Goal: Task Accomplishment & Management: Use online tool/utility

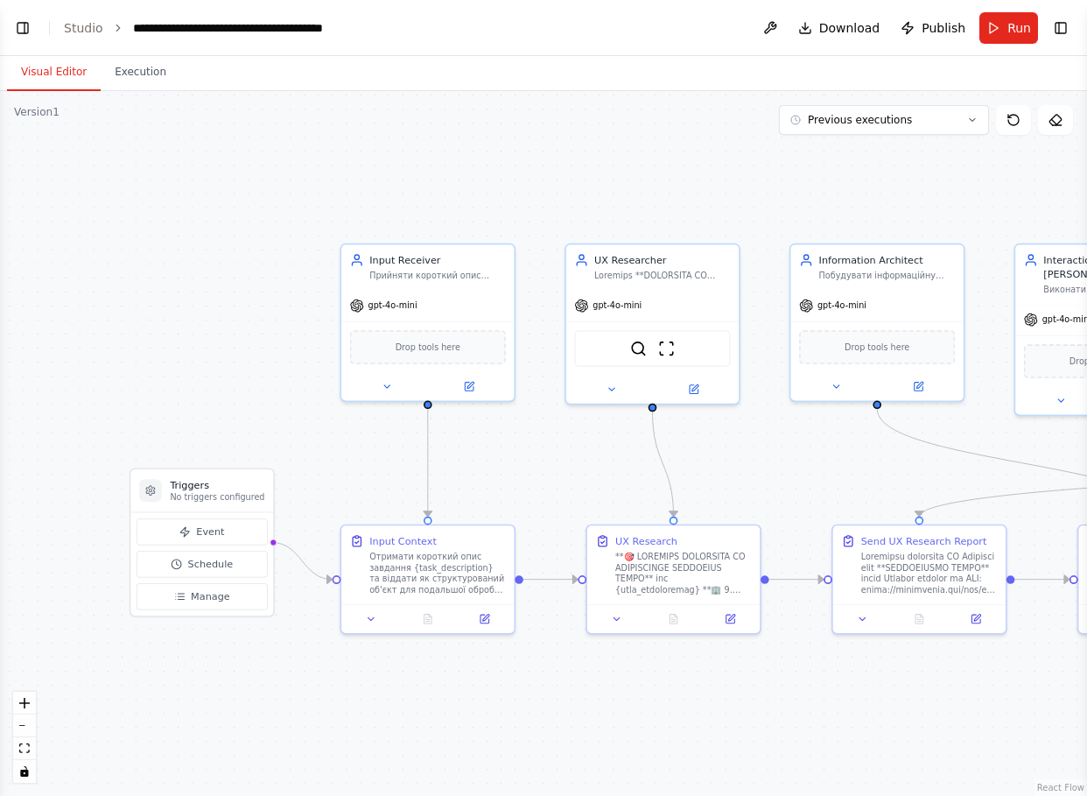
scroll to position [37615, 0]
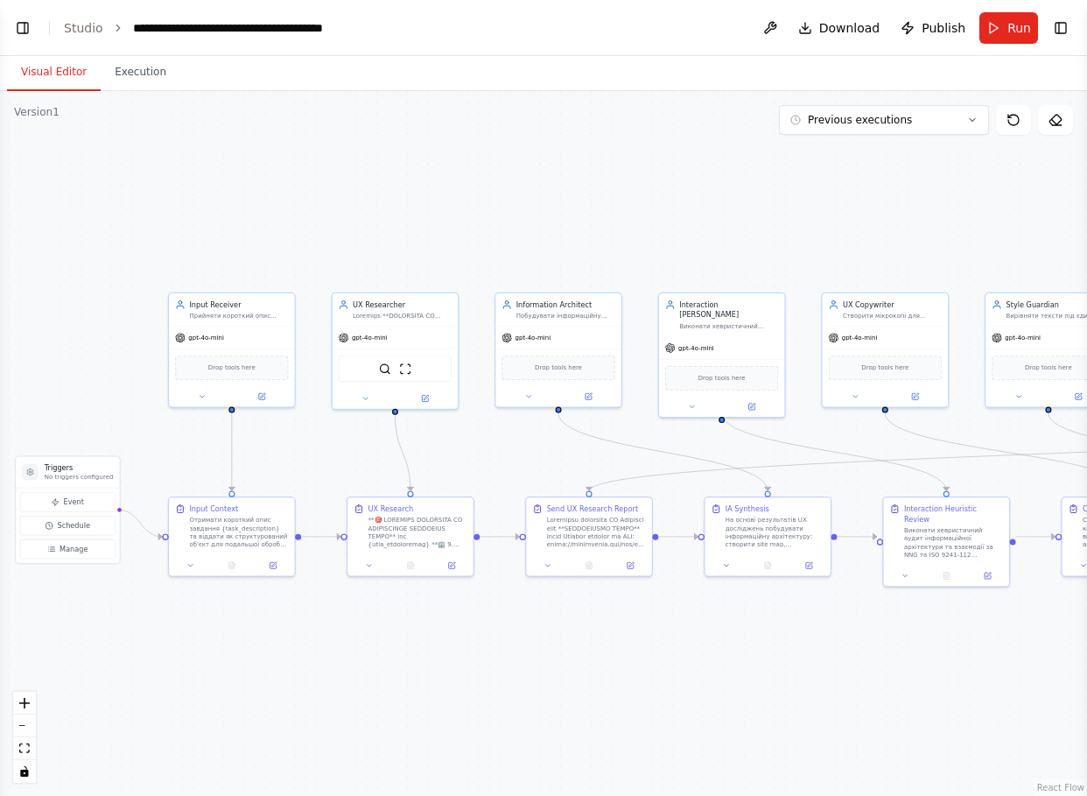
drag, startPoint x: 524, startPoint y: 469, endPoint x: 336, endPoint y: 456, distance: 188.7
click at [336, 456] on div ".deletable-edge-delete-btn { width: 20px; height: 20px; border: 0px solid #ffff…" at bounding box center [543, 443] width 1087 height 705
drag, startPoint x: 645, startPoint y: 474, endPoint x: 327, endPoint y: 531, distance: 323.7
drag, startPoint x: 657, startPoint y: 629, endPoint x: 493, endPoint y: 628, distance: 164.6
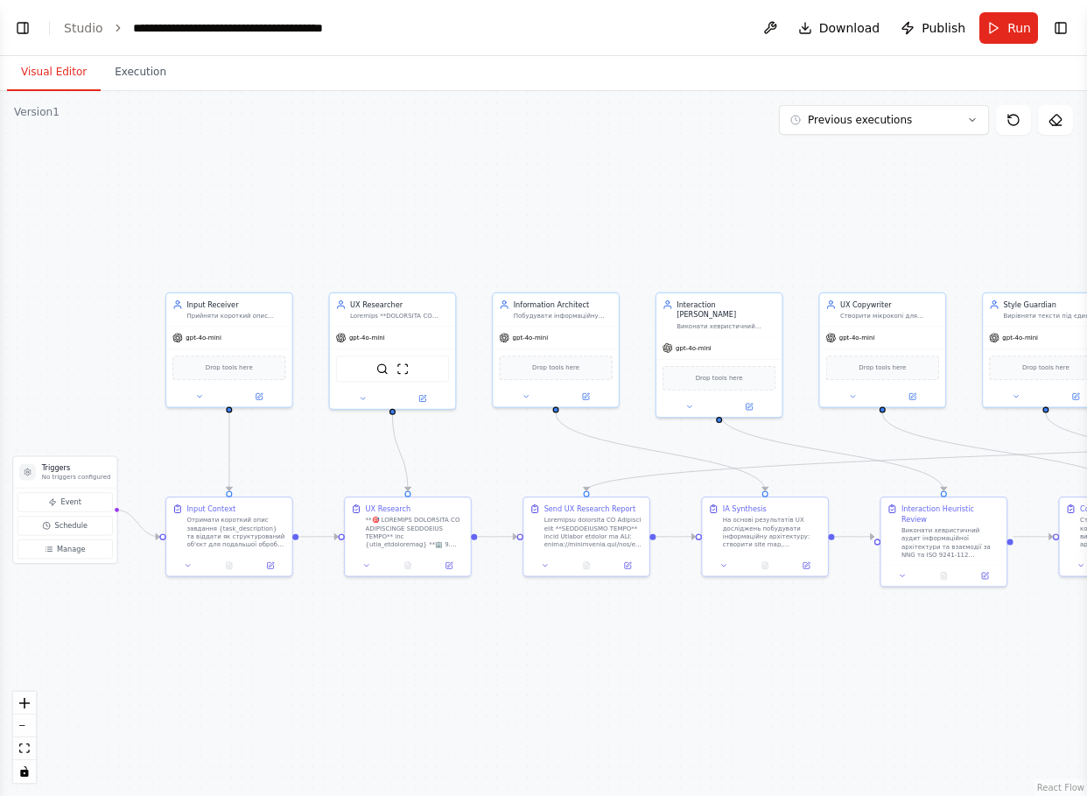
click at [493, 628] on div ".deletable-edge-delete-btn { width: 20px; height: 20px; border: 0px solid #ffff…" at bounding box center [543, 443] width 1087 height 705
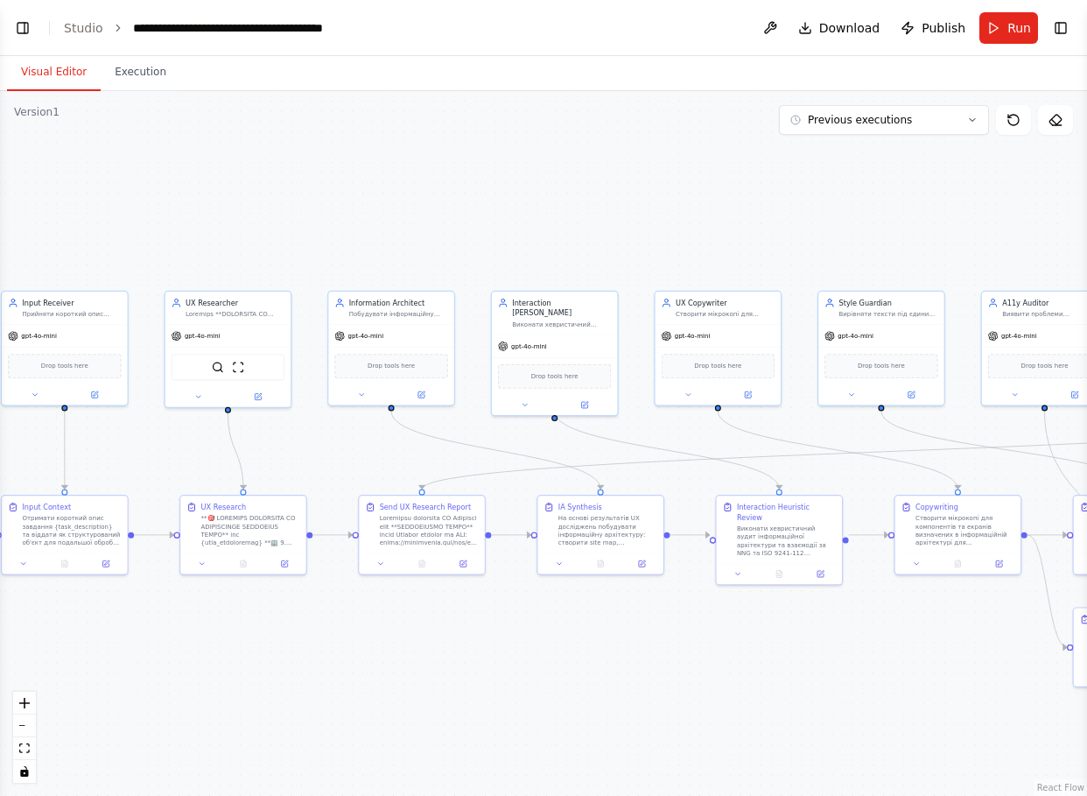
drag, startPoint x: 735, startPoint y: 630, endPoint x: 466, endPoint y: 659, distance: 271.2
click at [466, 659] on div ".deletable-edge-delete-btn { width: 20px; height: 20px; border: 0px solid #ffff…" at bounding box center [543, 443] width 1087 height 705
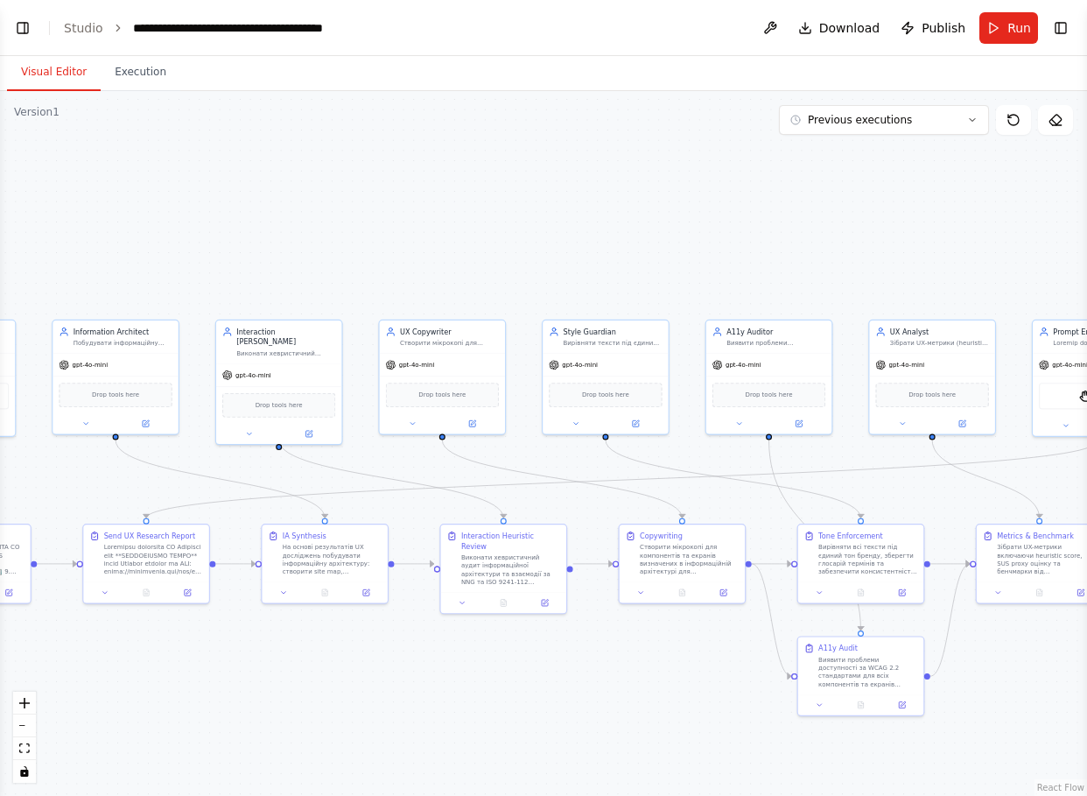
drag, startPoint x: 676, startPoint y: 679, endPoint x: 352, endPoint y: 641, distance: 326.2
click at [355, 643] on div ".deletable-edge-delete-btn { width: 20px; height: 20px; border: 0px solid #ffff…" at bounding box center [543, 443] width 1087 height 705
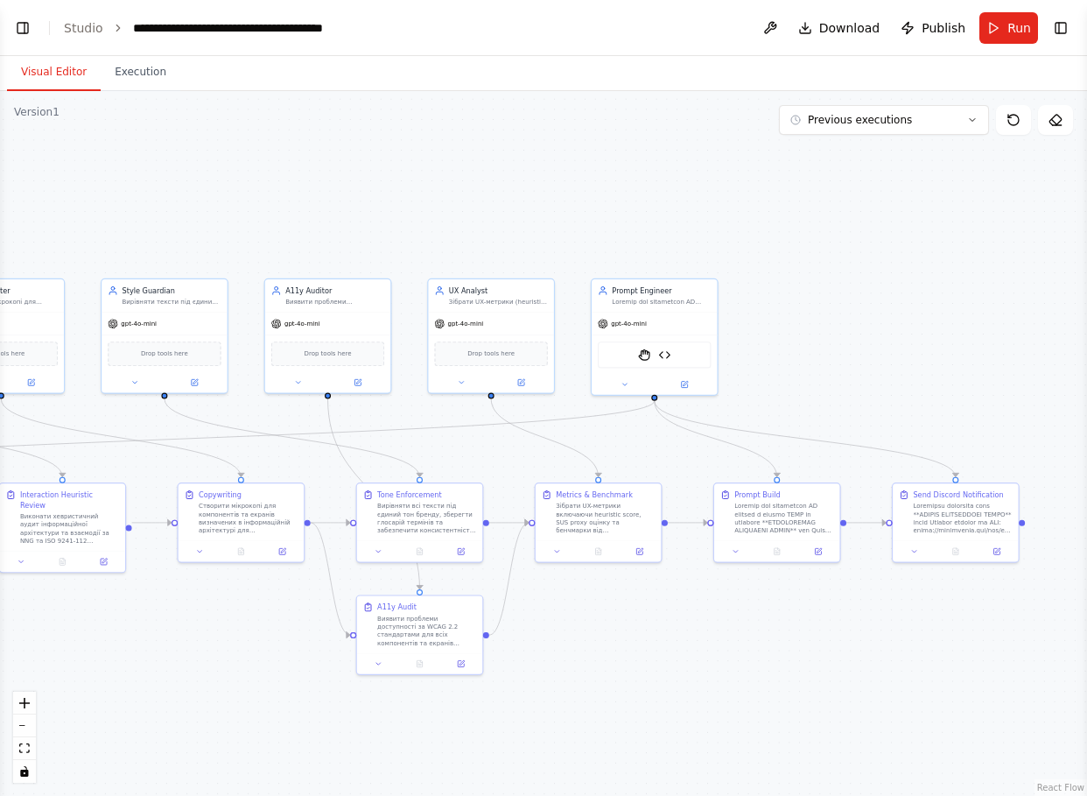
drag, startPoint x: 826, startPoint y: 671, endPoint x: 643, endPoint y: 647, distance: 184.5
click at [643, 647] on div ".deletable-edge-delete-btn { width: 20px; height: 20px; border: 0px solid #ffff…" at bounding box center [543, 443] width 1087 height 705
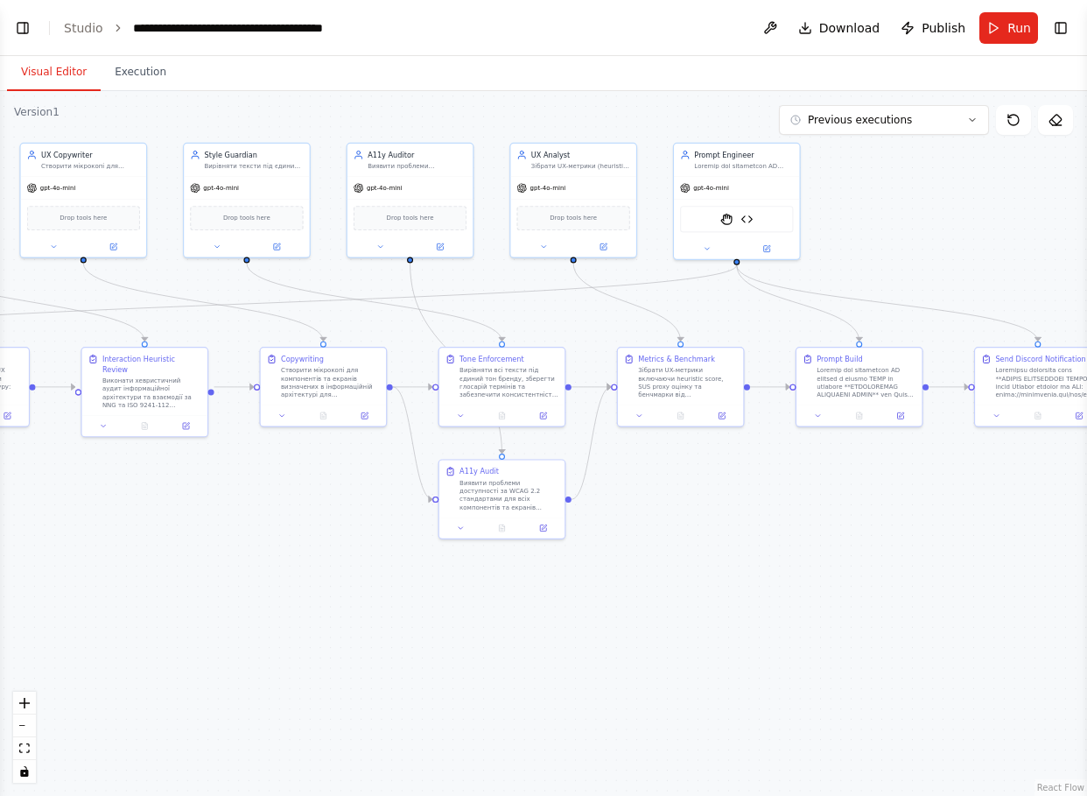
drag, startPoint x: 706, startPoint y: 655, endPoint x: 845, endPoint y: 538, distance: 181.5
click at [845, 538] on div ".deletable-edge-delete-btn { width: 20px; height: 20px; border: 0px solid #ffff…" at bounding box center [543, 443] width 1087 height 705
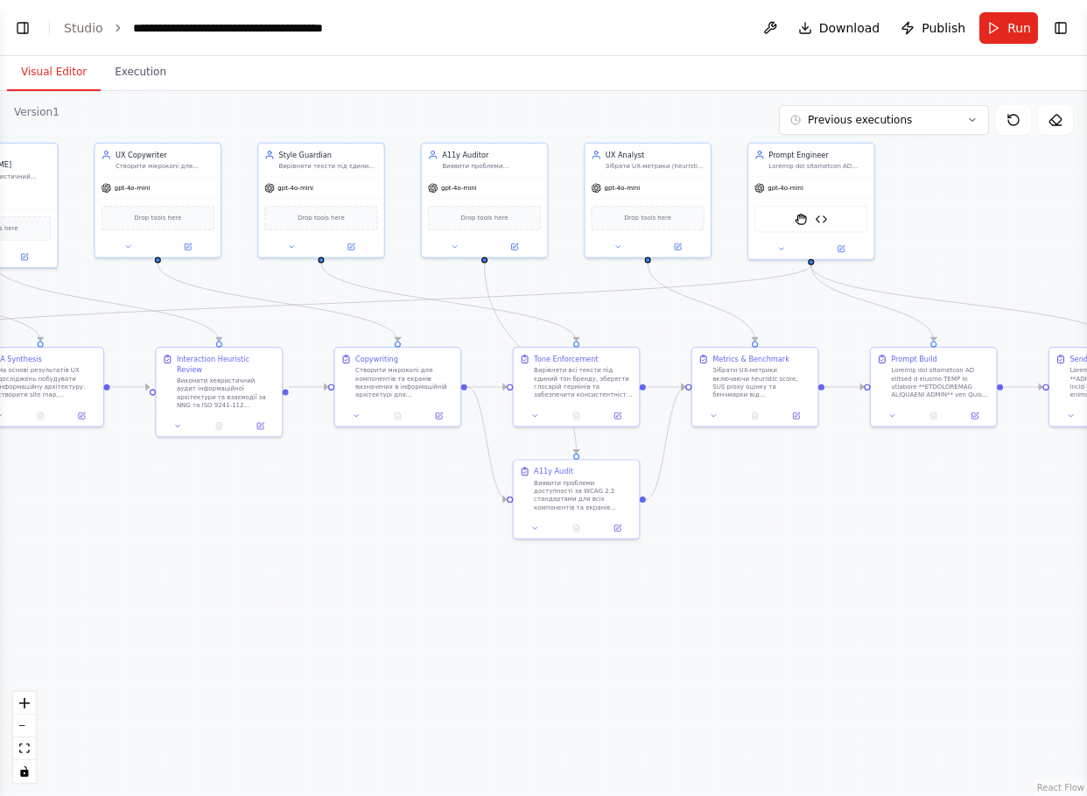
drag, startPoint x: 257, startPoint y: 532, endPoint x: 477, endPoint y: 535, distance: 220.6
click at [477, 535] on div ".deletable-edge-delete-btn { width: 20px; height: 20px; border: 0px solid #ffff…" at bounding box center [543, 443] width 1087 height 705
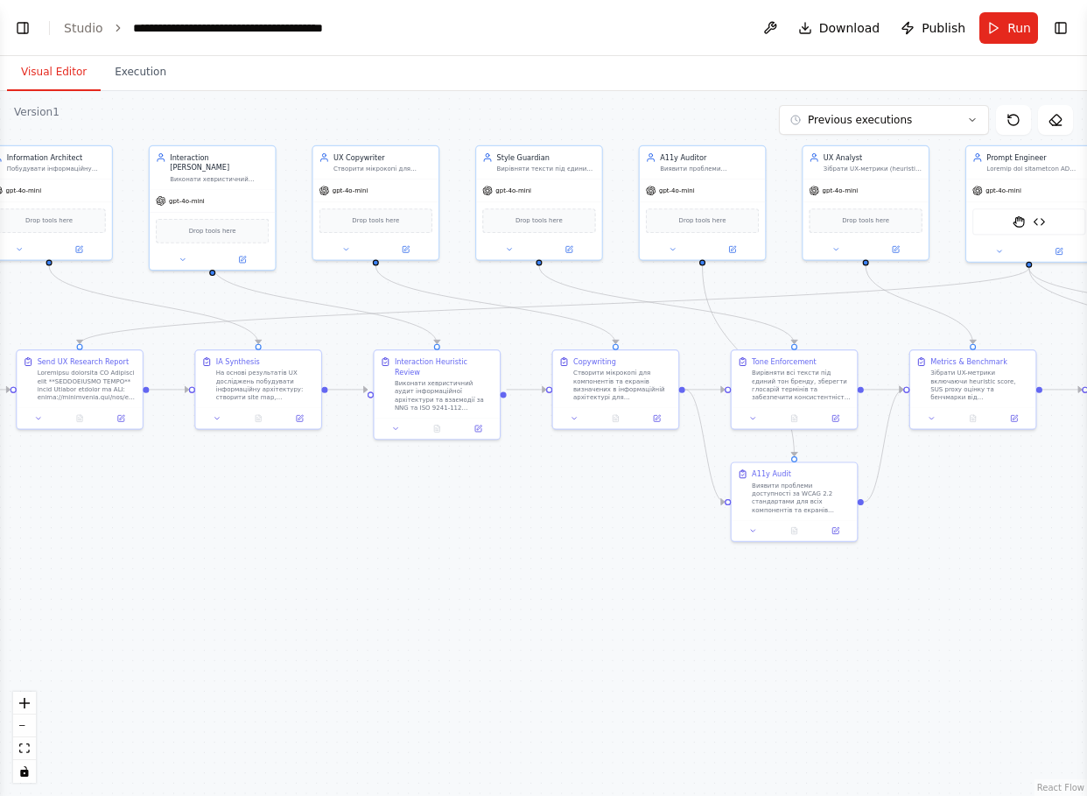
drag, startPoint x: 298, startPoint y: 504, endPoint x: 546, endPoint y: 531, distance: 250.0
click at [547, 531] on div ".deletable-edge-delete-btn { width: 20px; height: 20px; border: 0px solid #ffff…" at bounding box center [543, 443] width 1087 height 705
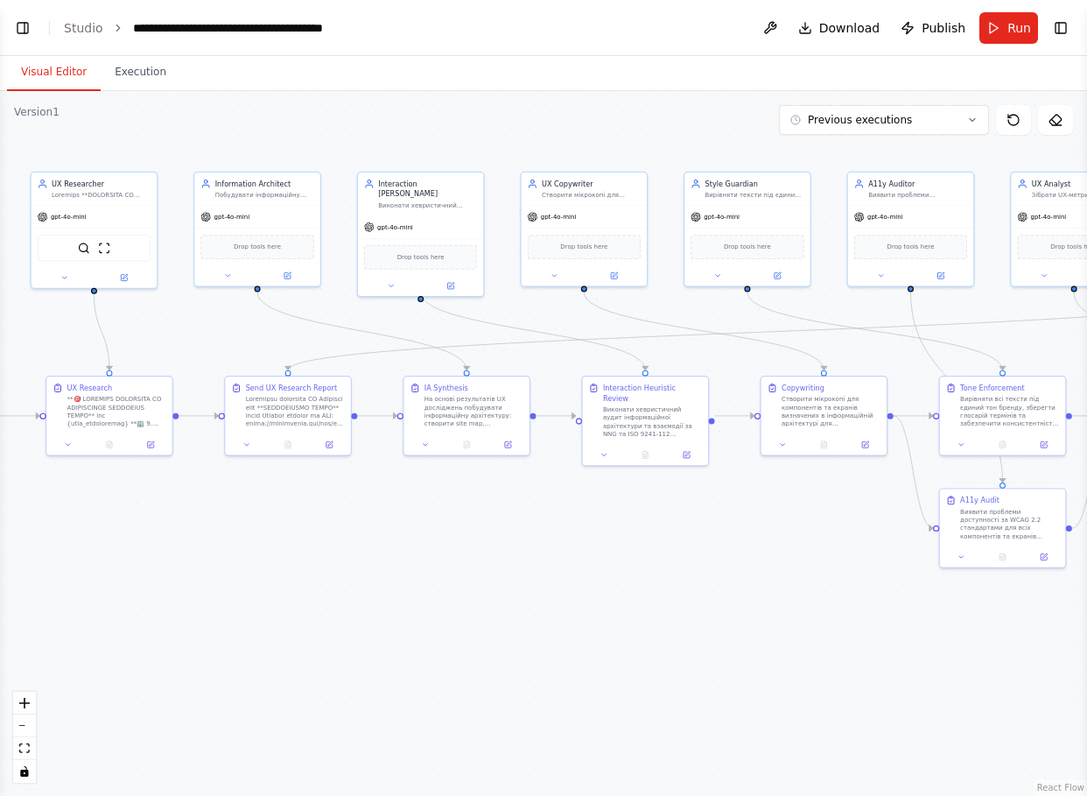
drag, startPoint x: 417, startPoint y: 538, endPoint x: 594, endPoint y: 544, distance: 176.9
click at [594, 544] on div ".deletable-edge-delete-btn { width: 20px; height: 20px; border: 0px solid #ffff…" at bounding box center [543, 443] width 1087 height 705
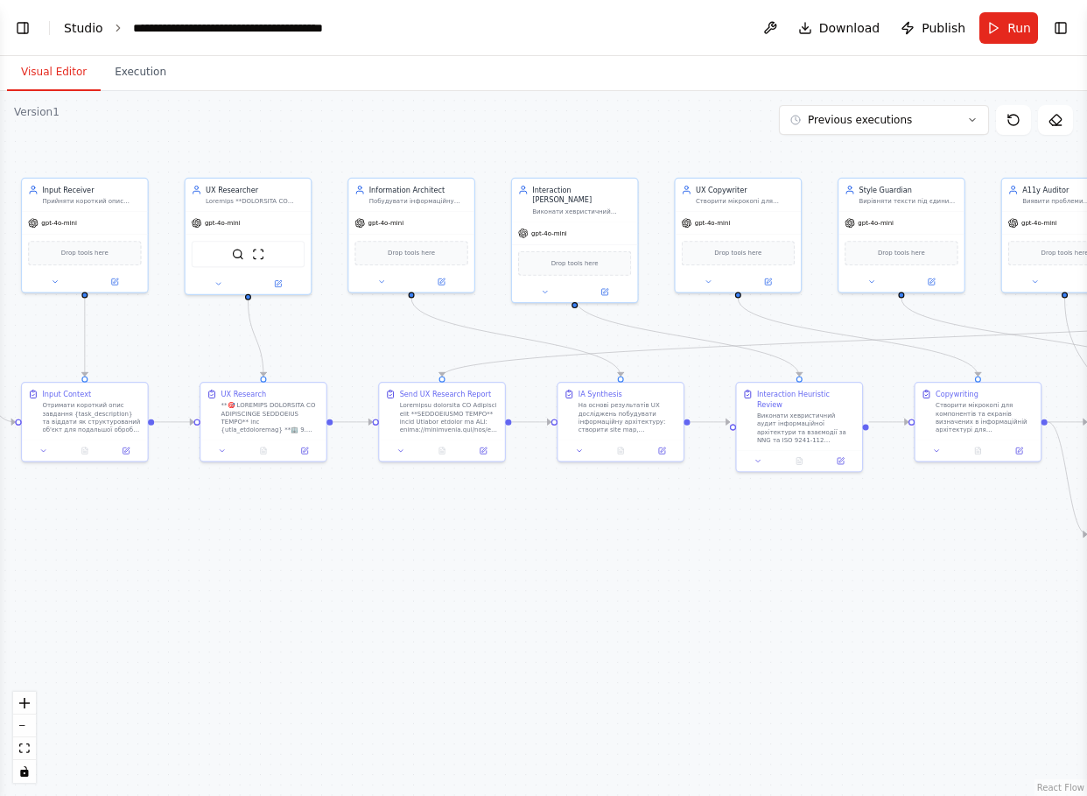
click at [66, 27] on link "Studio" at bounding box center [83, 28] width 39 height 14
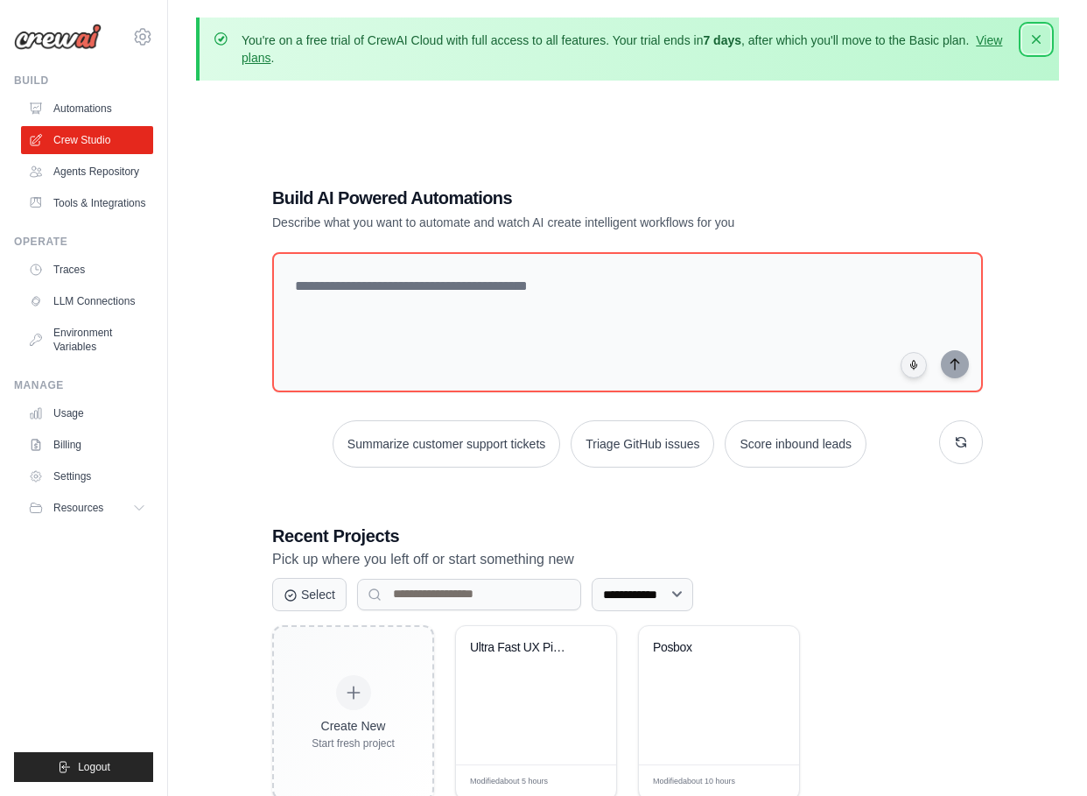
click at [1037, 40] on icon "button" at bounding box center [1037, 40] width 18 height 18
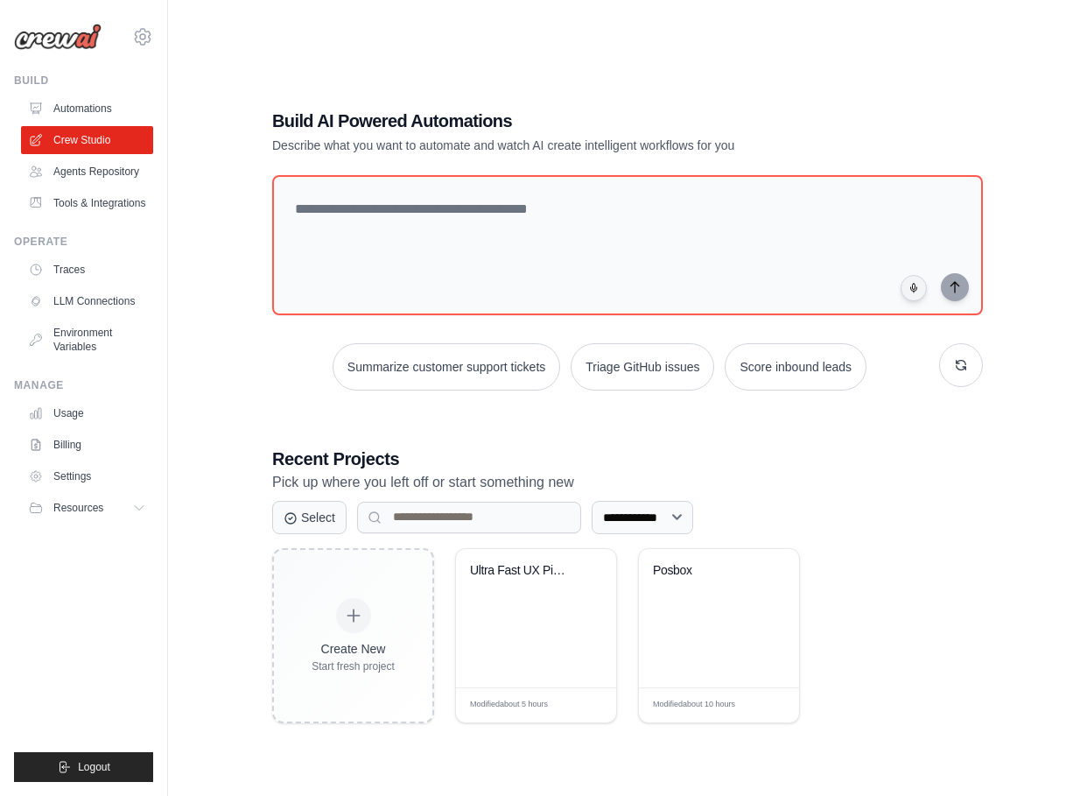
click at [284, 369] on div "Summarize customer support tickets Triage GitHub issues Score inbound leads" at bounding box center [627, 366] width 711 height 47
click at [130, 504] on button "Resources" at bounding box center [89, 508] width 132 height 28
click at [144, 38] on icon at bounding box center [142, 36] width 5 height 5
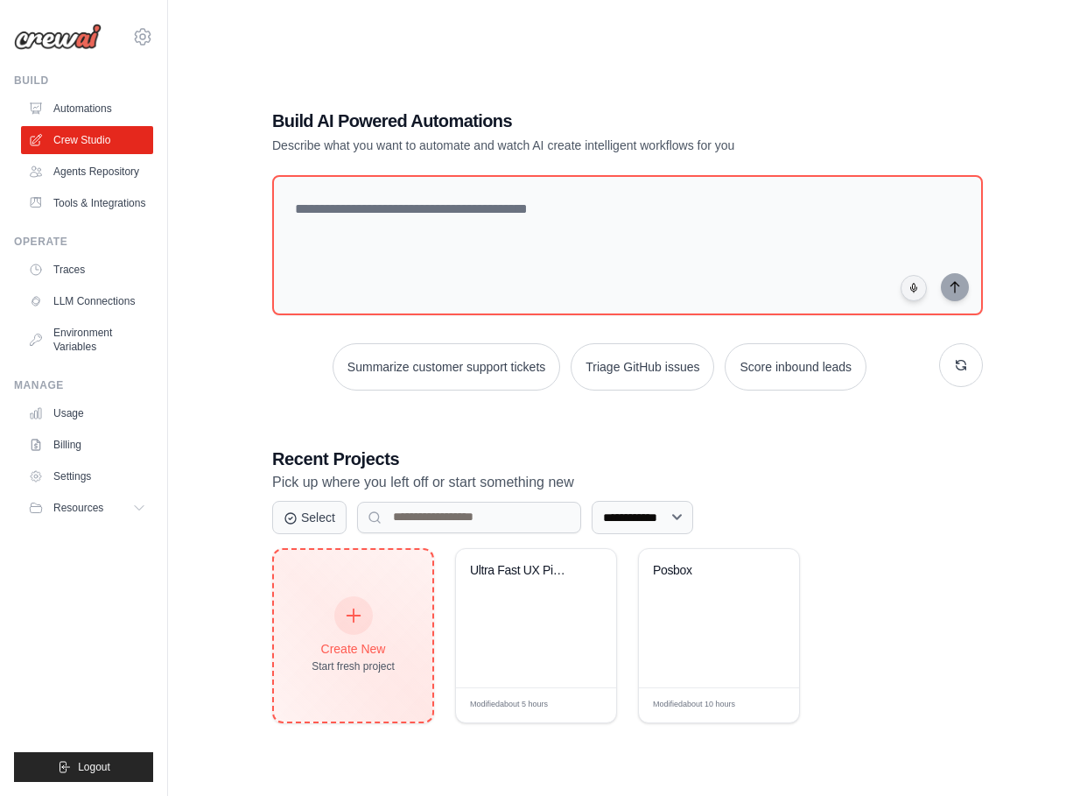
click at [355, 630] on div at bounding box center [353, 615] width 39 height 39
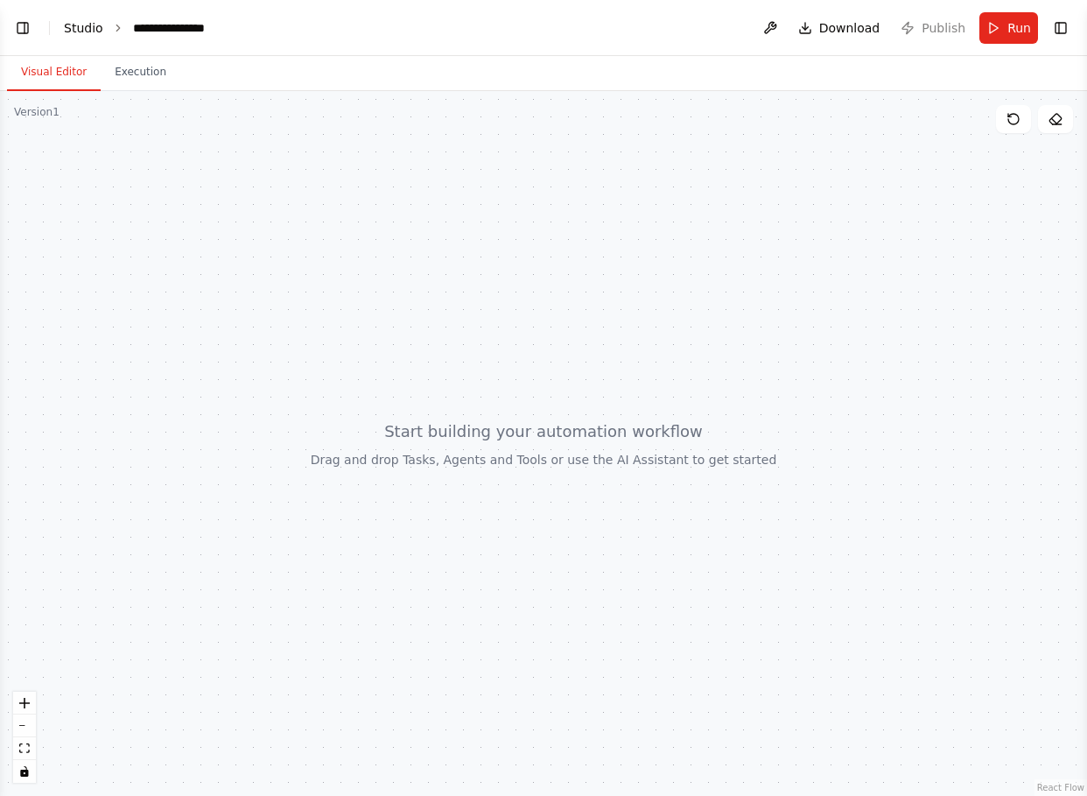
click at [81, 31] on link "Studio" at bounding box center [83, 28] width 39 height 14
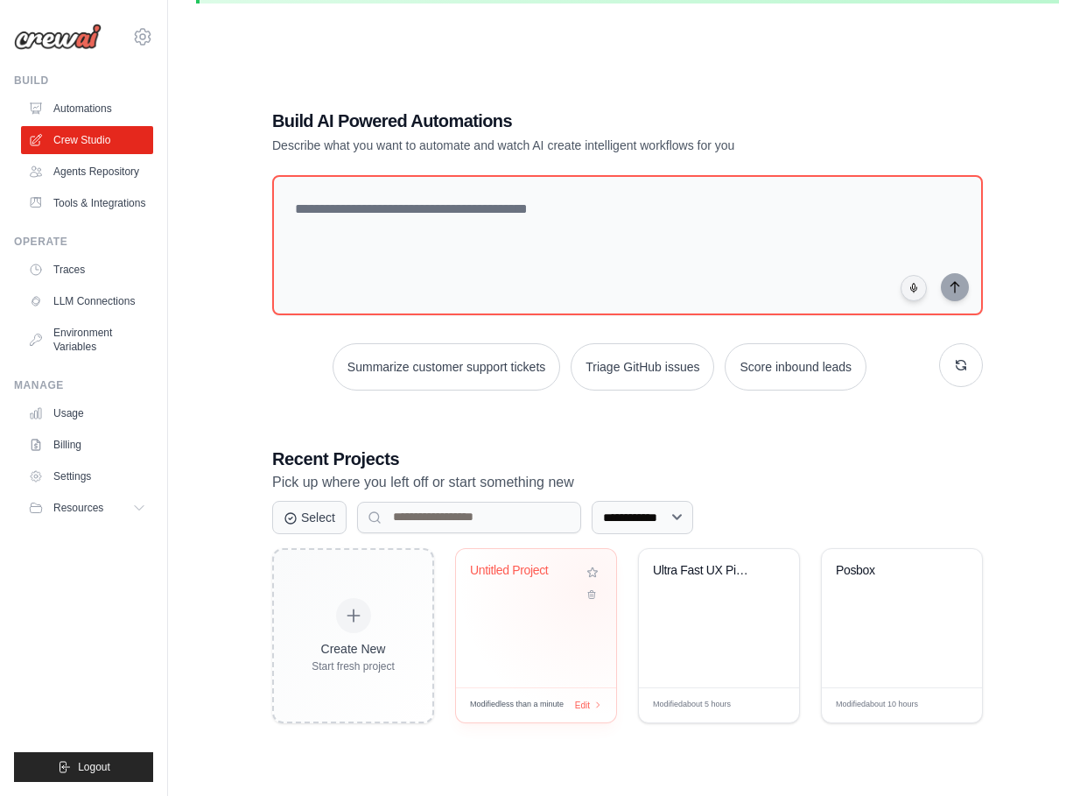
scroll to position [88, 0]
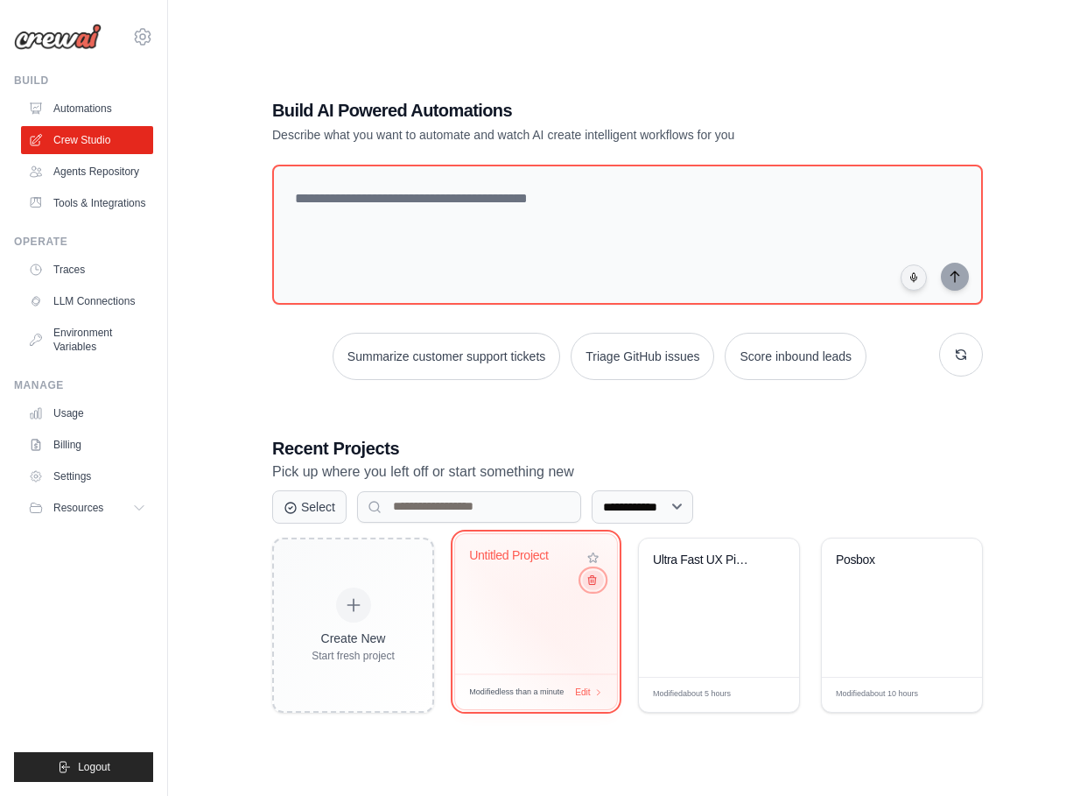
click at [594, 588] on button at bounding box center [592, 579] width 21 height 19
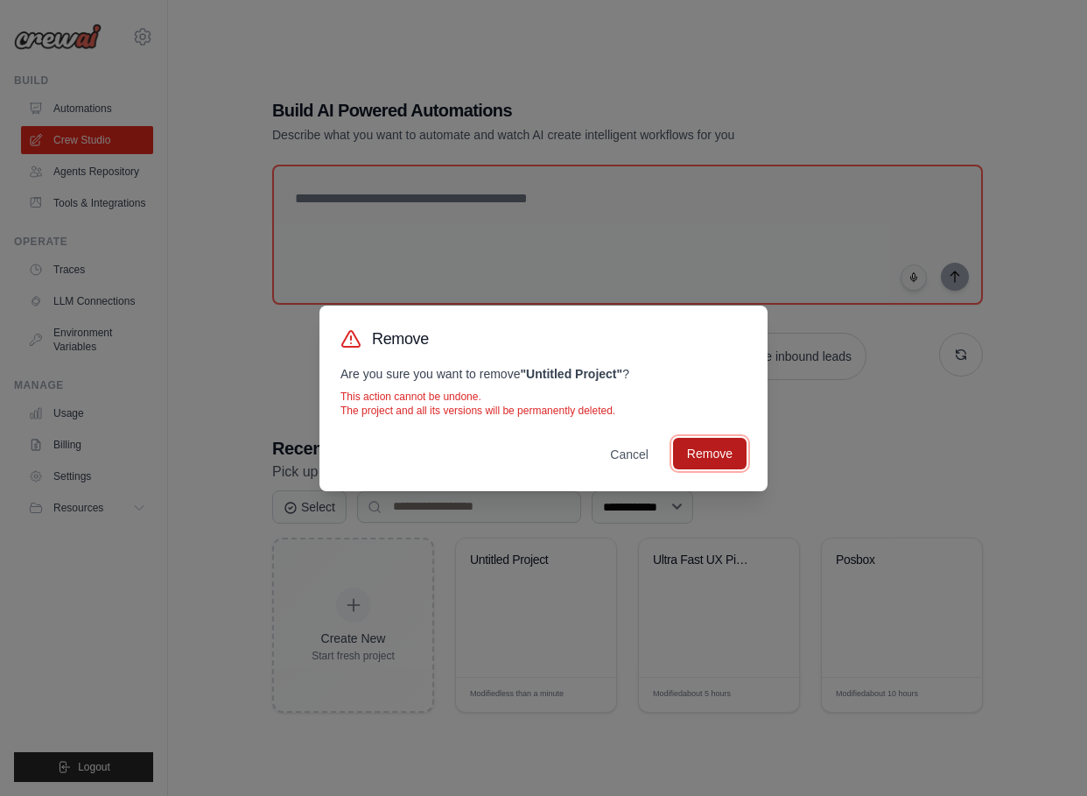
click at [692, 456] on button "Remove" at bounding box center [710, 454] width 74 height 32
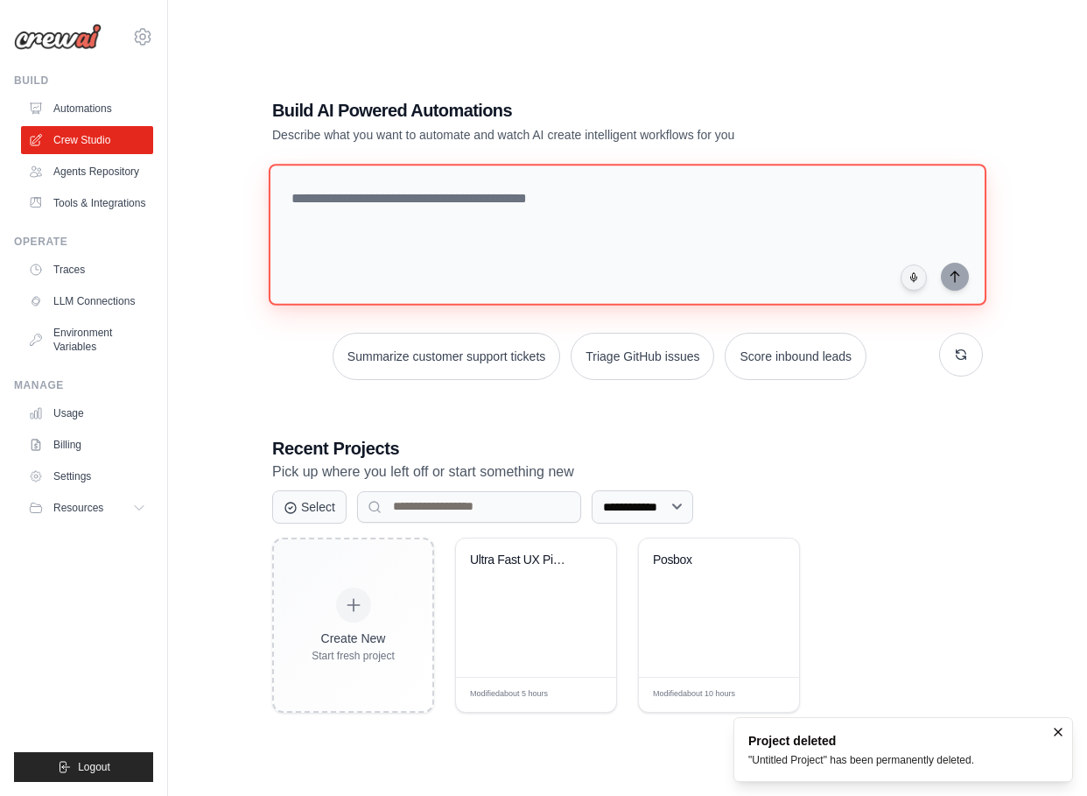
click at [503, 217] on textarea at bounding box center [628, 235] width 718 height 142
click at [100, 105] on link "Automations" at bounding box center [89, 109] width 132 height 28
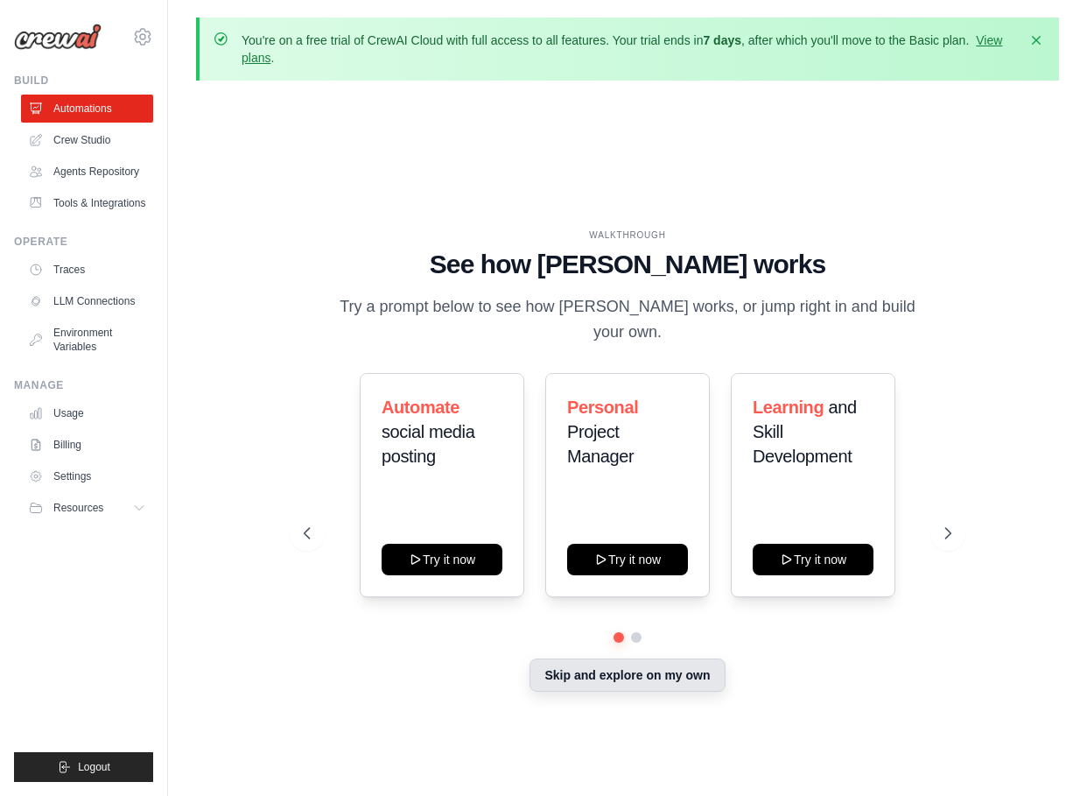
click at [607, 665] on button "Skip and explore on my own" at bounding box center [627, 674] width 195 height 33
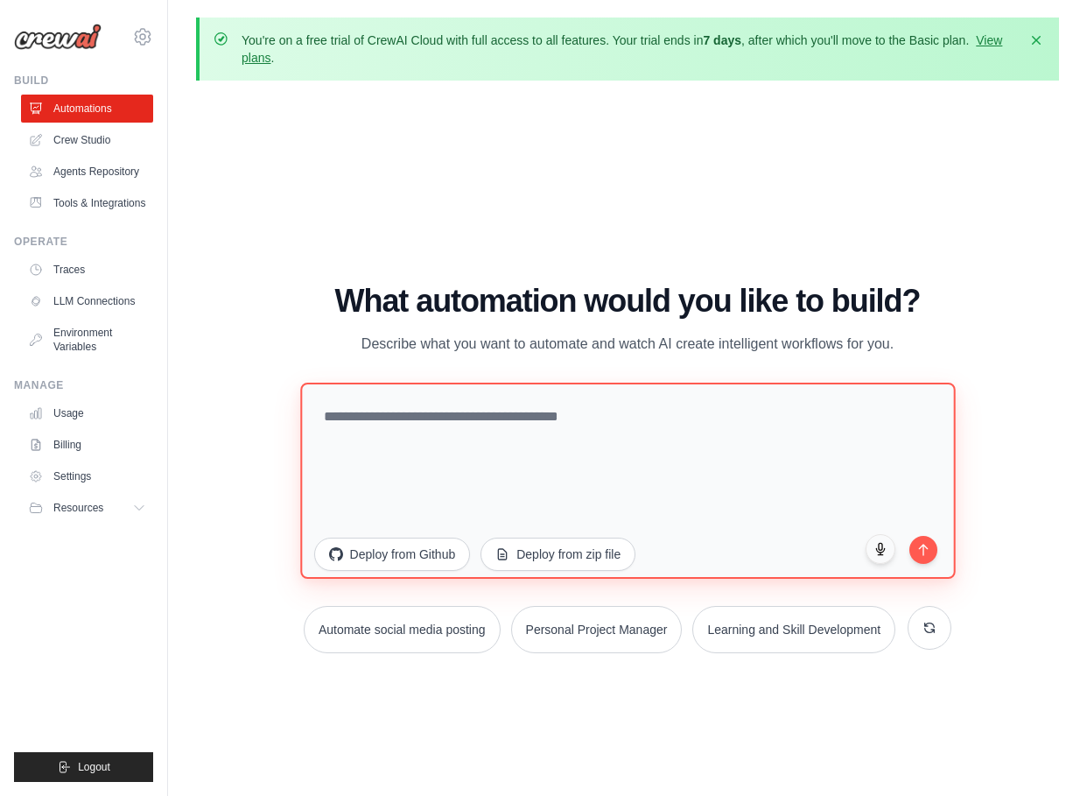
click at [475, 425] on textarea at bounding box center [627, 480] width 655 height 196
type textarea "*"
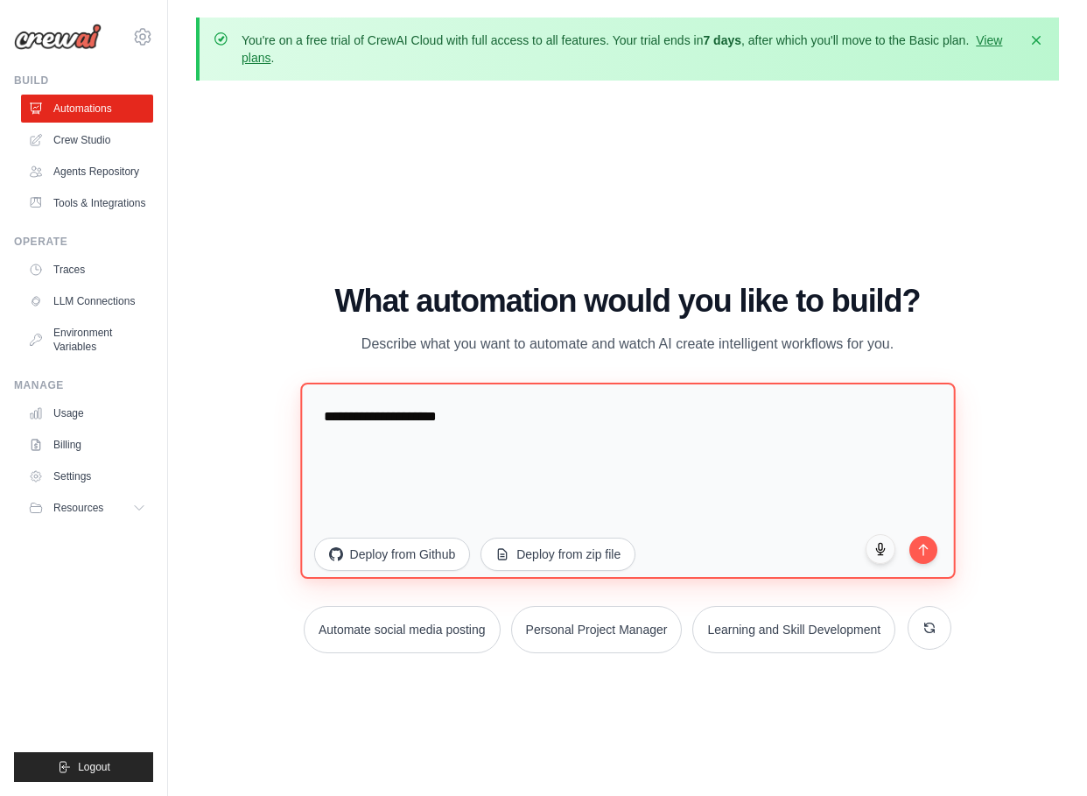
click at [411, 410] on textarea "**********" at bounding box center [627, 480] width 655 height 196
paste textarea
click at [510, 425] on textarea "**********" at bounding box center [627, 480] width 655 height 196
click at [614, 419] on textarea "**********" at bounding box center [627, 480] width 655 height 196
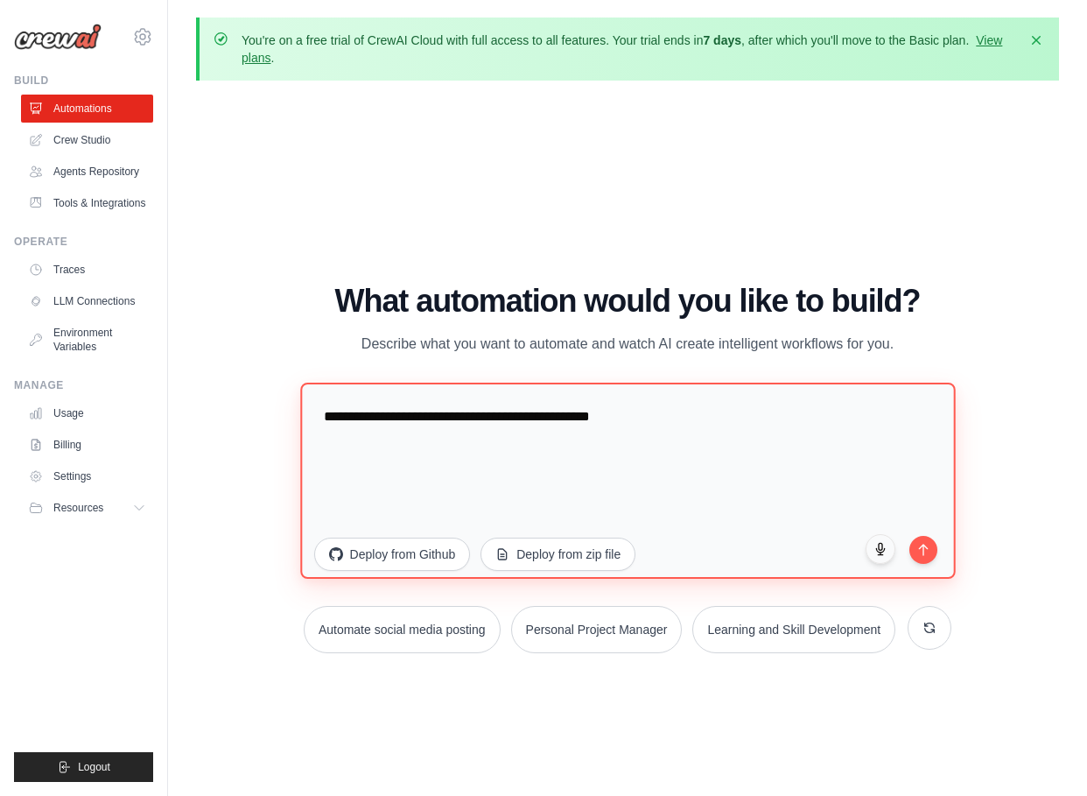
click at [614, 419] on textarea "**********" at bounding box center [627, 480] width 655 height 196
click at [601, 416] on textarea "**********" at bounding box center [627, 480] width 655 height 196
paste textarea "*"
type textarea "**********"
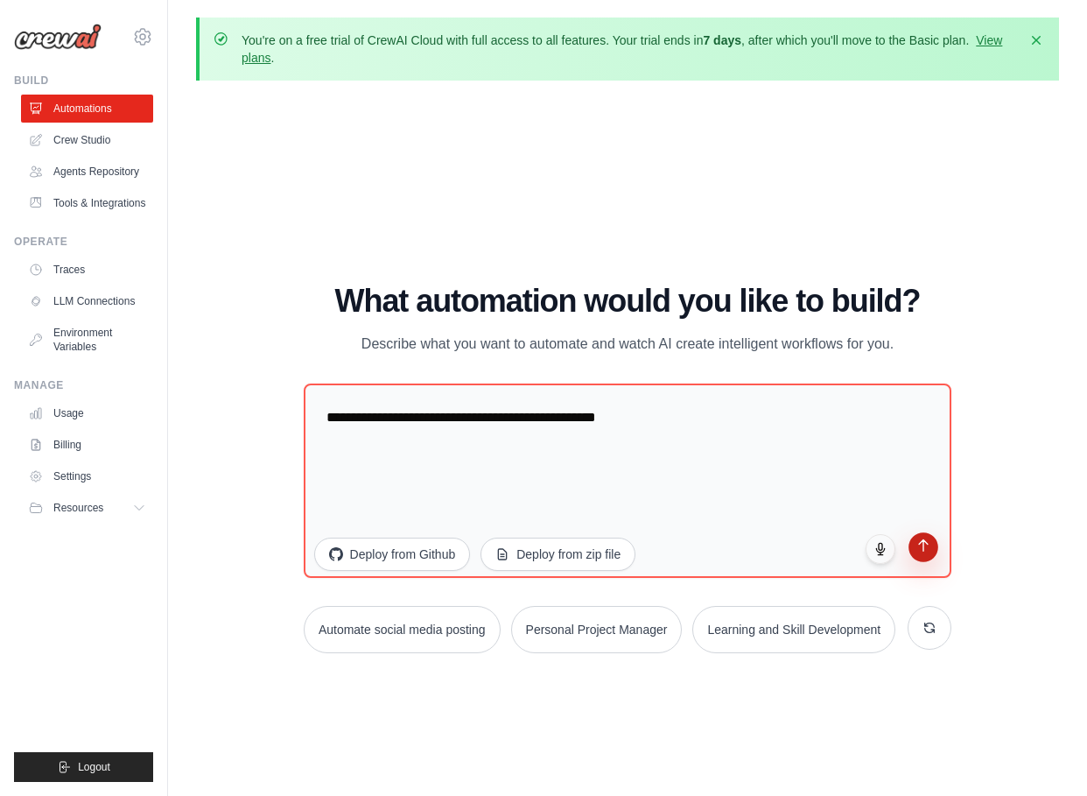
click at [927, 550] on icon "submit" at bounding box center [924, 545] width 15 height 15
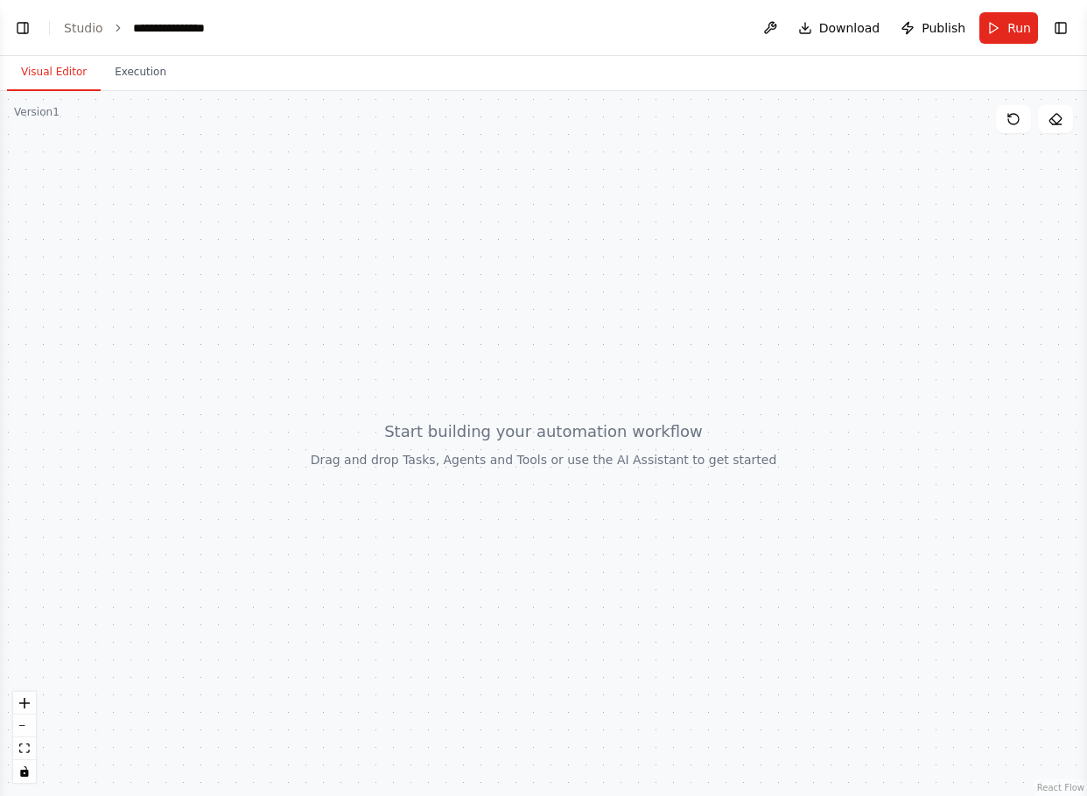
click at [492, 439] on div at bounding box center [543, 443] width 1087 height 705
click at [1063, 27] on button "Toggle Right Sidebar" at bounding box center [1061, 28] width 25 height 25
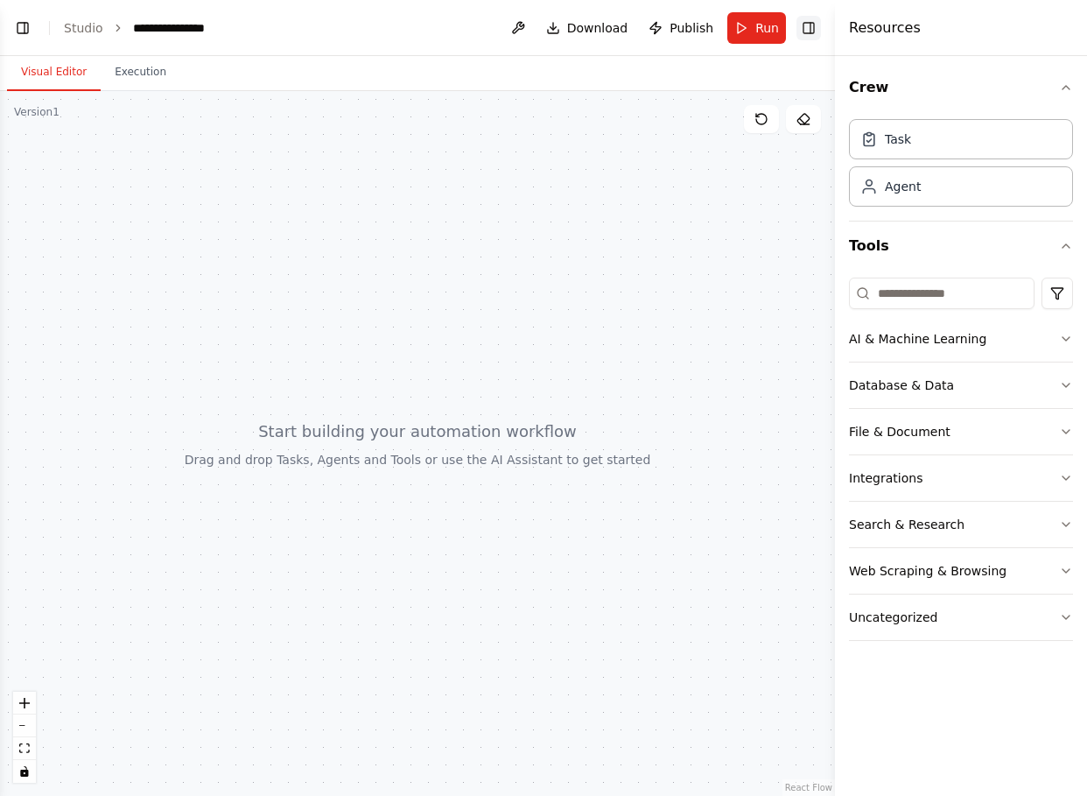
click at [812, 29] on button "Toggle Right Sidebar" at bounding box center [809, 28] width 25 height 25
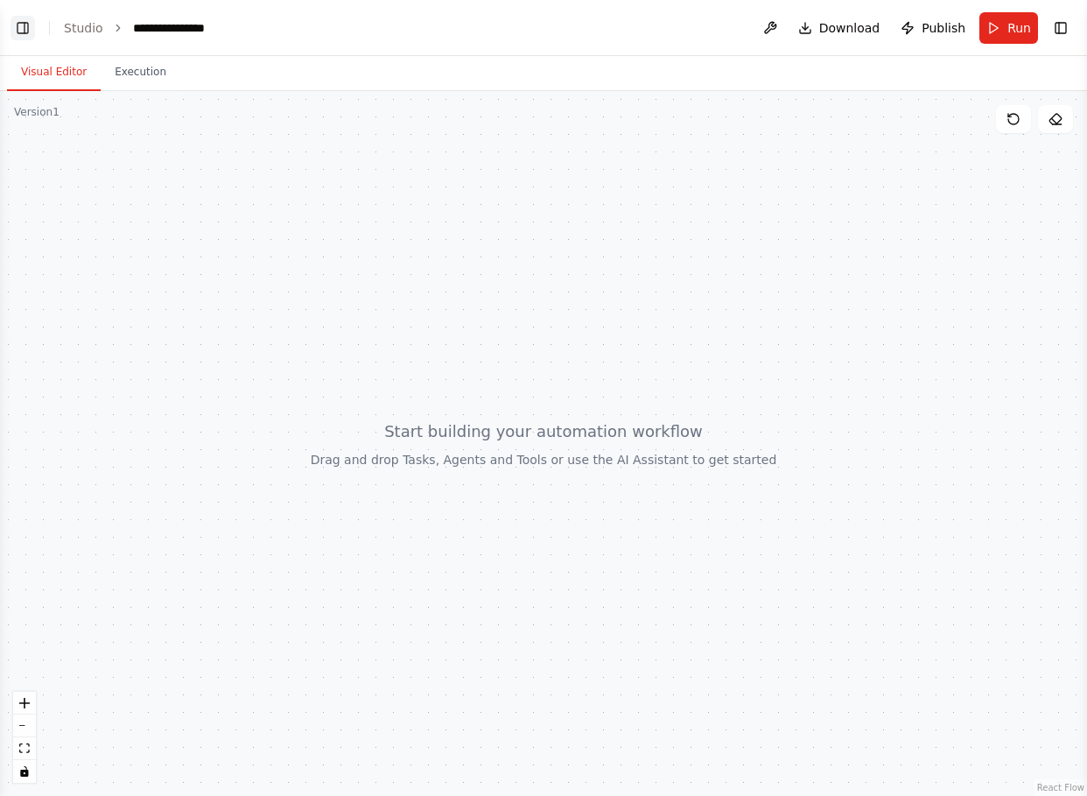
click at [25, 28] on button "Toggle Left Sidebar" at bounding box center [23, 28] width 25 height 25
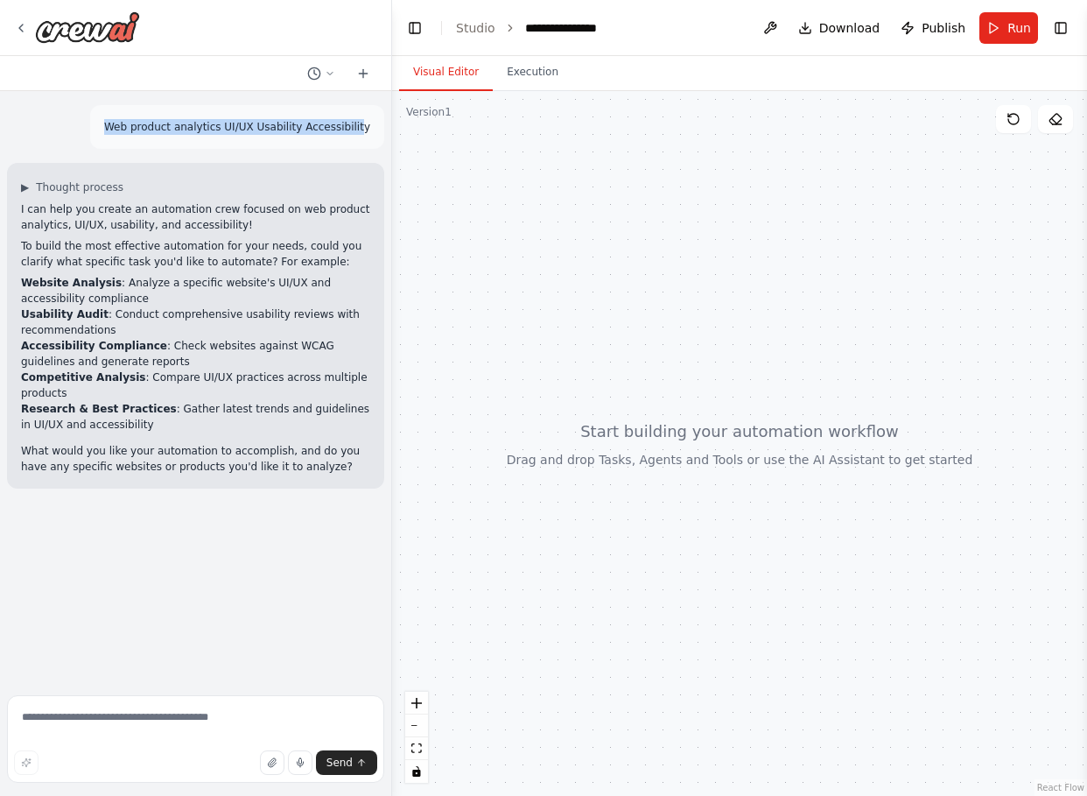
drag, startPoint x: 120, startPoint y: 121, endPoint x: 365, endPoint y: 132, distance: 245.4
click at [365, 132] on p "Web product analytics UI/UX Usability Accessibility" at bounding box center [237, 127] width 266 height 16
click at [177, 721] on textarea at bounding box center [195, 739] width 377 height 88
type textarea "*"
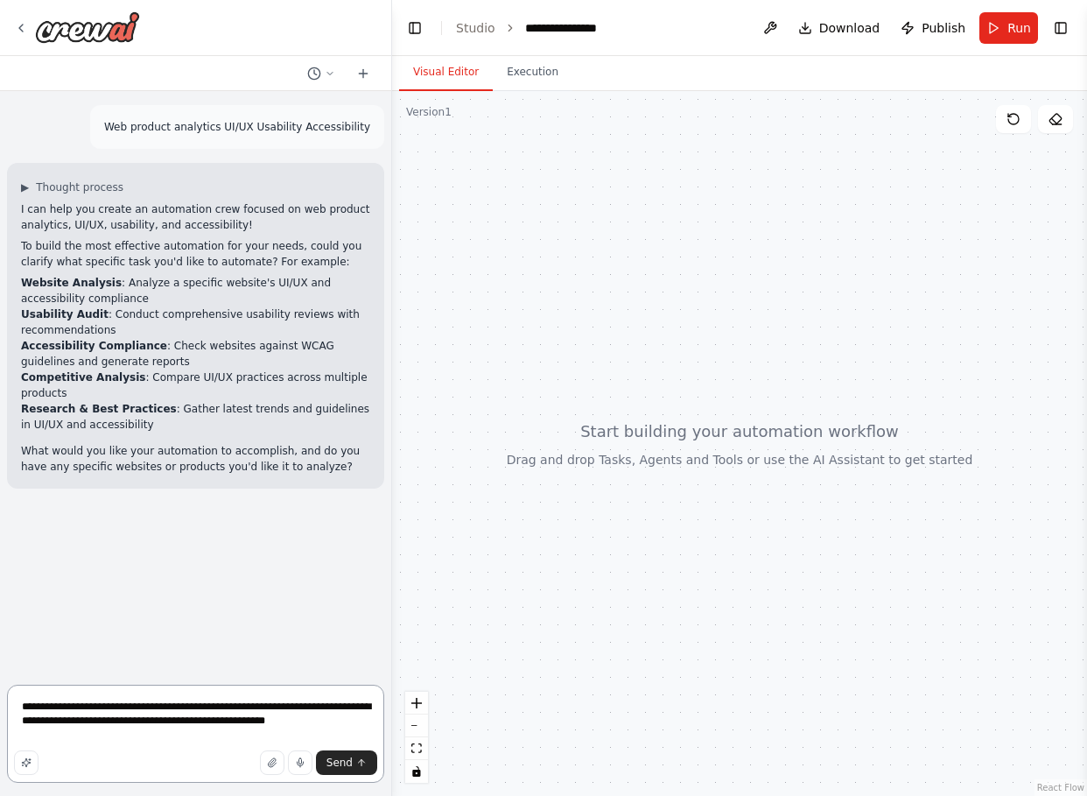
type textarea "**********"
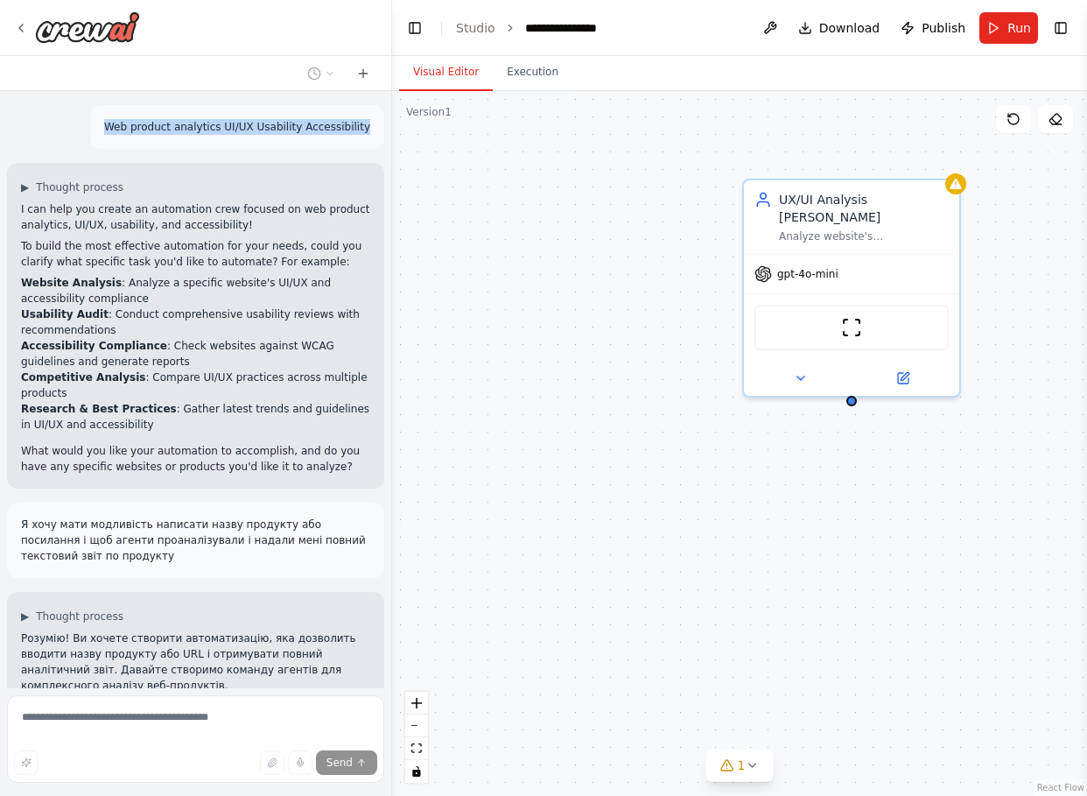
drag, startPoint x: 120, startPoint y: 123, endPoint x: 377, endPoint y: 123, distance: 257.4
click at [377, 123] on div "Web product analytics UI/UX Usability Accessibility" at bounding box center [237, 127] width 294 height 44
copy p "Web product analytics UI/UX Usability Accessibility"
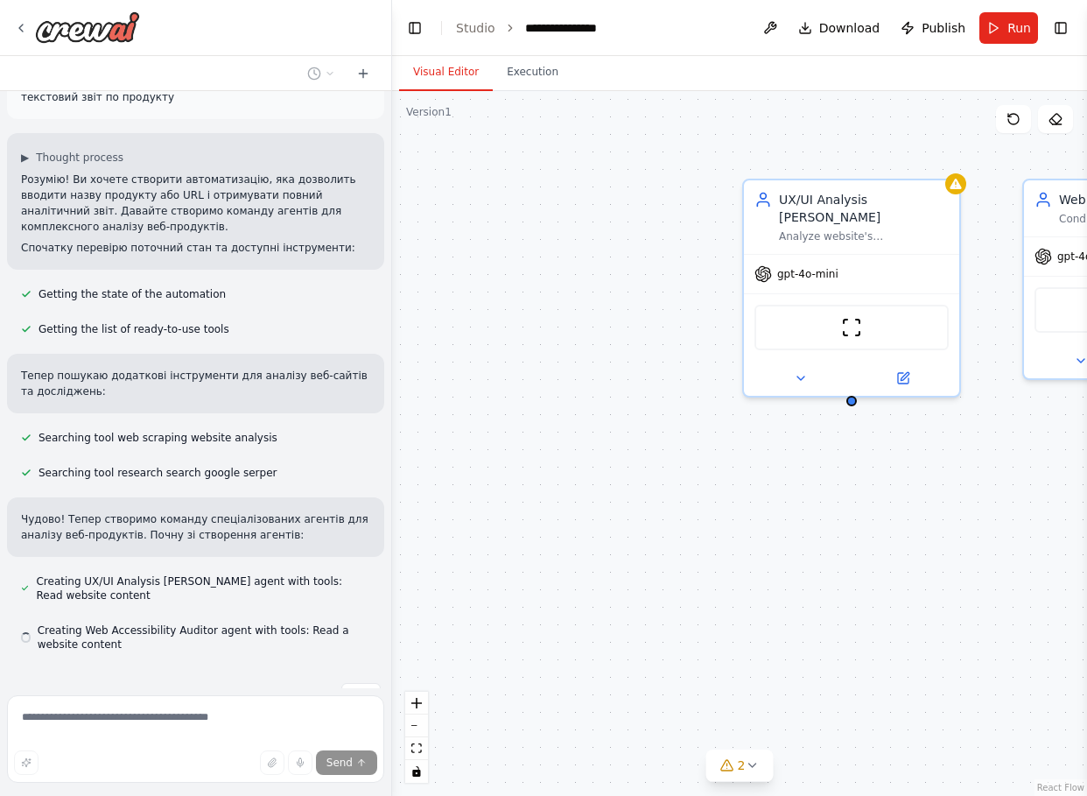
scroll to position [507, 0]
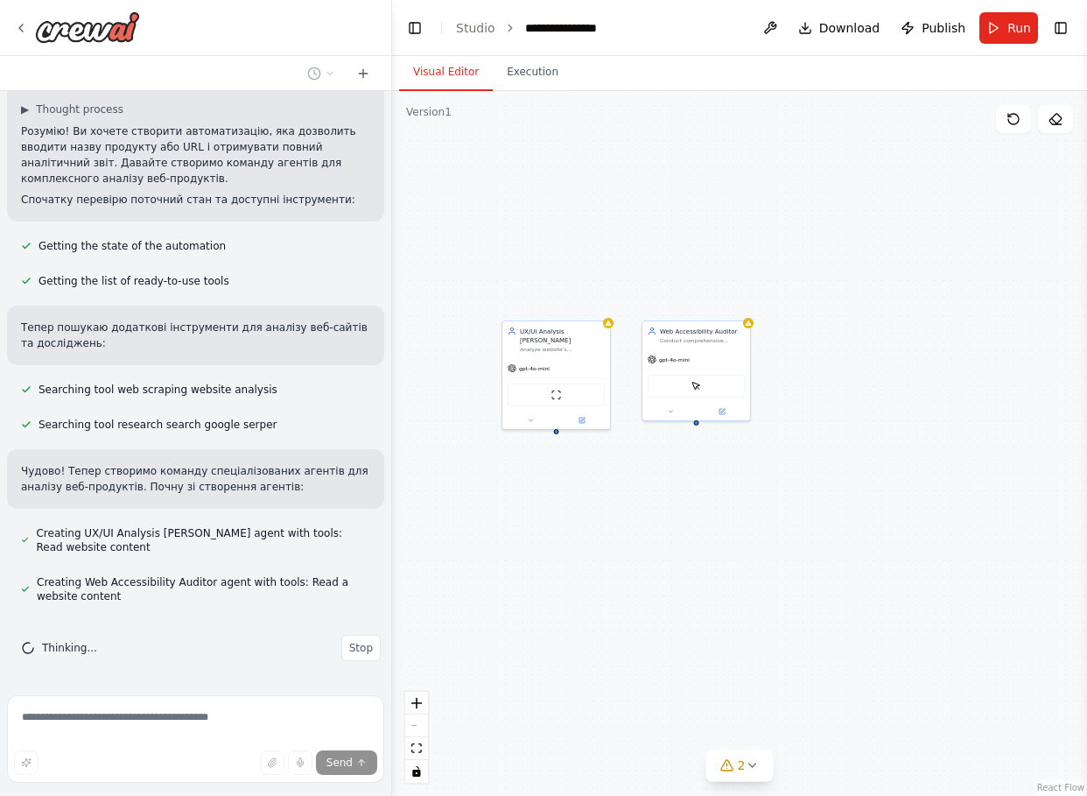
drag, startPoint x: 839, startPoint y: 510, endPoint x: 650, endPoint y: 481, distance: 190.4
click at [650, 481] on div "UX/UI Analysis Specialist Analyze website's {product_name} user interface and u…" at bounding box center [739, 443] width 695 height 705
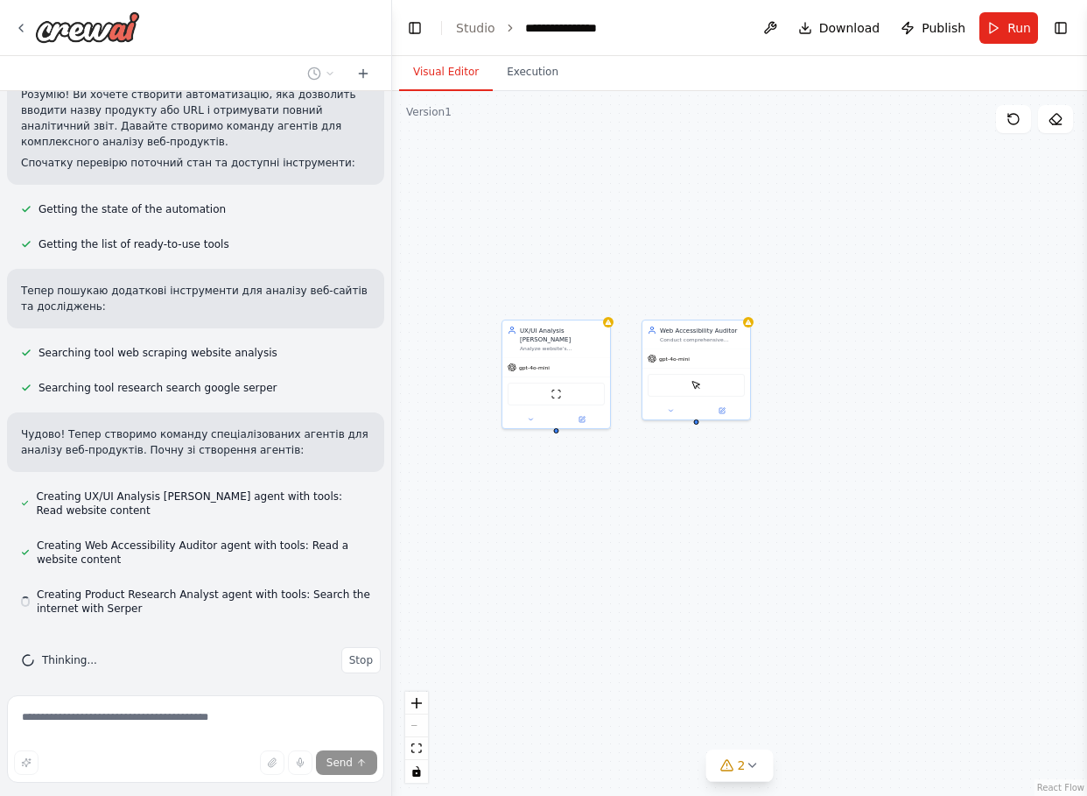
scroll to position [556, 0]
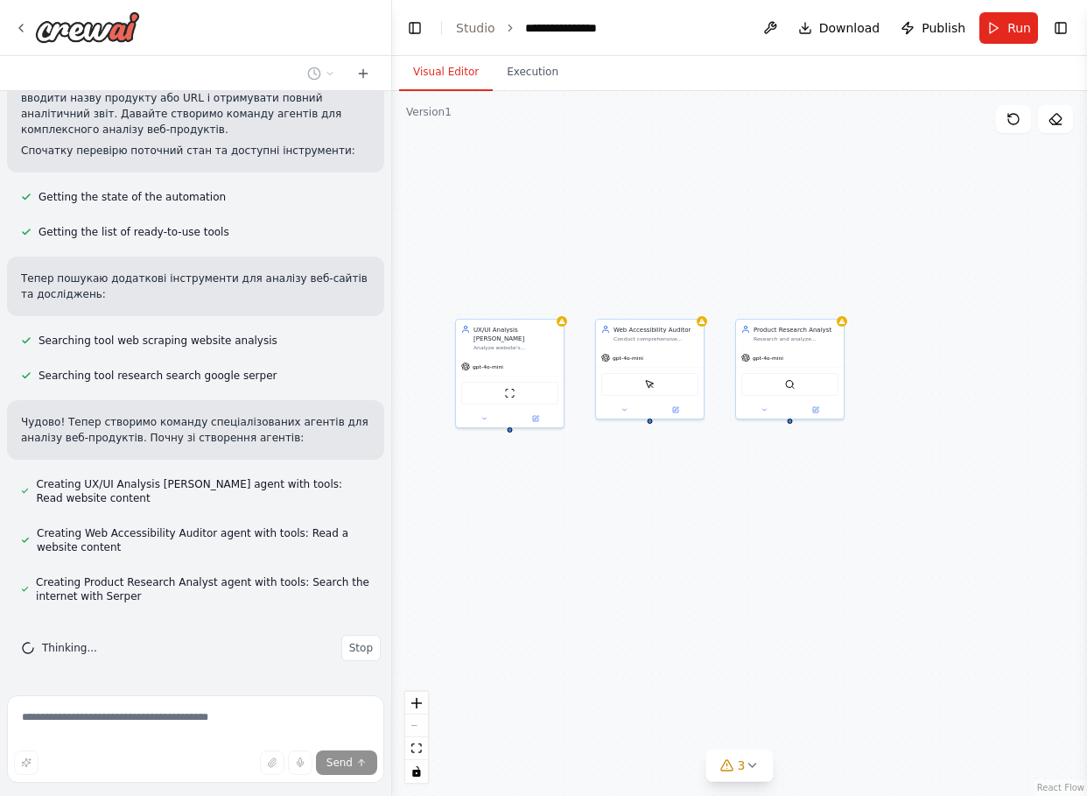
drag, startPoint x: 704, startPoint y: 514, endPoint x: 657, endPoint y: 513, distance: 46.4
click at [657, 513] on div "UX/UI Analysis Specialist Analyze website's {product_name} user interface and u…" at bounding box center [739, 443] width 695 height 705
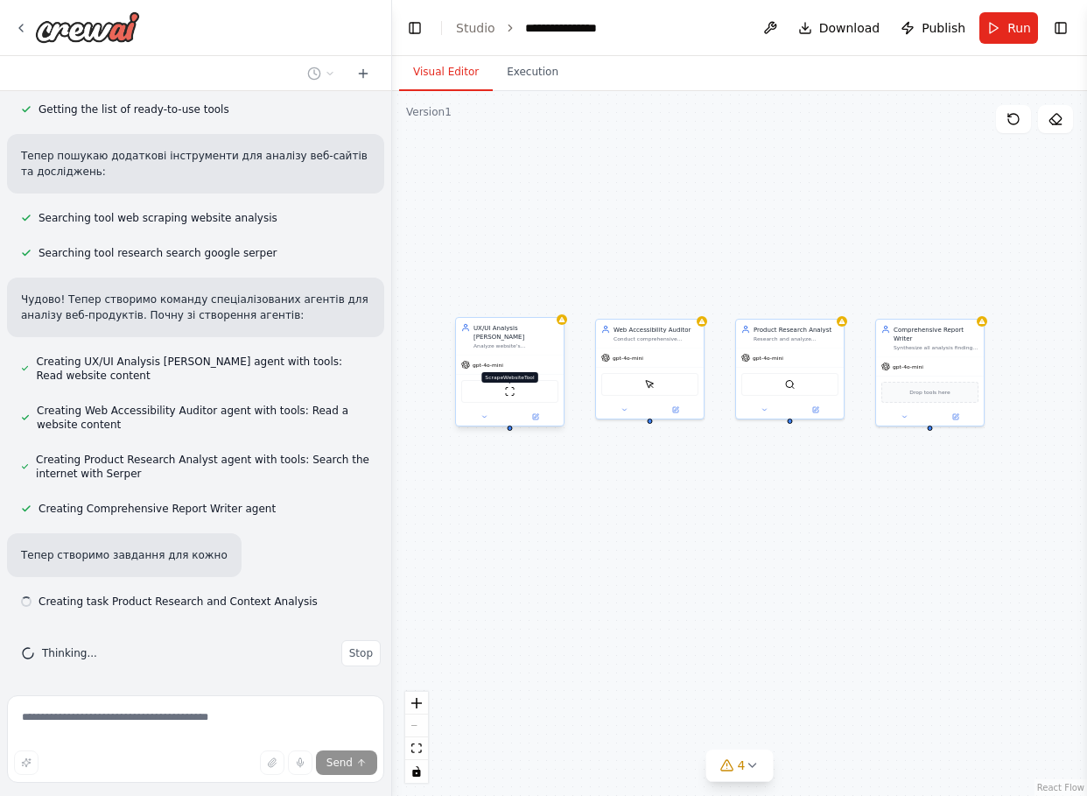
scroll to position [684, 0]
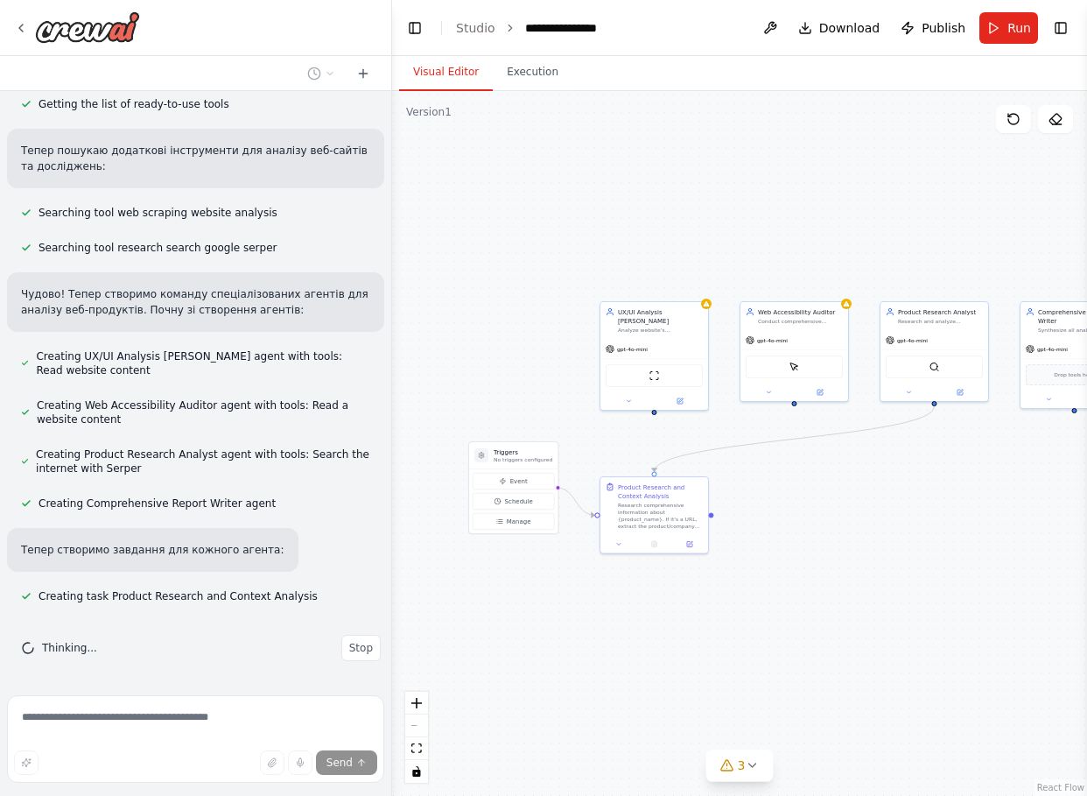
drag, startPoint x: 558, startPoint y: 624, endPoint x: 702, endPoint y: 607, distance: 145.5
click at [702, 607] on div ".deletable-edge-delete-btn { width: 20px; height: 20px; border: 0px solid #ffff…" at bounding box center [739, 443] width 695 height 705
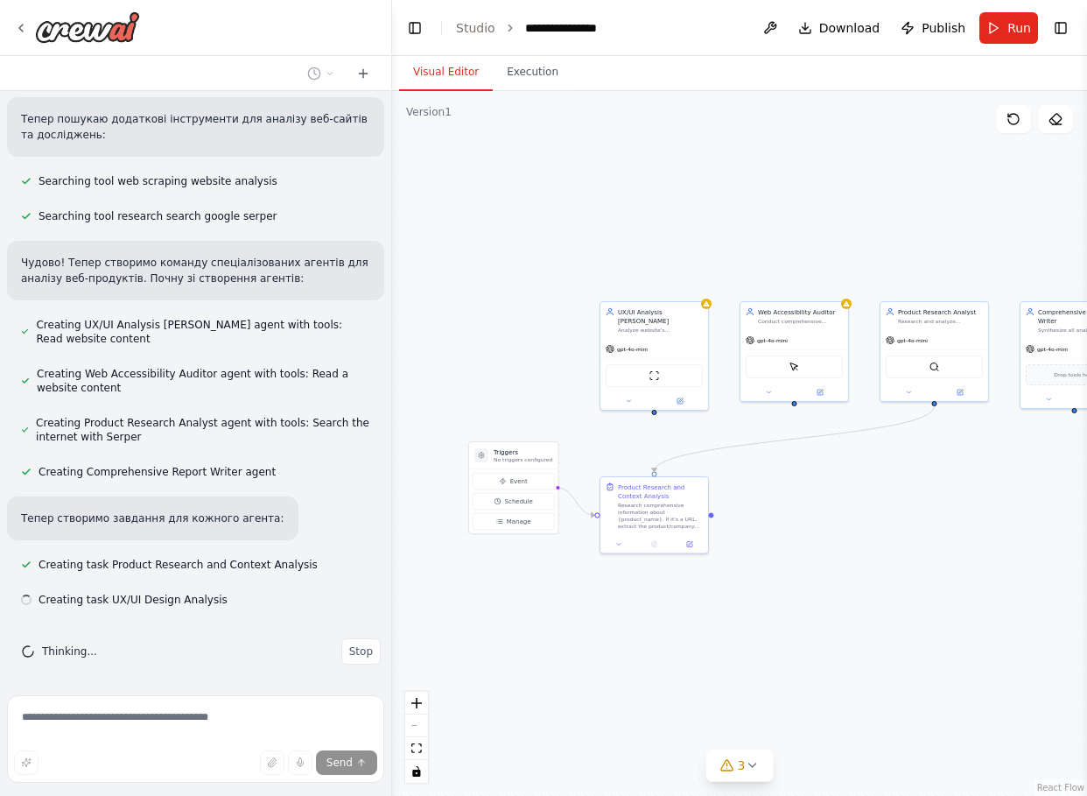
scroll to position [719, 0]
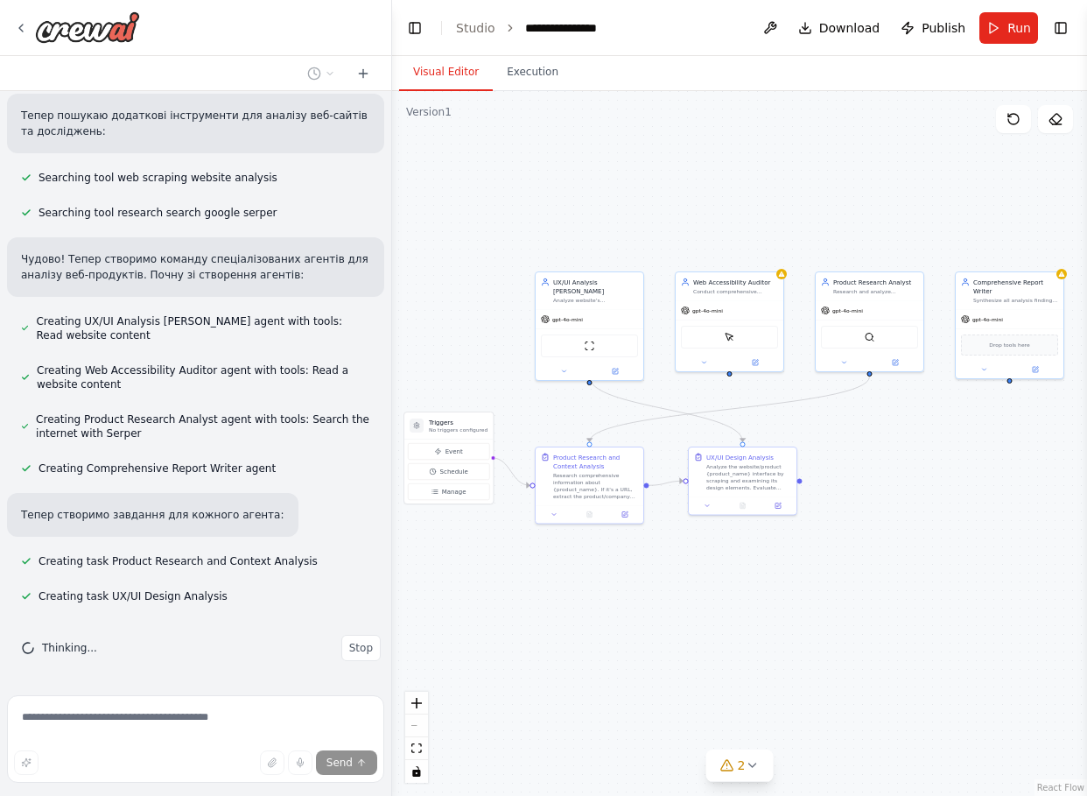
drag, startPoint x: 468, startPoint y: 641, endPoint x: 398, endPoint y: 604, distance: 79.1
click at [398, 604] on div ".deletable-edge-delete-btn { width: 20px; height: 20px; border: 0px solid #ffff…" at bounding box center [739, 443] width 695 height 705
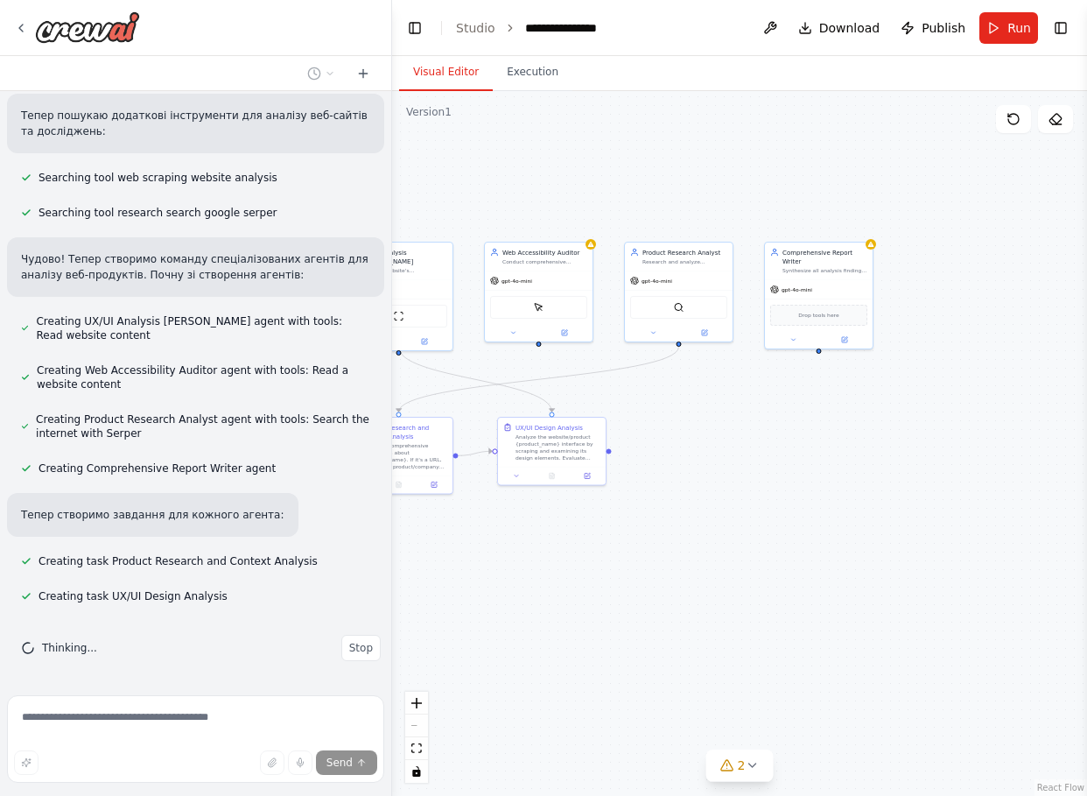
drag, startPoint x: 802, startPoint y: 609, endPoint x: 622, endPoint y: 587, distance: 180.9
click at [622, 587] on div ".deletable-edge-delete-btn { width: 20px; height: 20px; border: 0px solid #ffff…" at bounding box center [739, 443] width 695 height 705
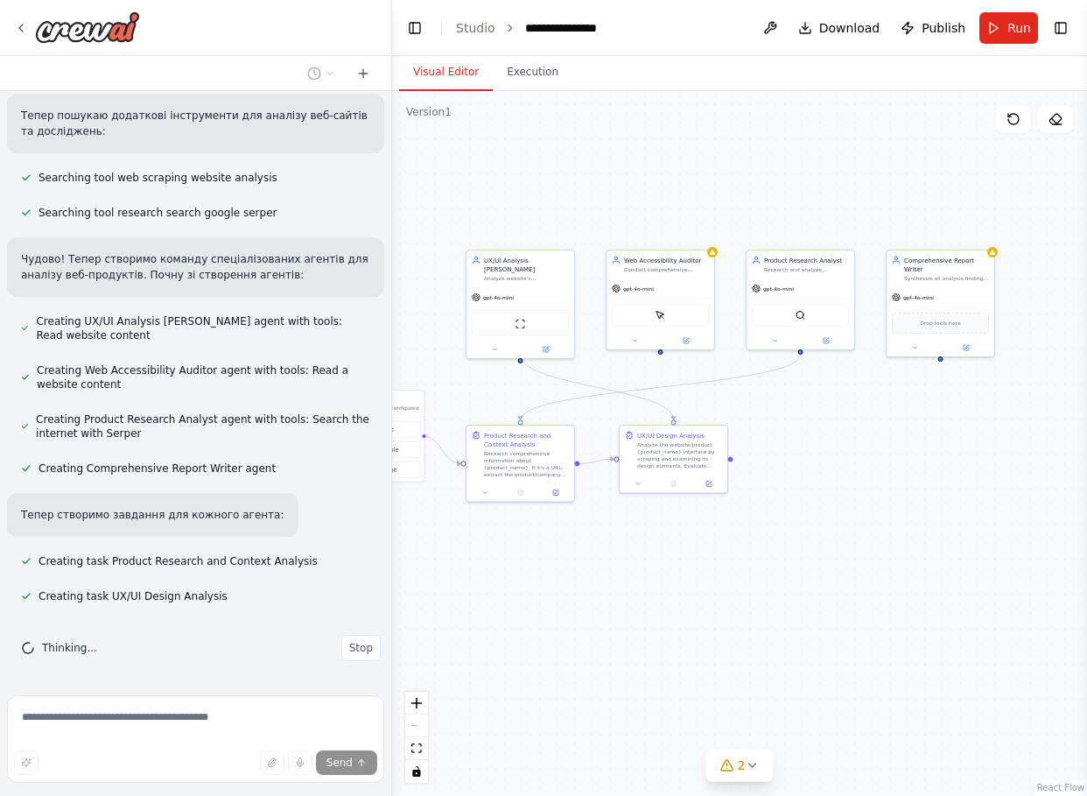
drag, startPoint x: 623, startPoint y: 535, endPoint x: 745, endPoint y: 543, distance: 121.9
click at [745, 543] on div ".deletable-edge-delete-btn { width: 20px; height: 20px; border: 0px solid #ffff…" at bounding box center [739, 443] width 695 height 705
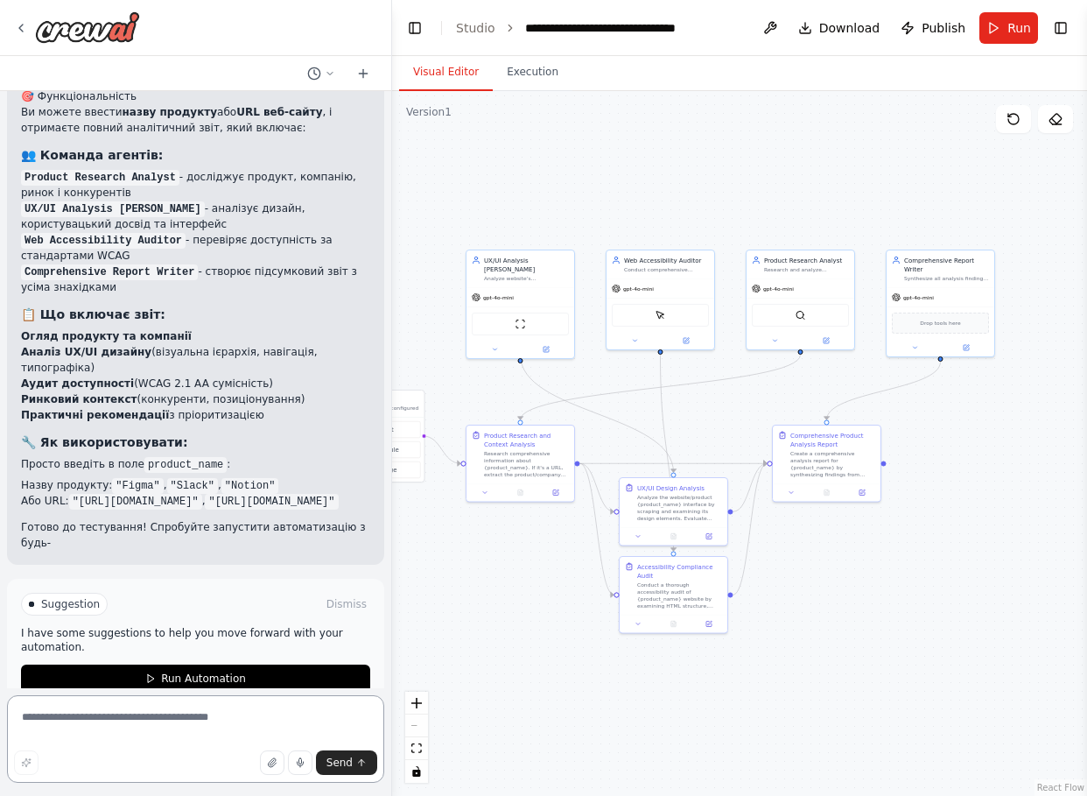
scroll to position [1547, 0]
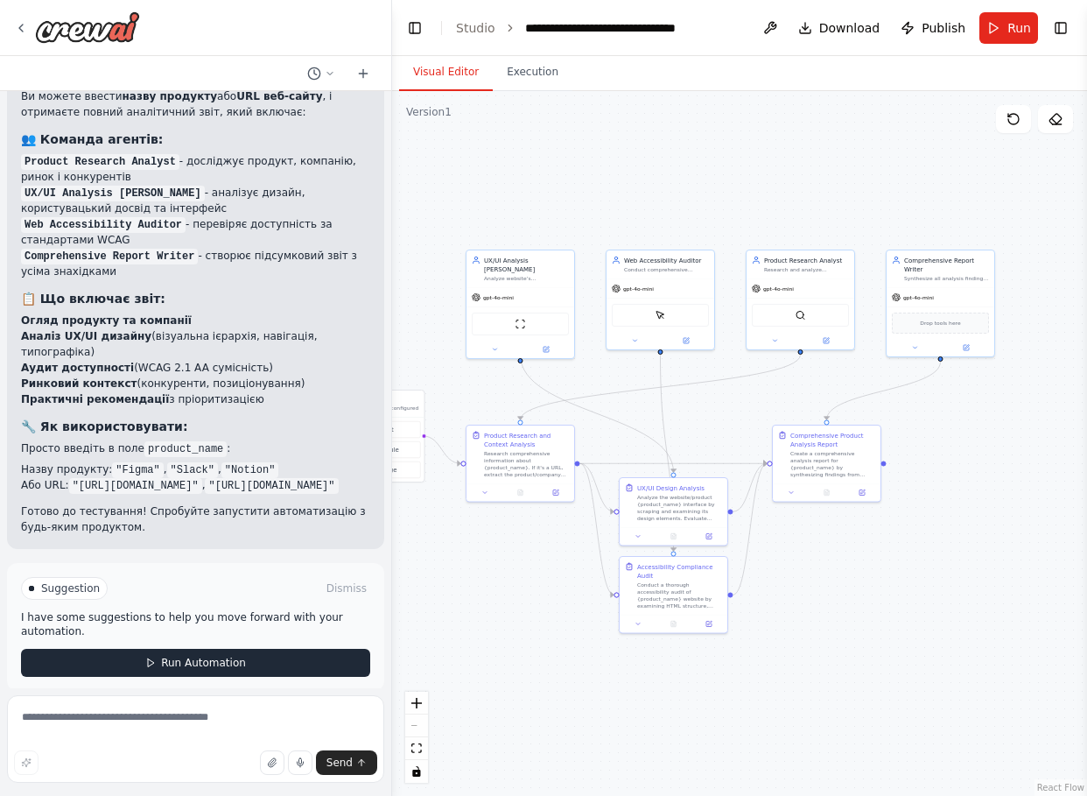
click at [179, 656] on span "Run Automation" at bounding box center [203, 663] width 85 height 14
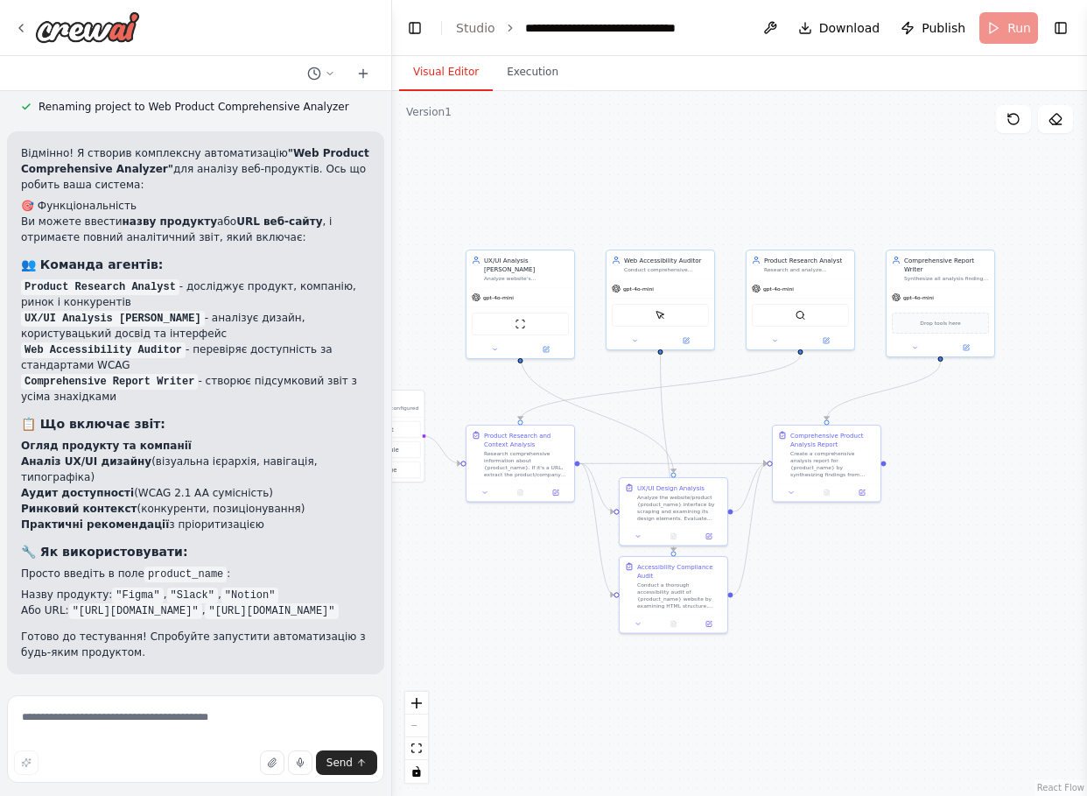
scroll to position [1405, 0]
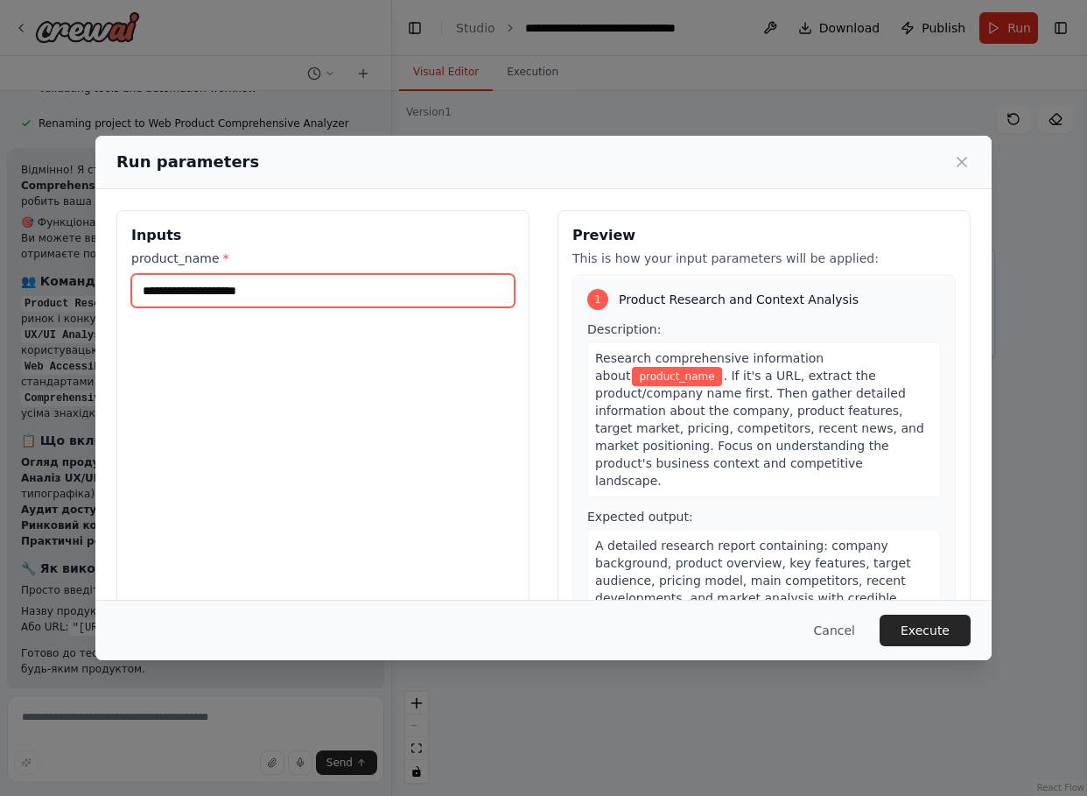
click at [275, 293] on input "product_name *" at bounding box center [322, 290] width 383 height 33
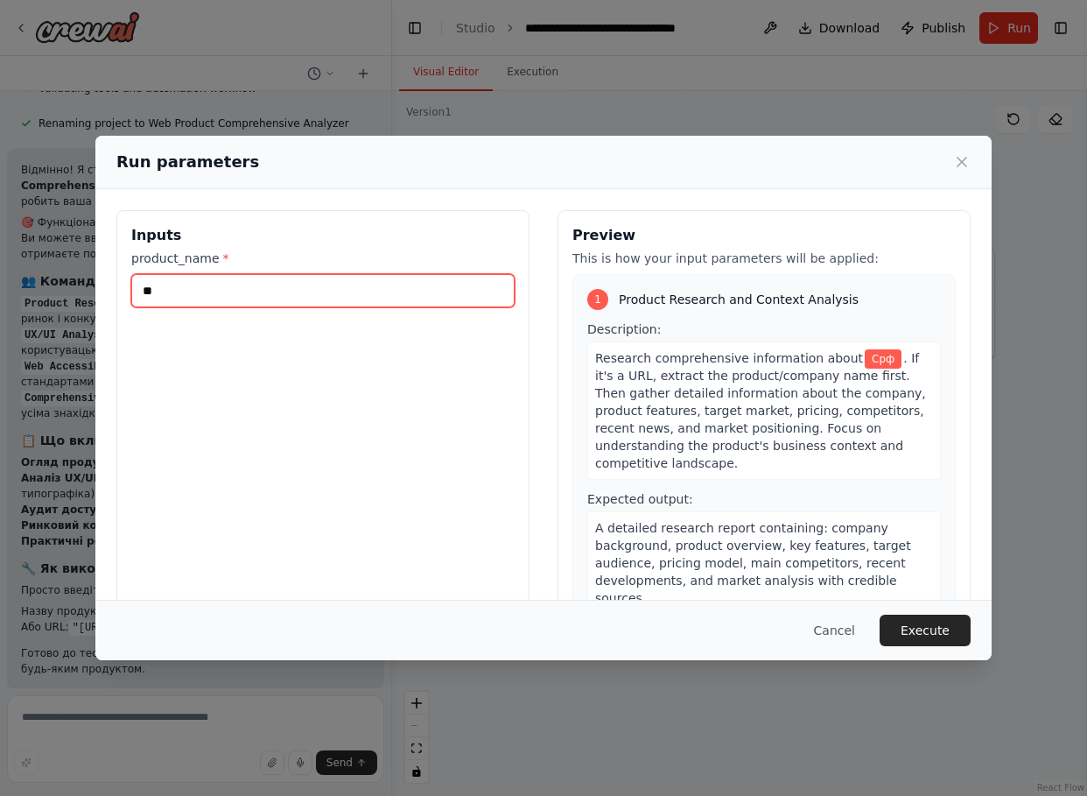
type input "*"
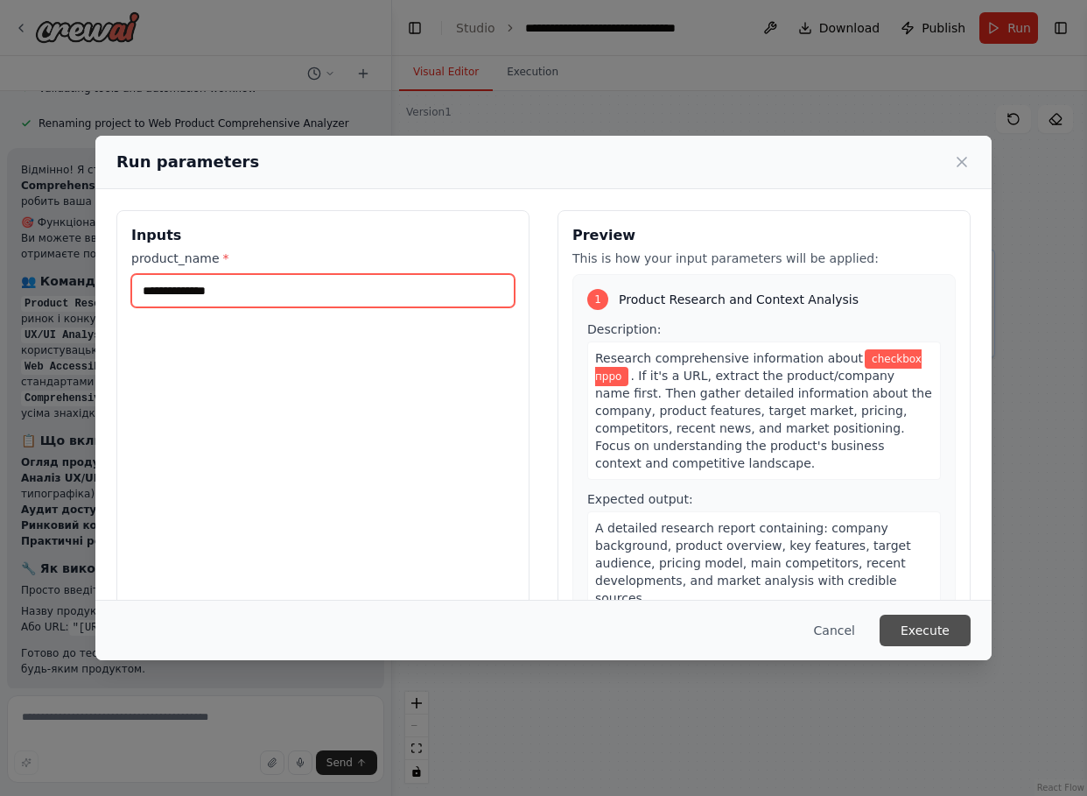
type input "**********"
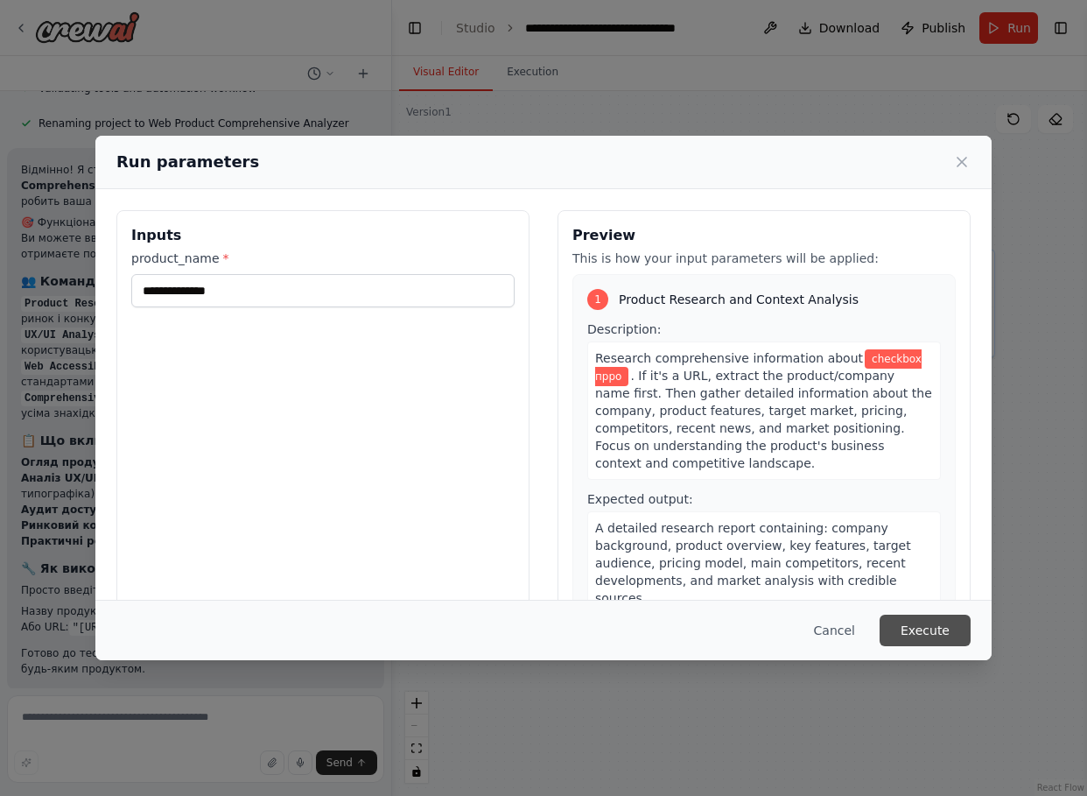
click at [944, 627] on button "Execute" at bounding box center [925, 631] width 91 height 32
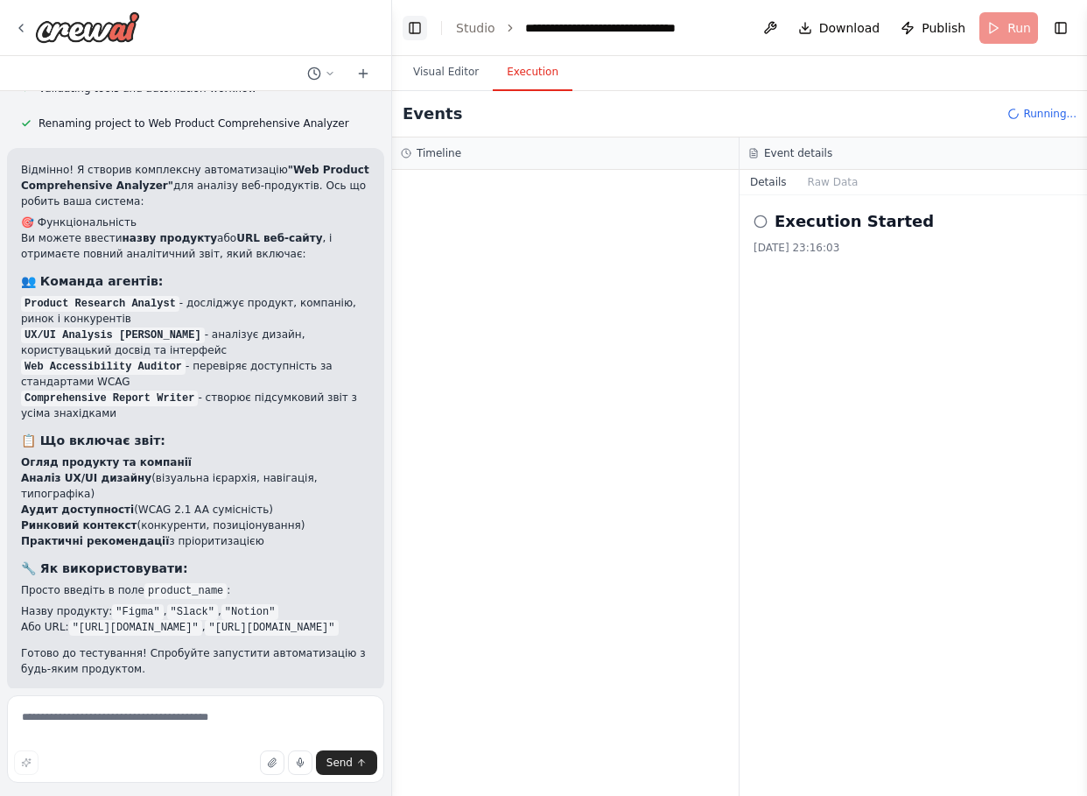
click at [411, 23] on button "Toggle Left Sidebar" at bounding box center [415, 28] width 25 height 25
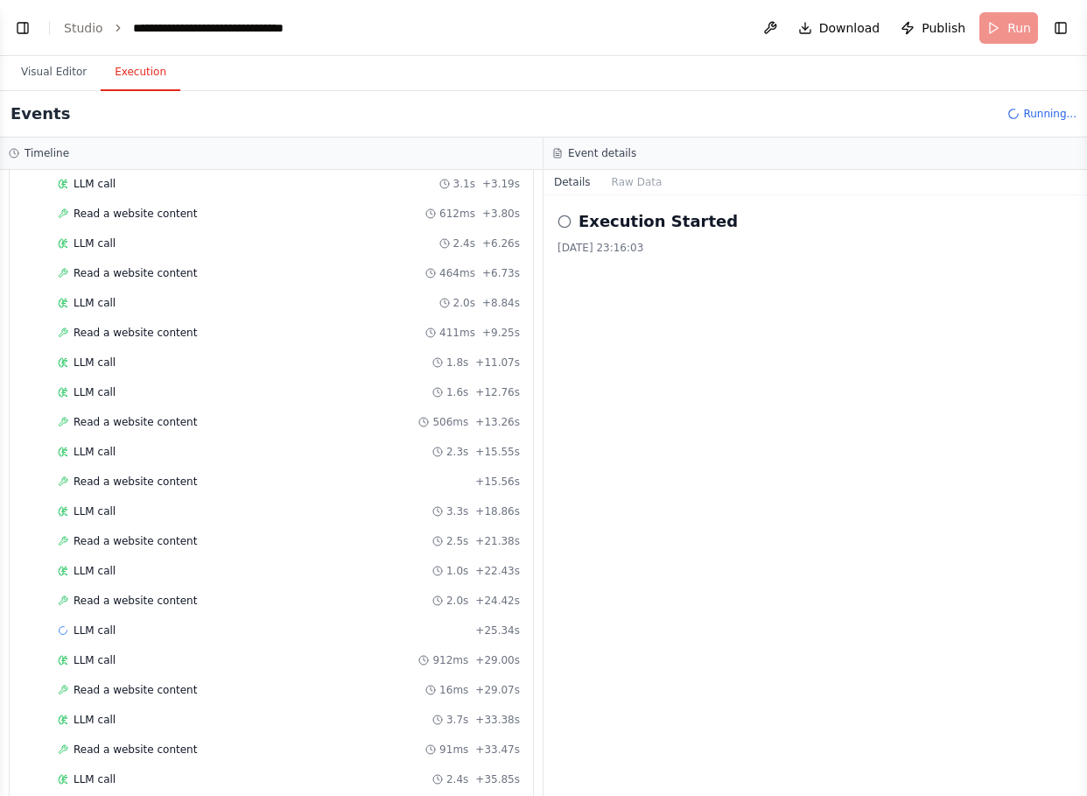
scroll to position [635, 0]
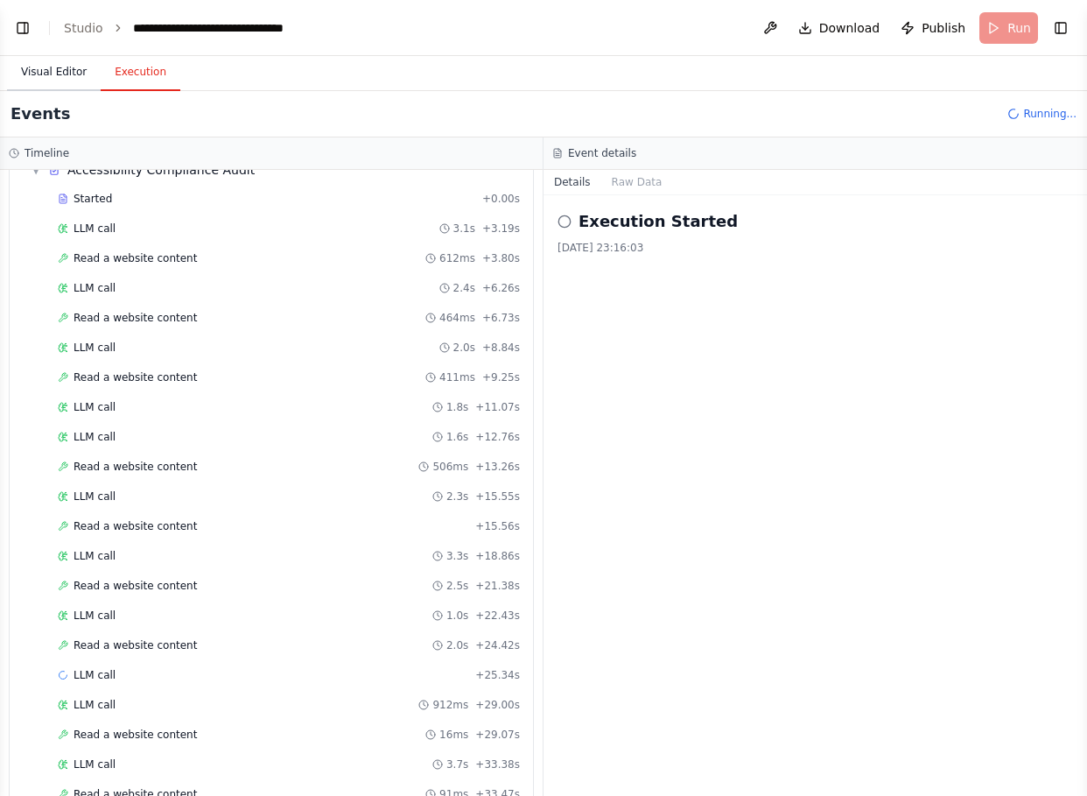
click at [48, 67] on button "Visual Editor" at bounding box center [54, 72] width 94 height 37
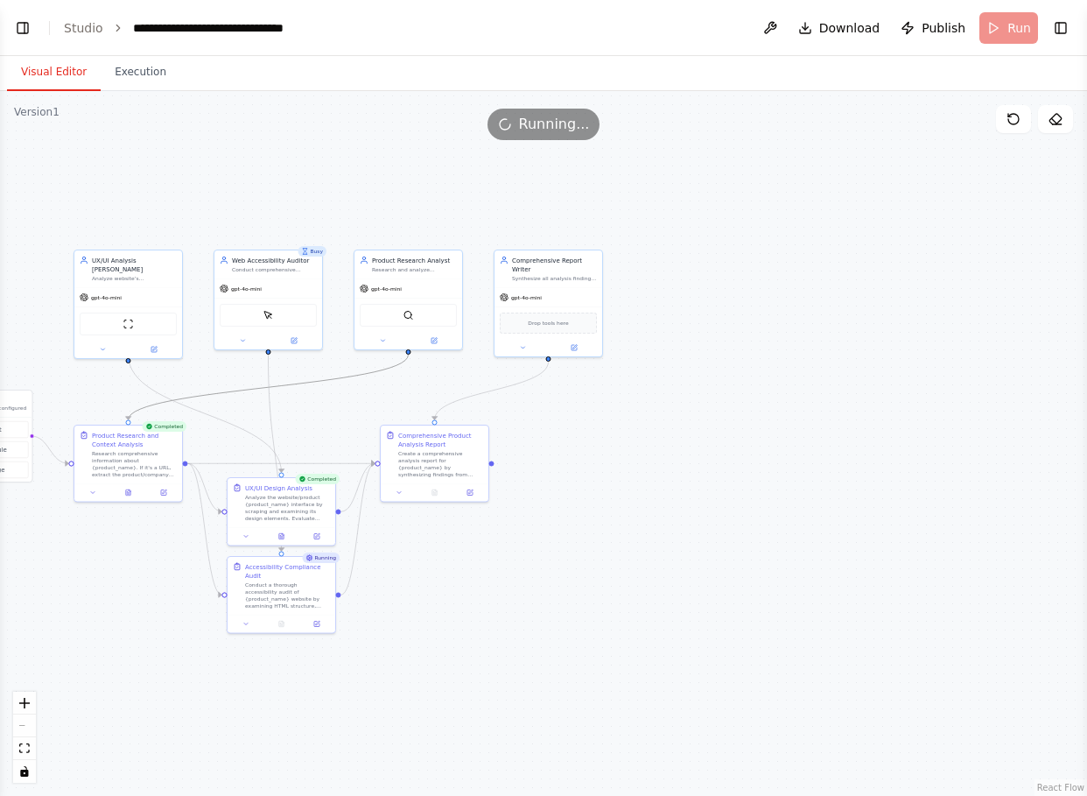
drag, startPoint x: 299, startPoint y: 383, endPoint x: 403, endPoint y: 370, distance: 104.0
click at [403, 370] on div ".deletable-edge-delete-btn { width: 20px; height: 20px; border: 0px solid #ffff…" at bounding box center [543, 443] width 1087 height 705
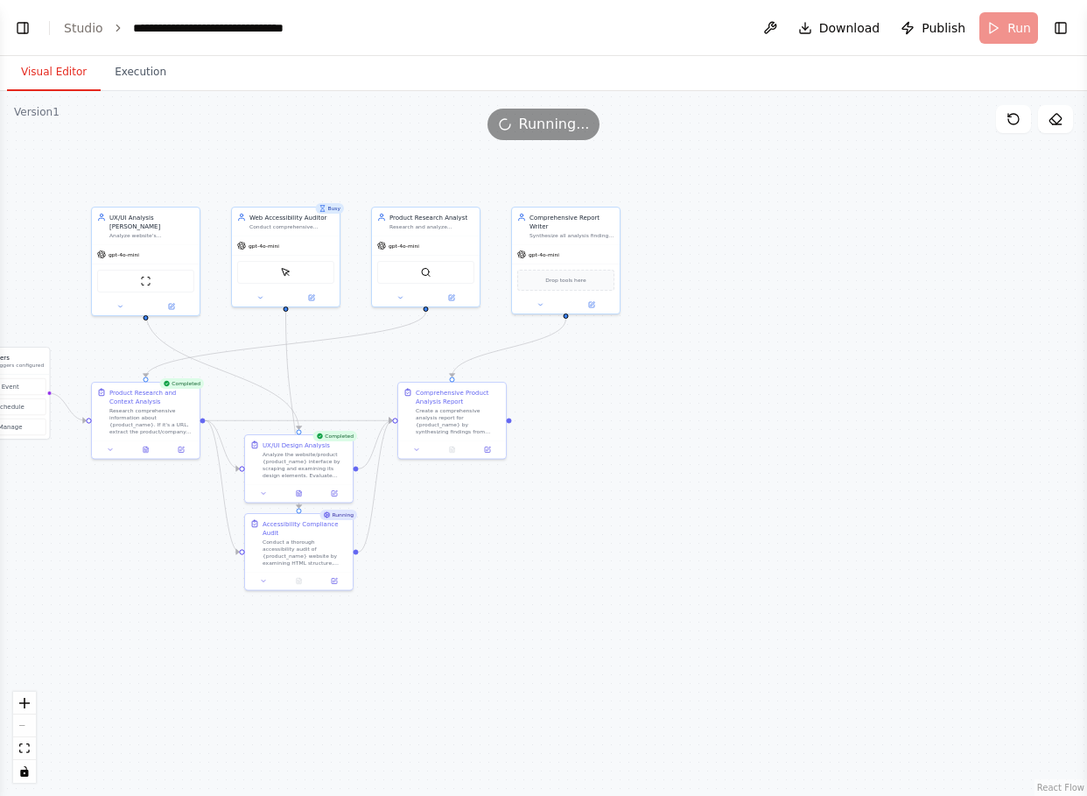
drag, startPoint x: 332, startPoint y: 404, endPoint x: 348, endPoint y: 362, distance: 45.2
click at [348, 362] on div ".deletable-edge-delete-btn { width: 20px; height: 20px; border: 0px solid #ffff…" at bounding box center [543, 443] width 1087 height 705
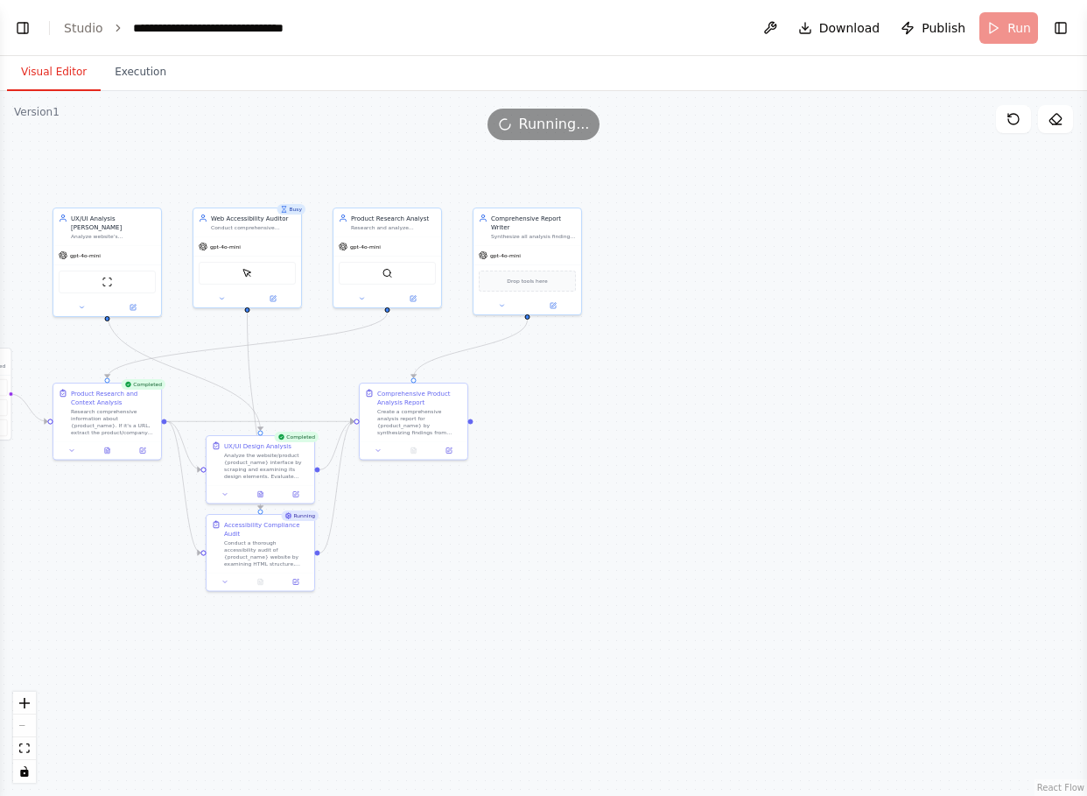
drag, startPoint x: 473, startPoint y: 579, endPoint x: 432, endPoint y: 579, distance: 40.3
click at [432, 579] on div ".deletable-edge-delete-btn { width: 20px; height: 20px; border: 0px solid #ffff…" at bounding box center [543, 443] width 1087 height 705
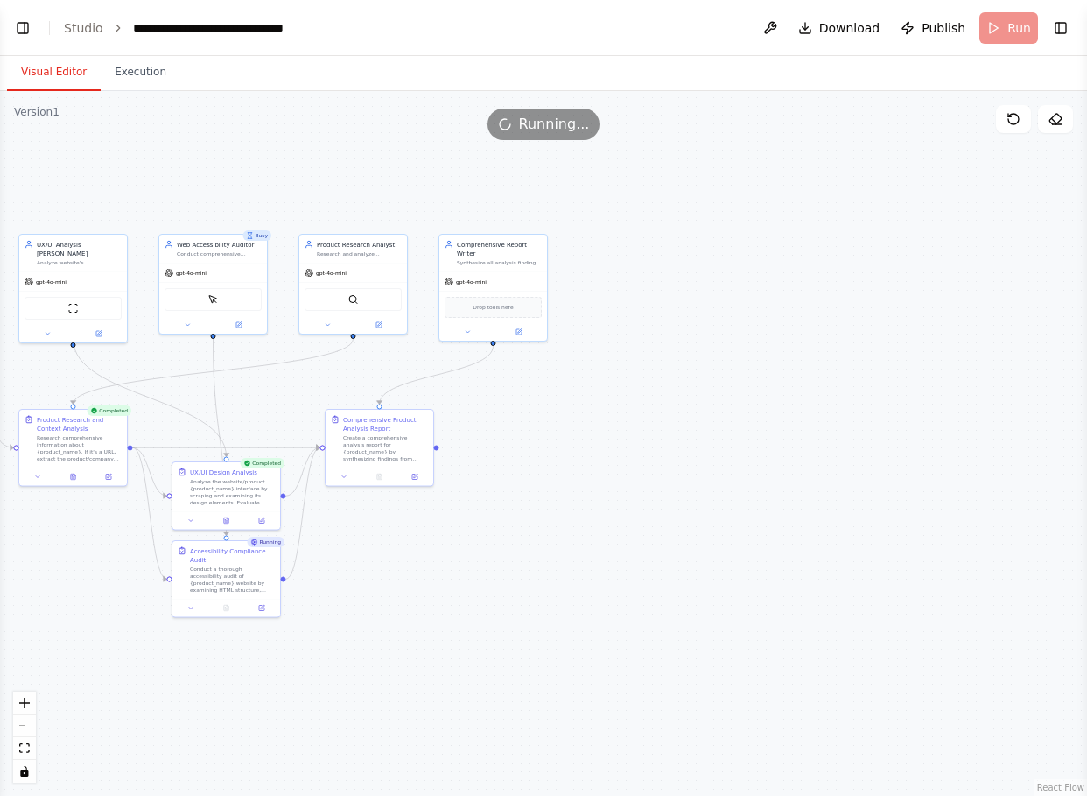
drag, startPoint x: 457, startPoint y: 541, endPoint x: 421, endPoint y: 572, distance: 47.2
click at [421, 572] on div ".deletable-edge-delete-btn { width: 20px; height: 20px; border: 0px solid #ffff…" at bounding box center [543, 443] width 1087 height 705
click at [132, 71] on button "Execution" at bounding box center [141, 72] width 80 height 37
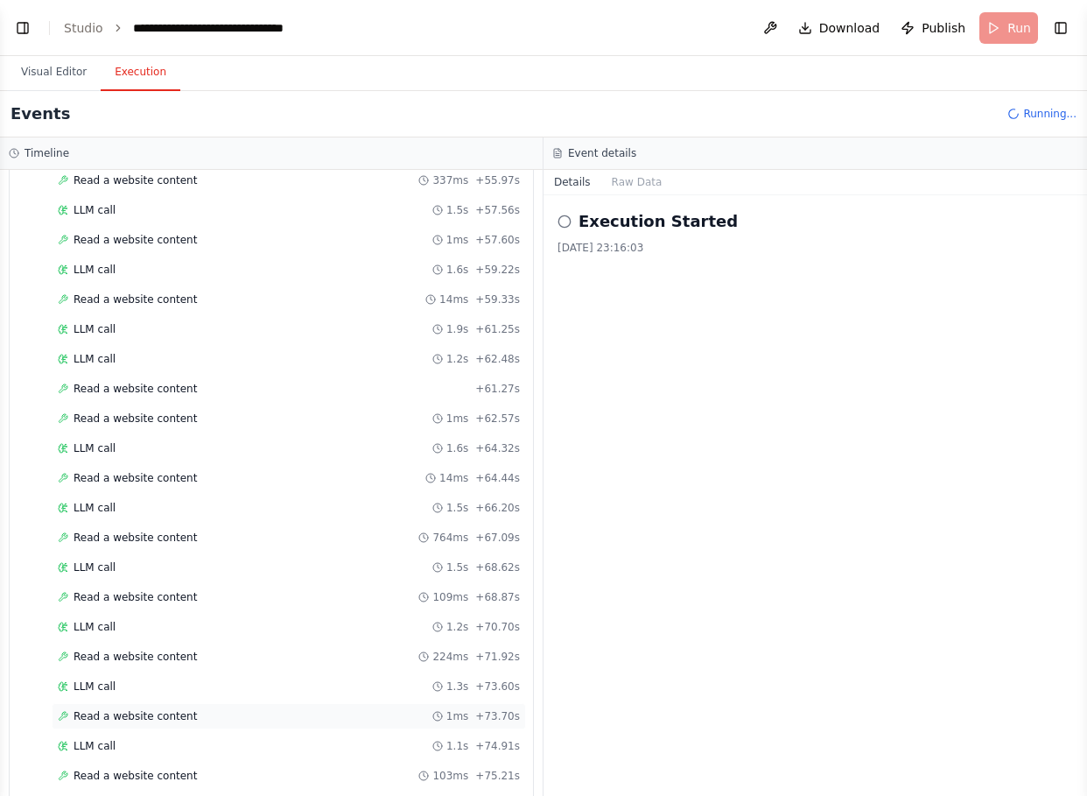
scroll to position [2042, 0]
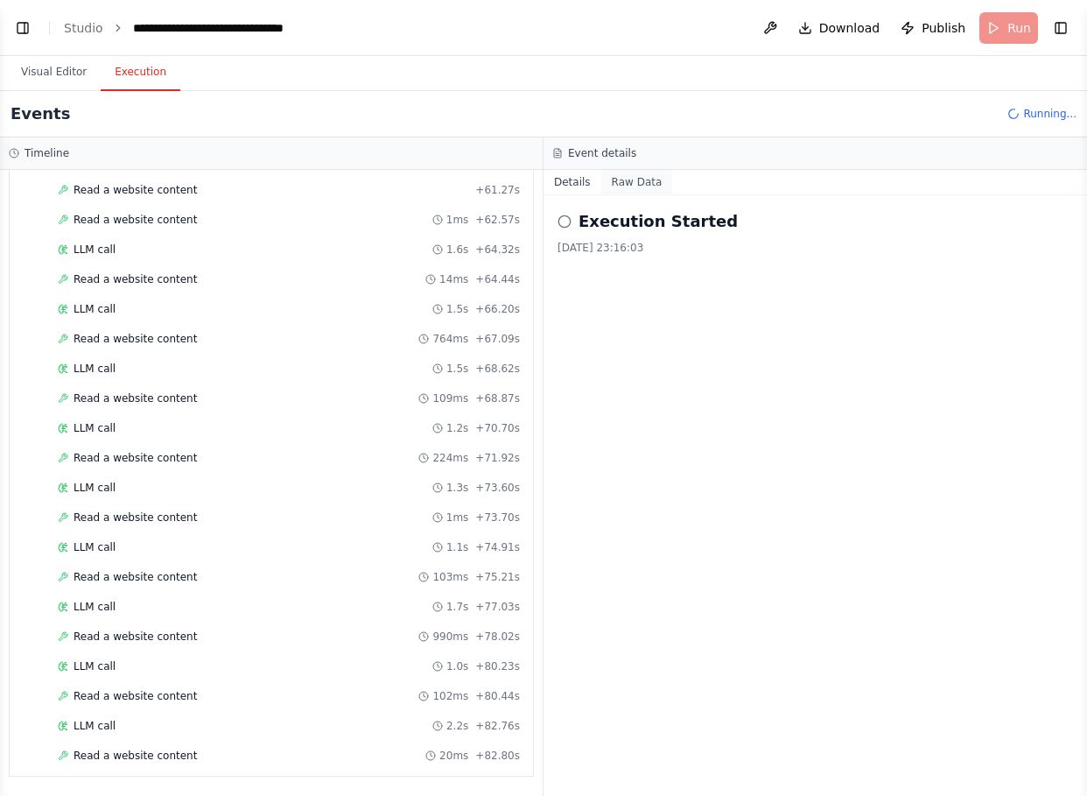
click at [611, 178] on button "Raw Data" at bounding box center [637, 182] width 72 height 25
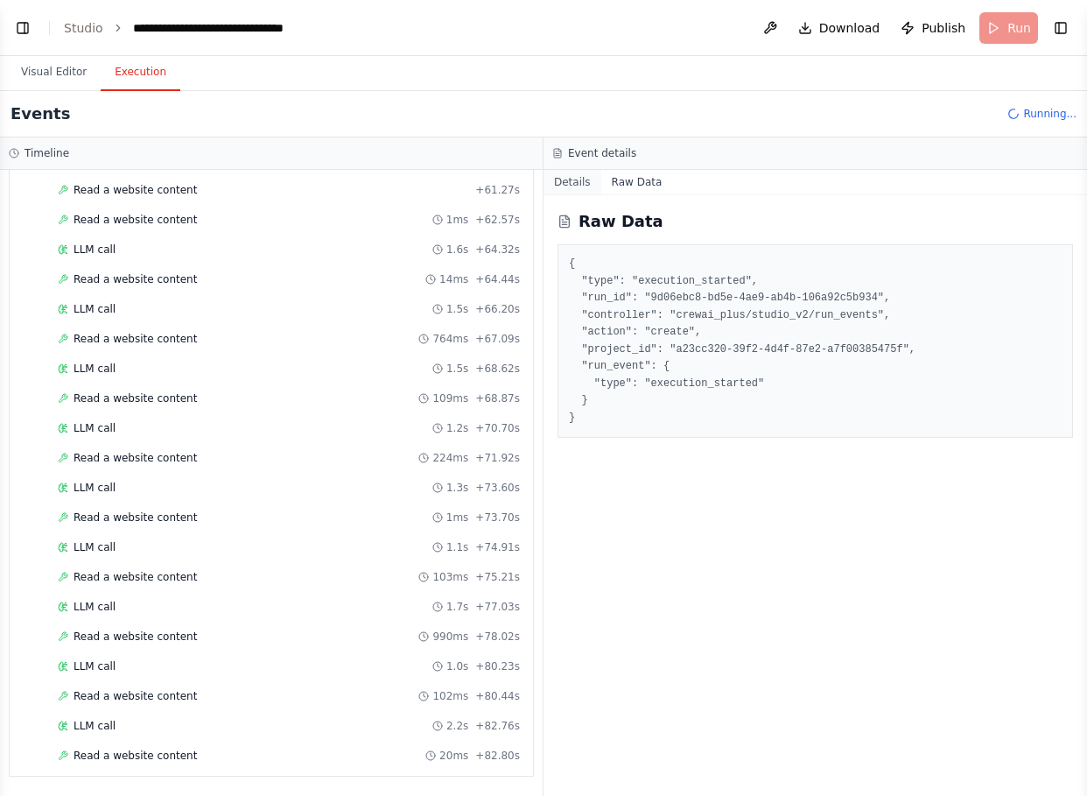
click at [573, 184] on button "Details" at bounding box center [573, 182] width 58 height 25
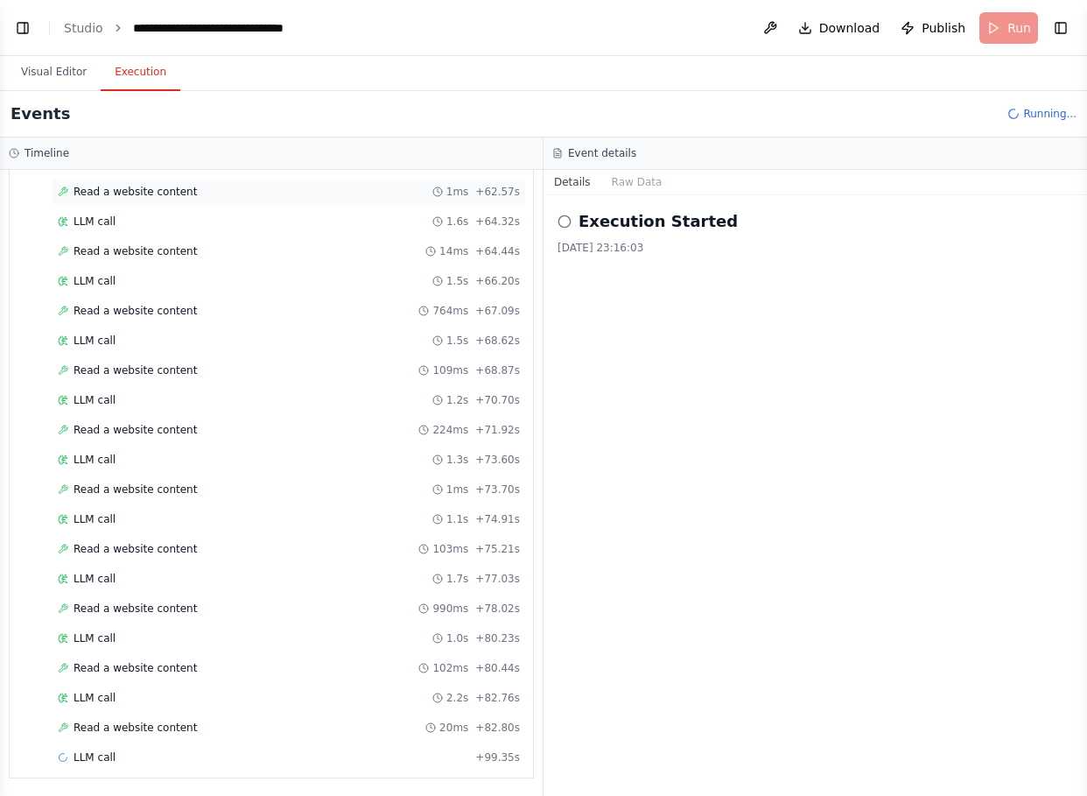
scroll to position [2072, 0]
click at [54, 75] on button "Visual Editor" at bounding box center [54, 72] width 94 height 37
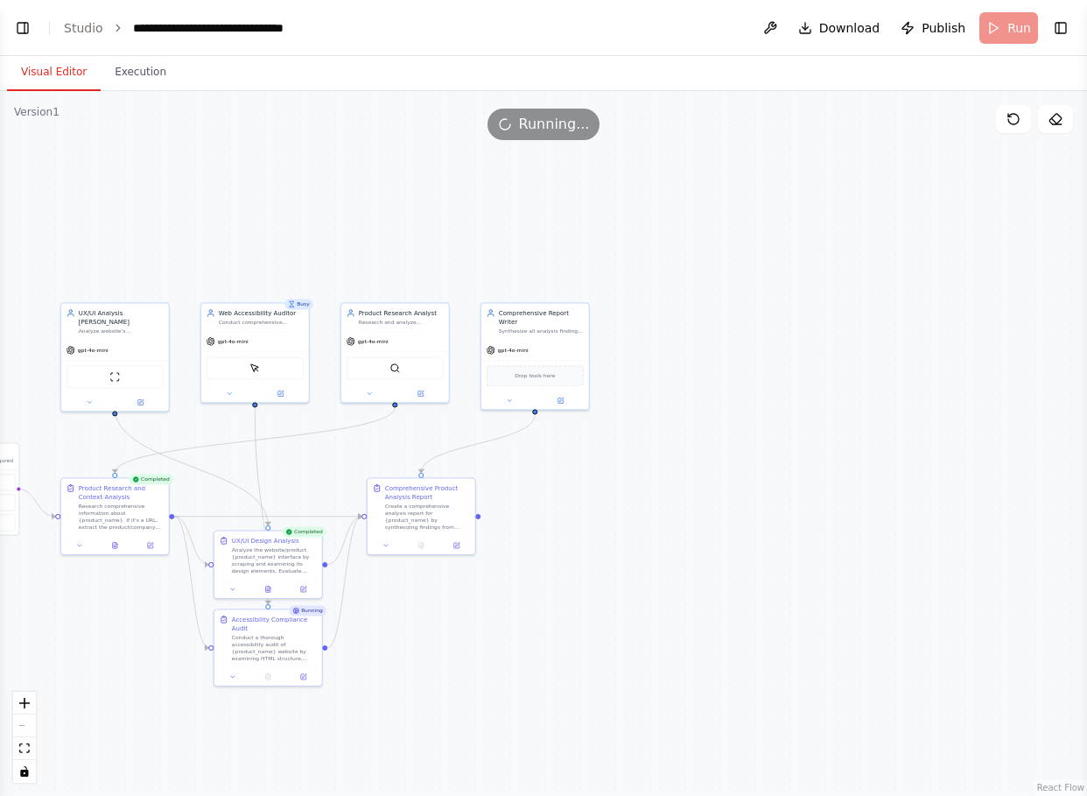
drag, startPoint x: 404, startPoint y: 667, endPoint x: 446, endPoint y: 607, distance: 73.6
click at [446, 607] on div ".deletable-edge-delete-btn { width: 20px; height: 20px; border: 0px solid #ffff…" at bounding box center [543, 443] width 1087 height 705
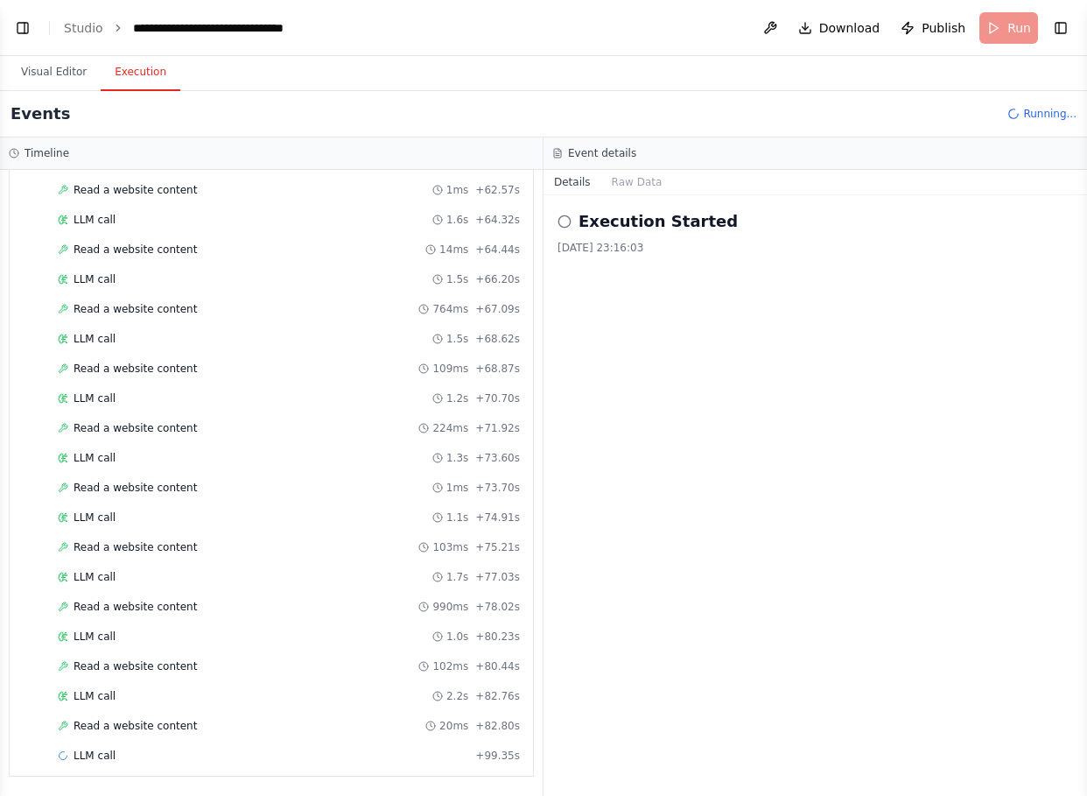
click at [140, 76] on button "Execution" at bounding box center [141, 72] width 80 height 37
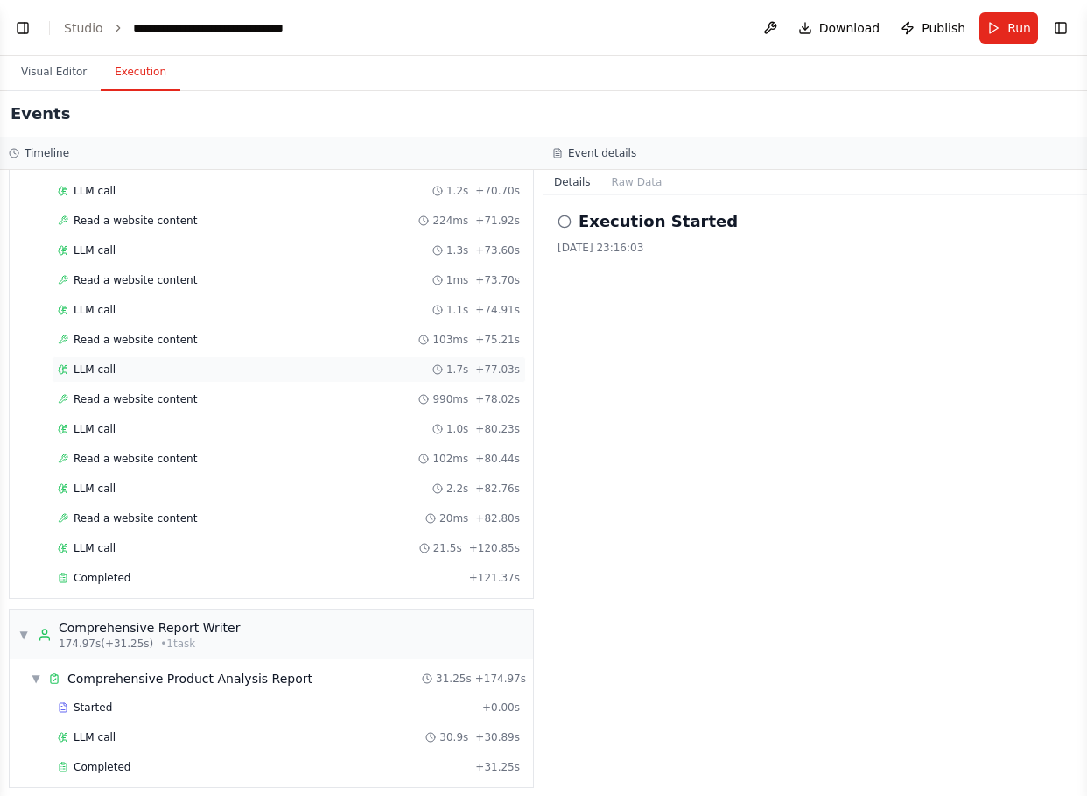
scroll to position [2291, 0]
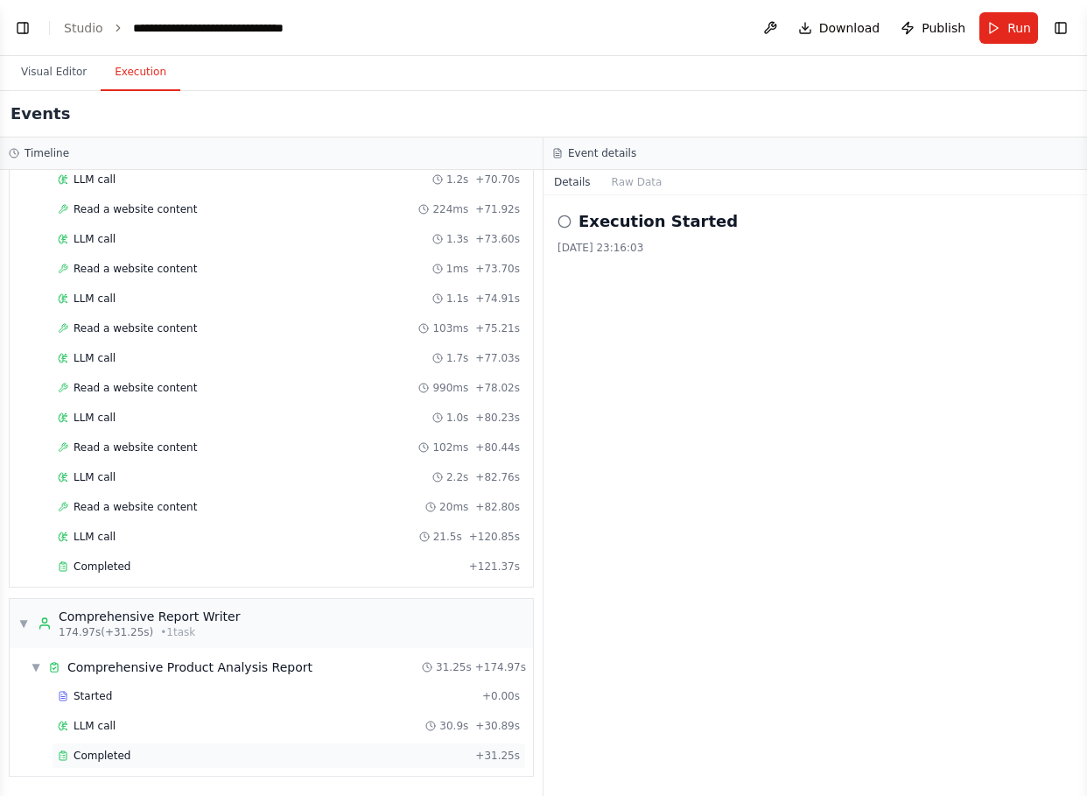
click at [248, 755] on div "Completed" at bounding box center [263, 755] width 411 height 14
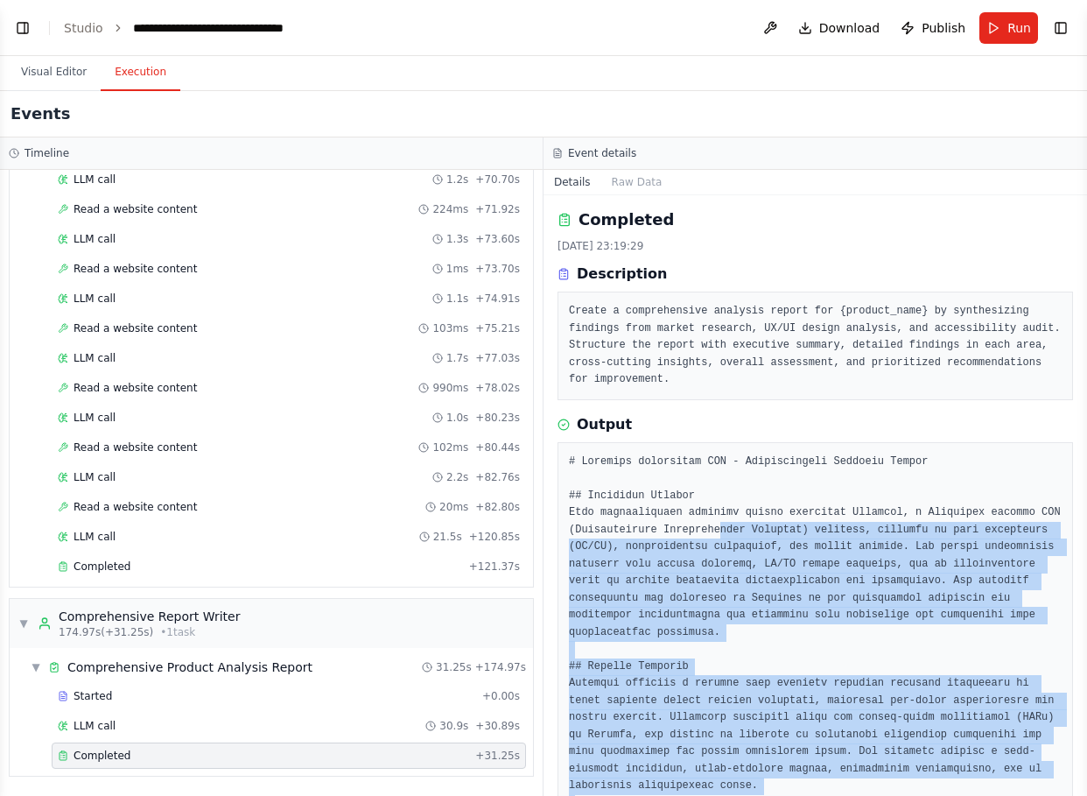
scroll to position [0, 0]
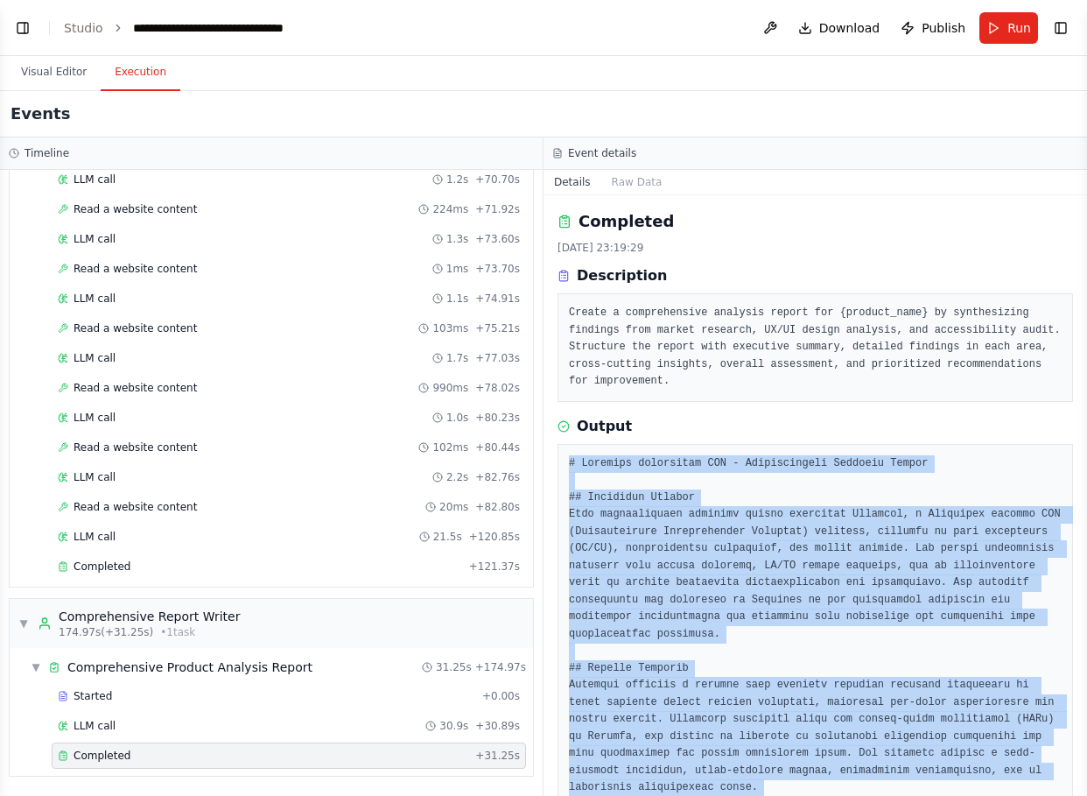
drag, startPoint x: 986, startPoint y: 746, endPoint x: 575, endPoint y: 452, distance: 505.1
copy pre "# Checkbox програмний РРО - Comprehensive Research Report ## Executive Summary …"
click at [50, 74] on button "Visual Editor" at bounding box center [54, 72] width 94 height 37
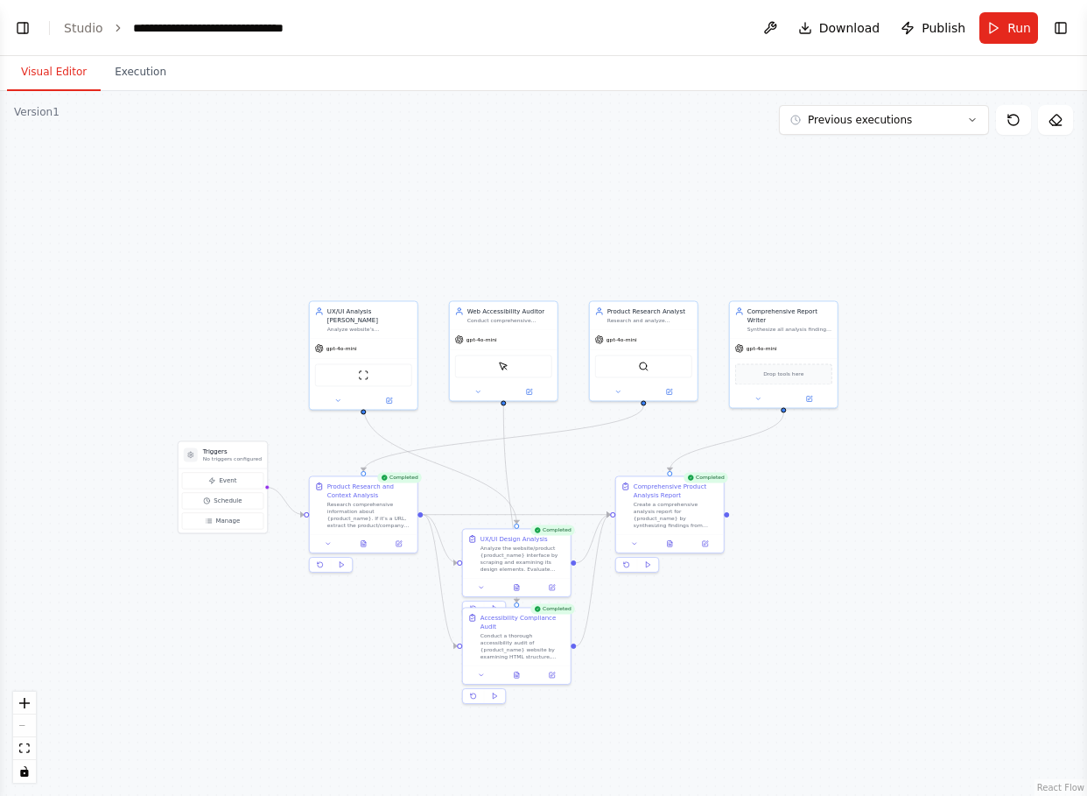
drag, startPoint x: 227, startPoint y: 242, endPoint x: 701, endPoint y: 196, distance: 476.7
click at [701, 196] on div ".deletable-edge-delete-btn { width: 20px; height: 20px; border: 0px solid #ffff…" at bounding box center [543, 443] width 1087 height 705
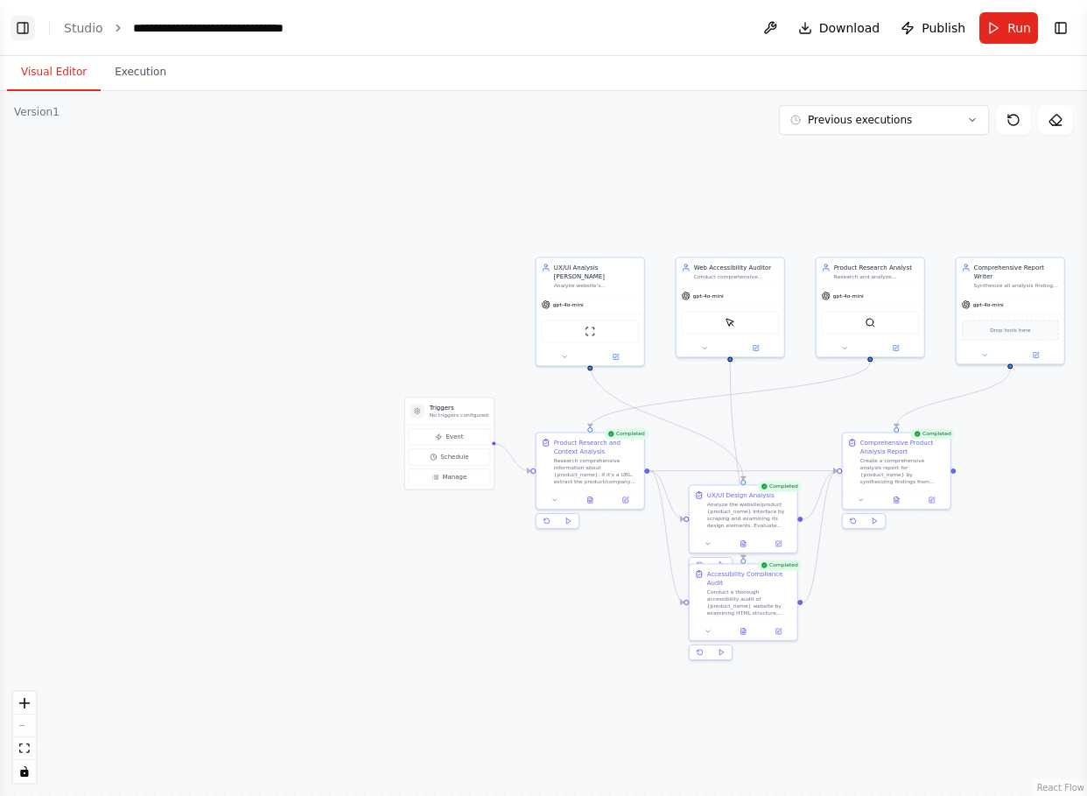
click at [30, 23] on button "Toggle Left Sidebar" at bounding box center [23, 28] width 25 height 25
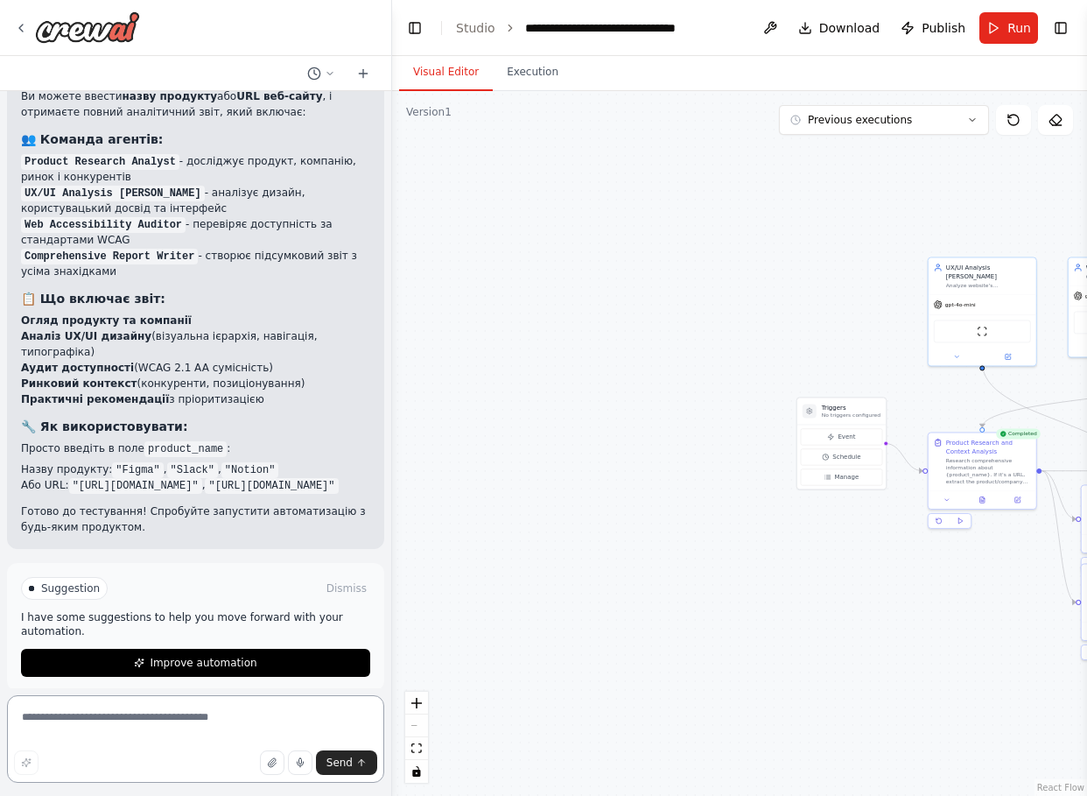
click at [181, 727] on textarea at bounding box center [195, 739] width 377 height 88
type textarea "**********"
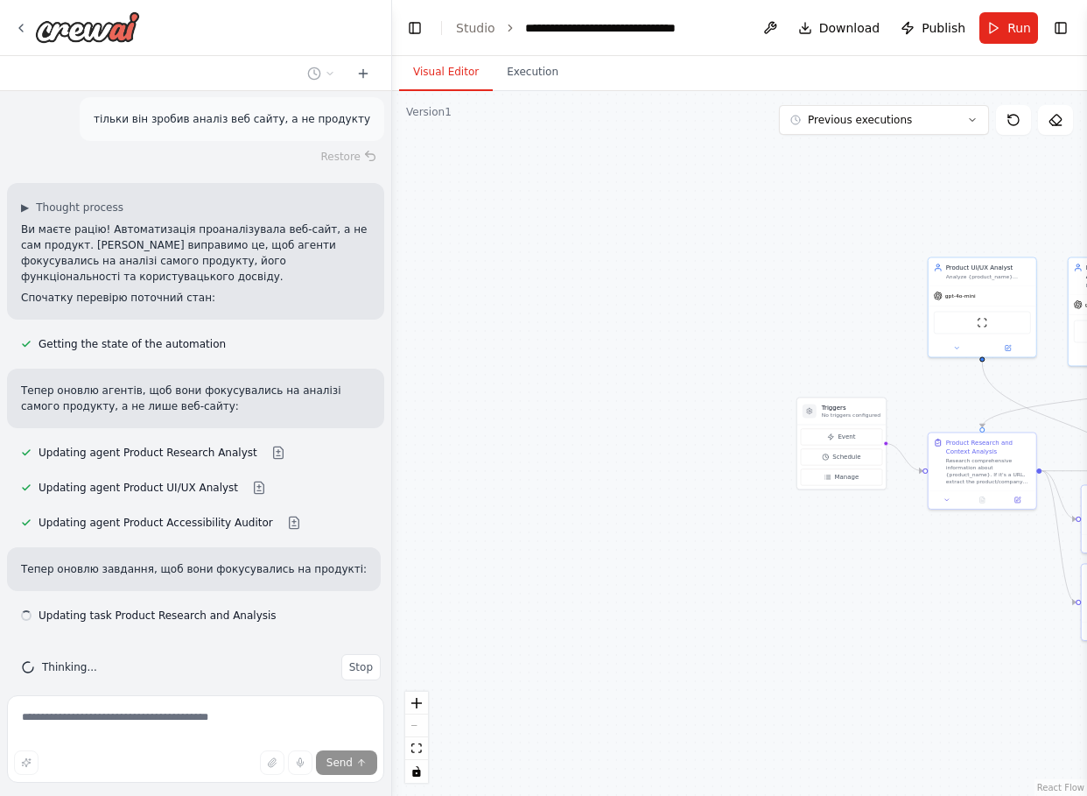
scroll to position [2016, 0]
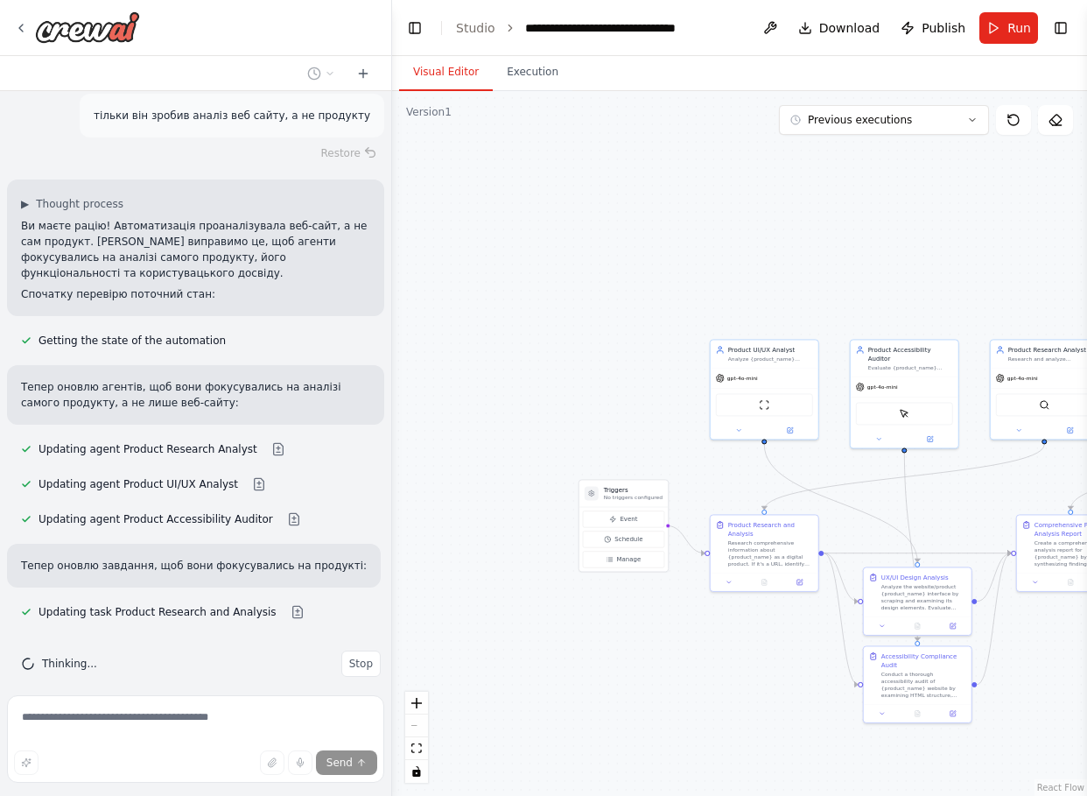
drag, startPoint x: 805, startPoint y: 264, endPoint x: 587, endPoint y: 346, distance: 233.0
click at [587, 346] on div ".deletable-edge-delete-btn { width: 20px; height: 20px; border: 0px solid #ffff…" at bounding box center [739, 443] width 695 height 705
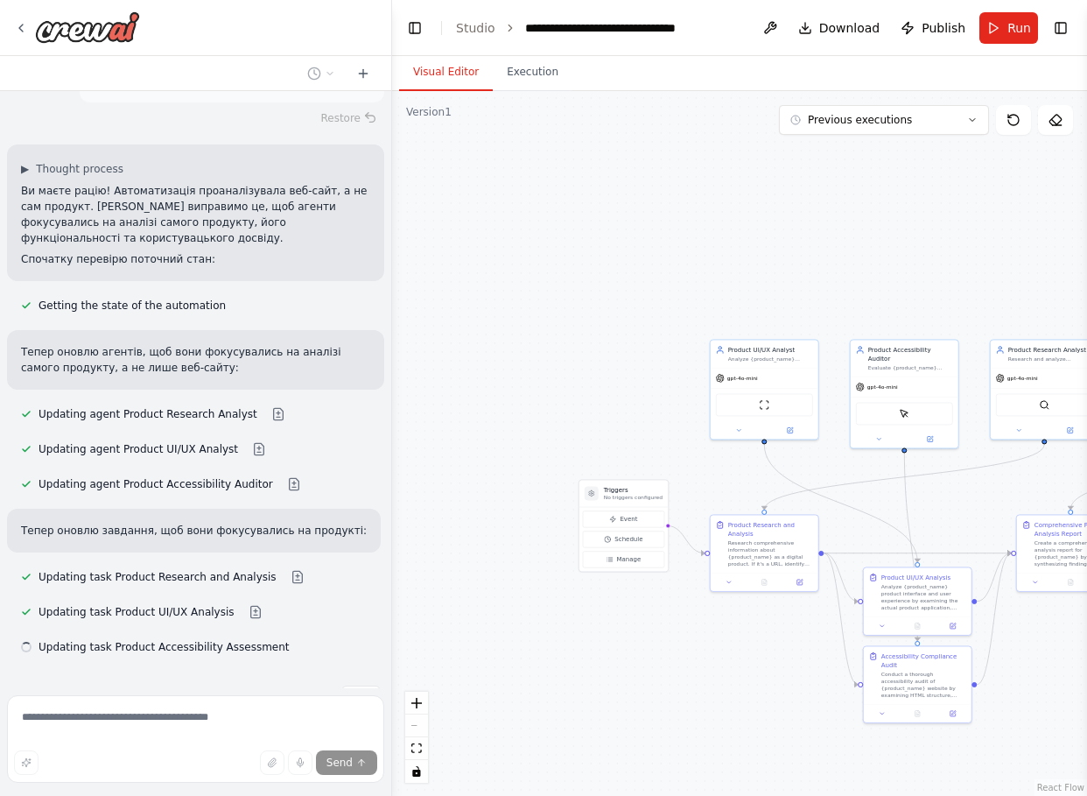
scroll to position [2086, 0]
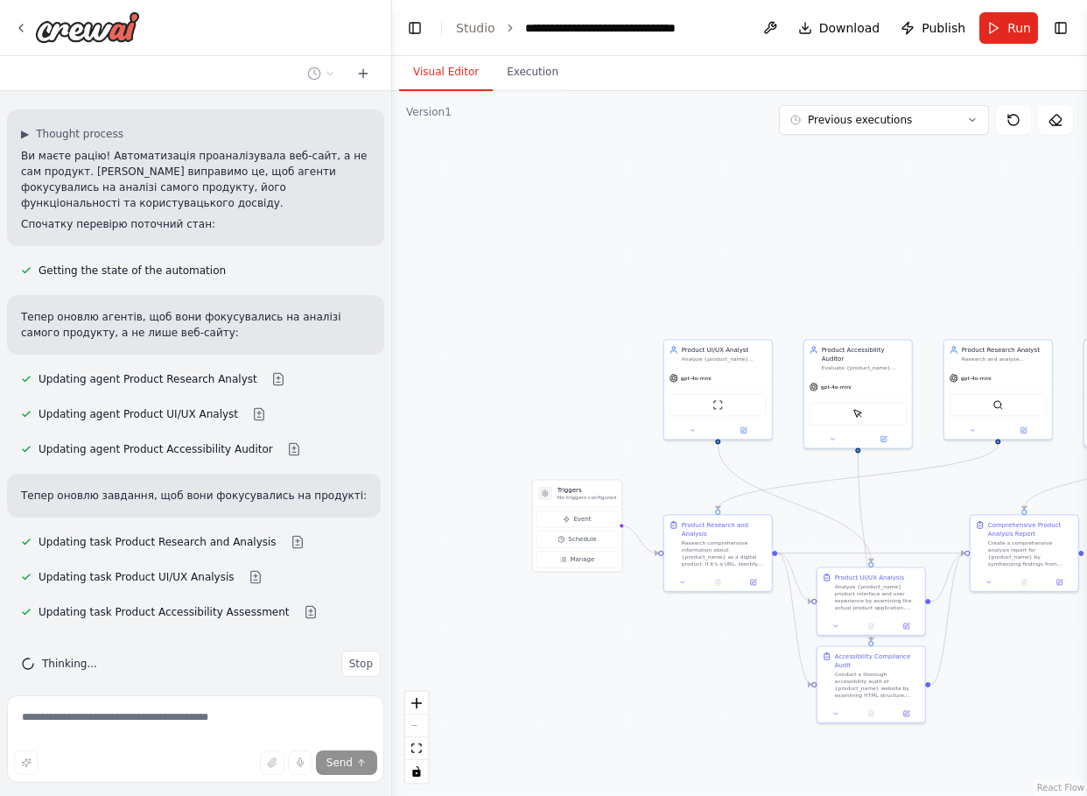
drag, startPoint x: 696, startPoint y: 598, endPoint x: 409, endPoint y: 597, distance: 287.1
click at [409, 597] on div ".deletable-edge-delete-btn { width: 20px; height: 20px; border: 0px solid #ffff…" at bounding box center [739, 443] width 695 height 705
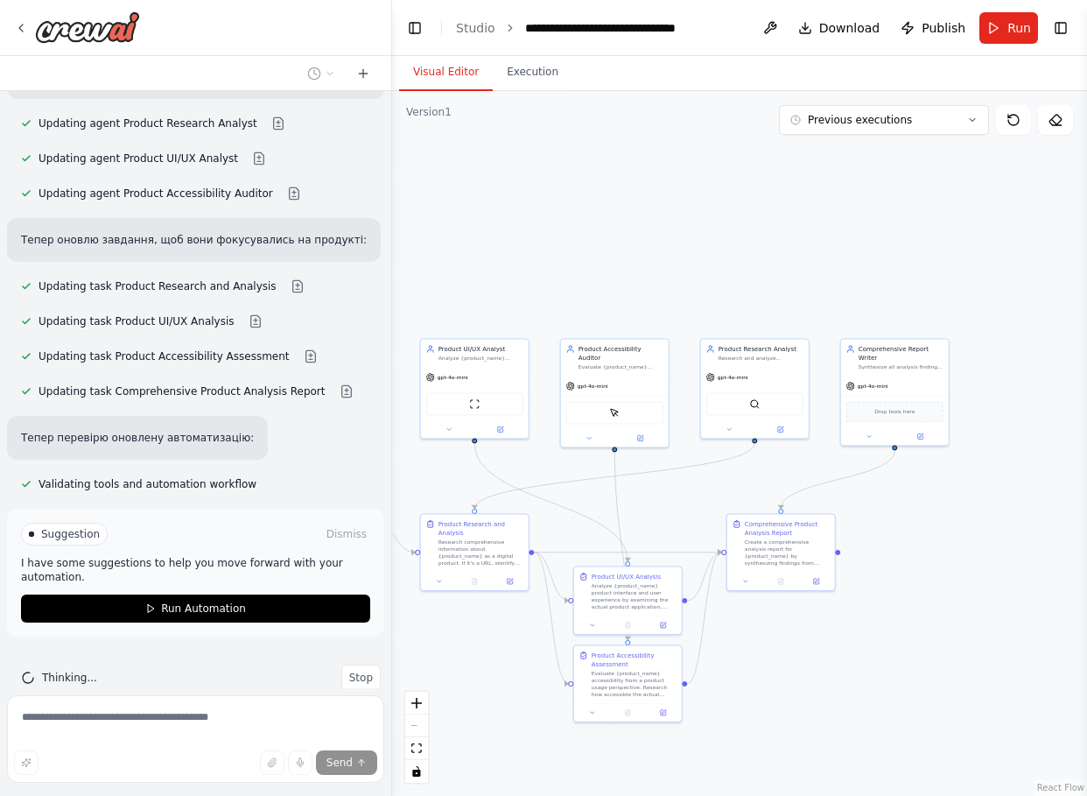
scroll to position [2356, 0]
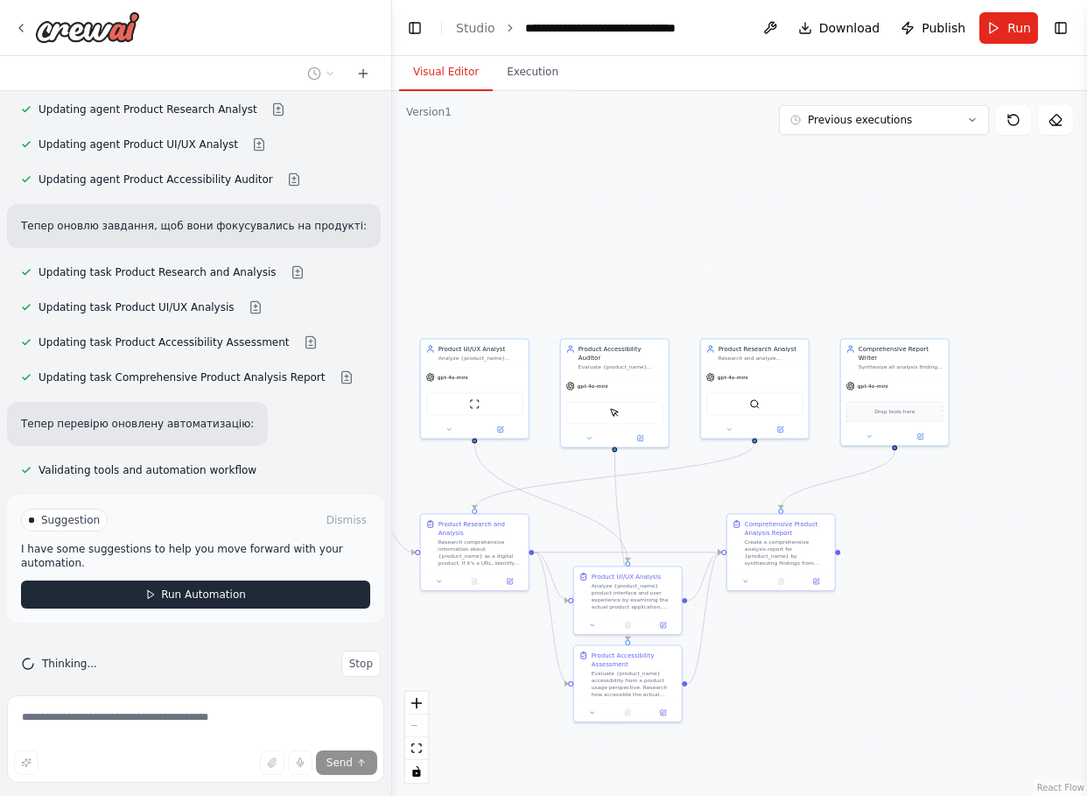
click at [177, 587] on span "Run Automation" at bounding box center [203, 594] width 85 height 14
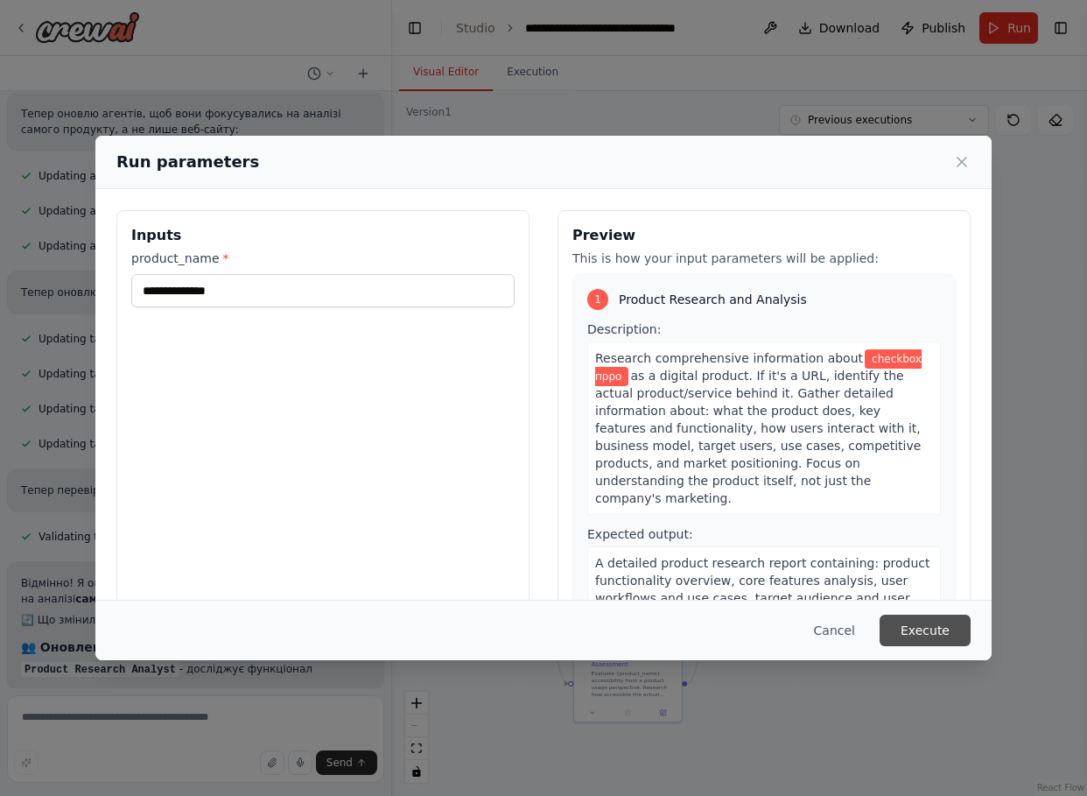
click at [923, 634] on button "Execute" at bounding box center [925, 631] width 91 height 32
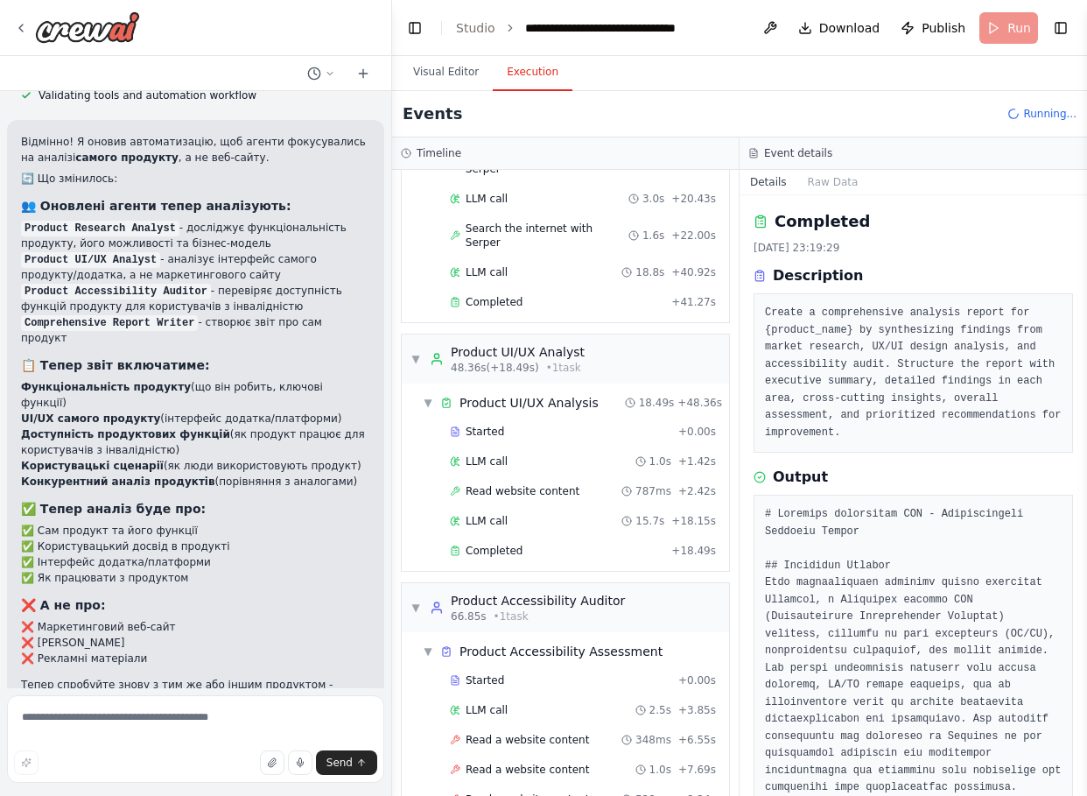
scroll to position [376, 0]
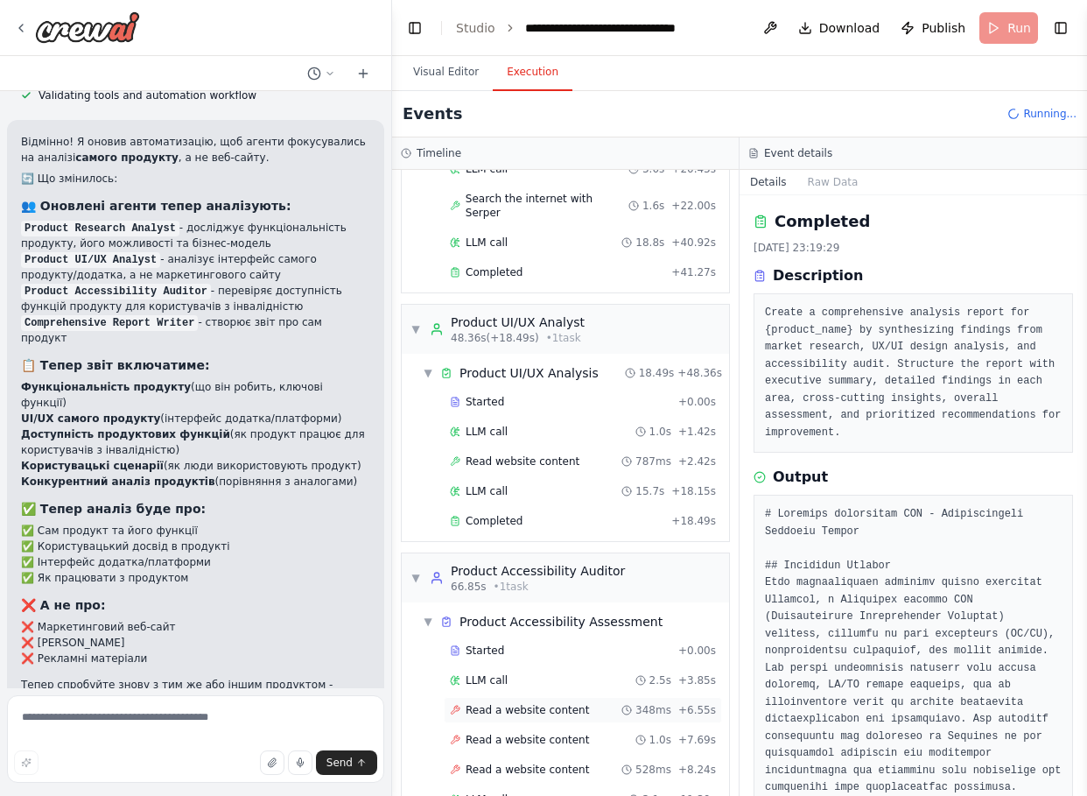
click at [513, 703] on span "Read a website content" at bounding box center [527, 710] width 123 height 14
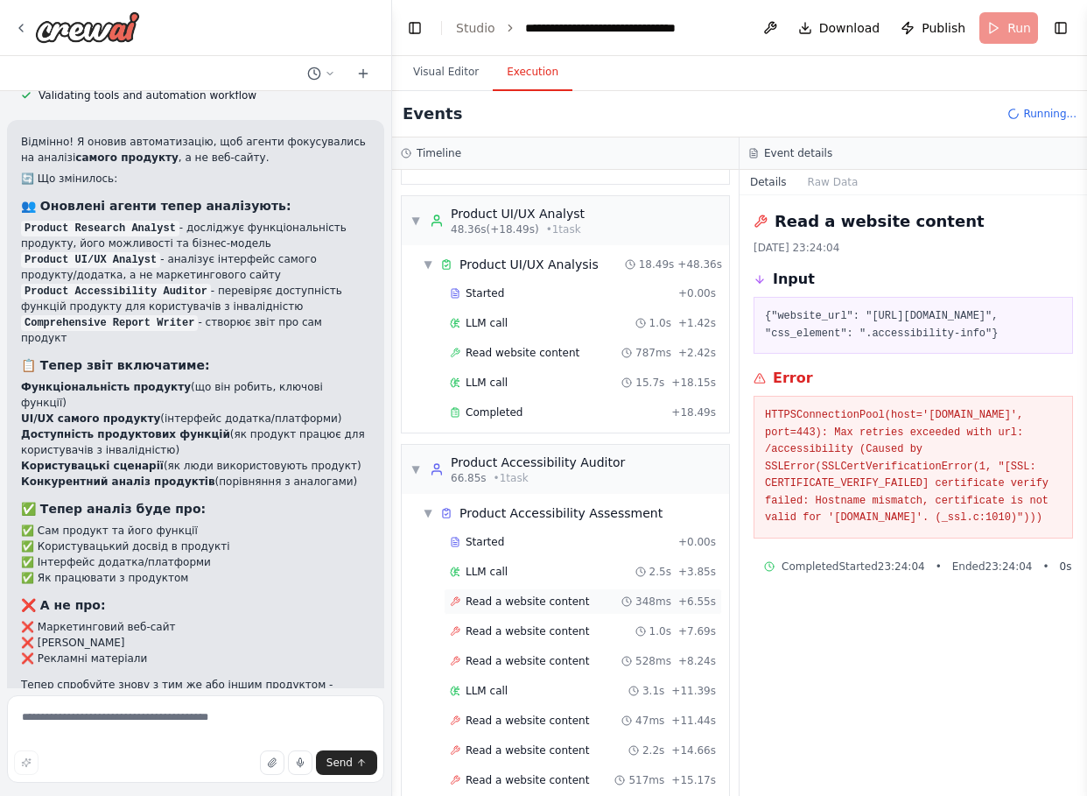
scroll to position [495, 0]
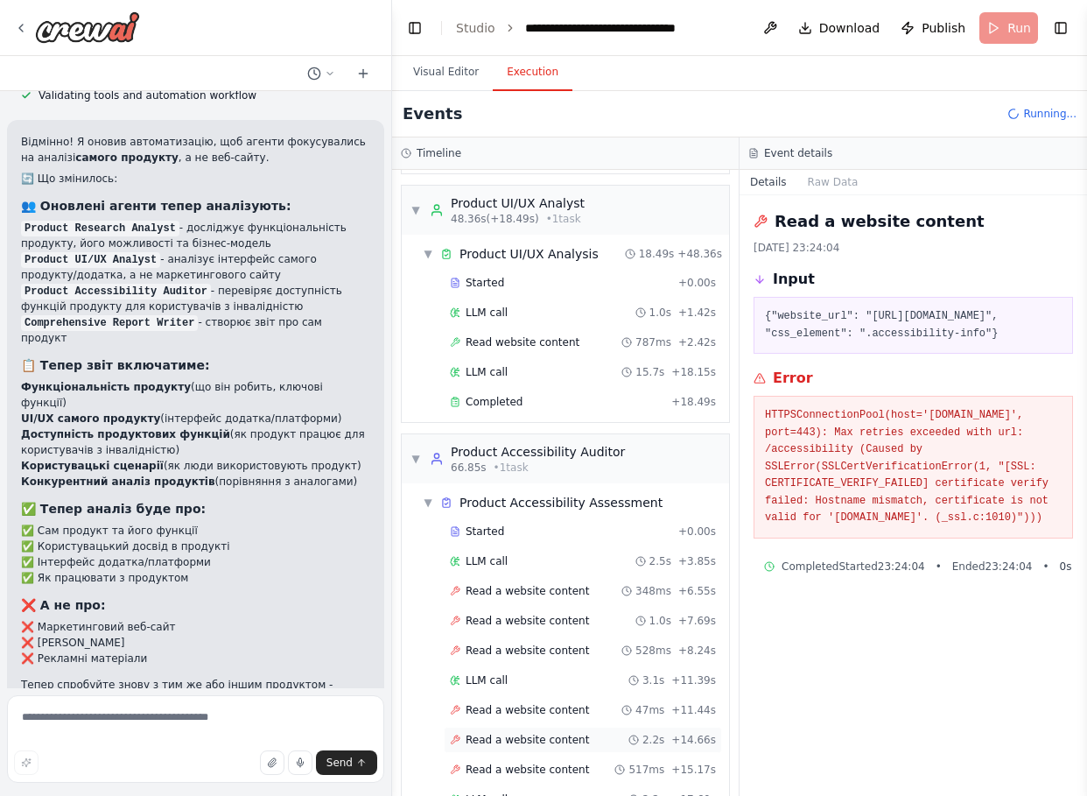
click at [538, 733] on span "Read a website content" at bounding box center [527, 740] width 123 height 14
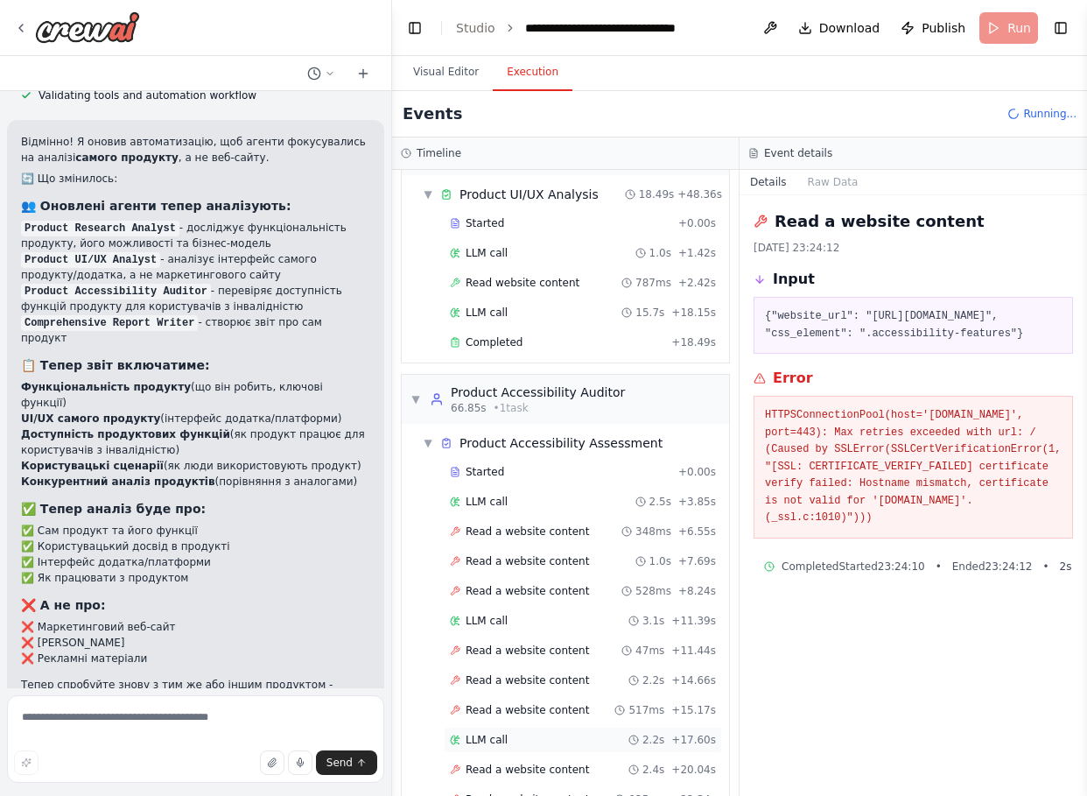
click at [519, 727] on div "LLM call 2.2s + 17.60s" at bounding box center [583, 740] width 278 height 26
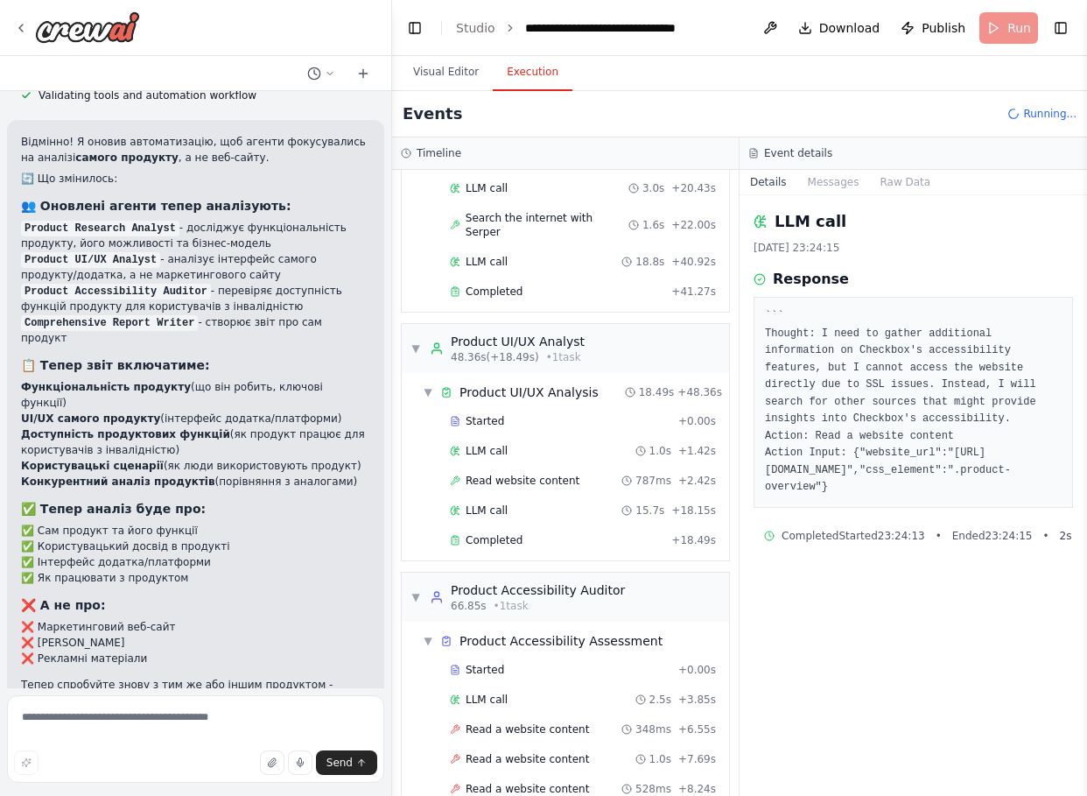
scroll to position [270, 0]
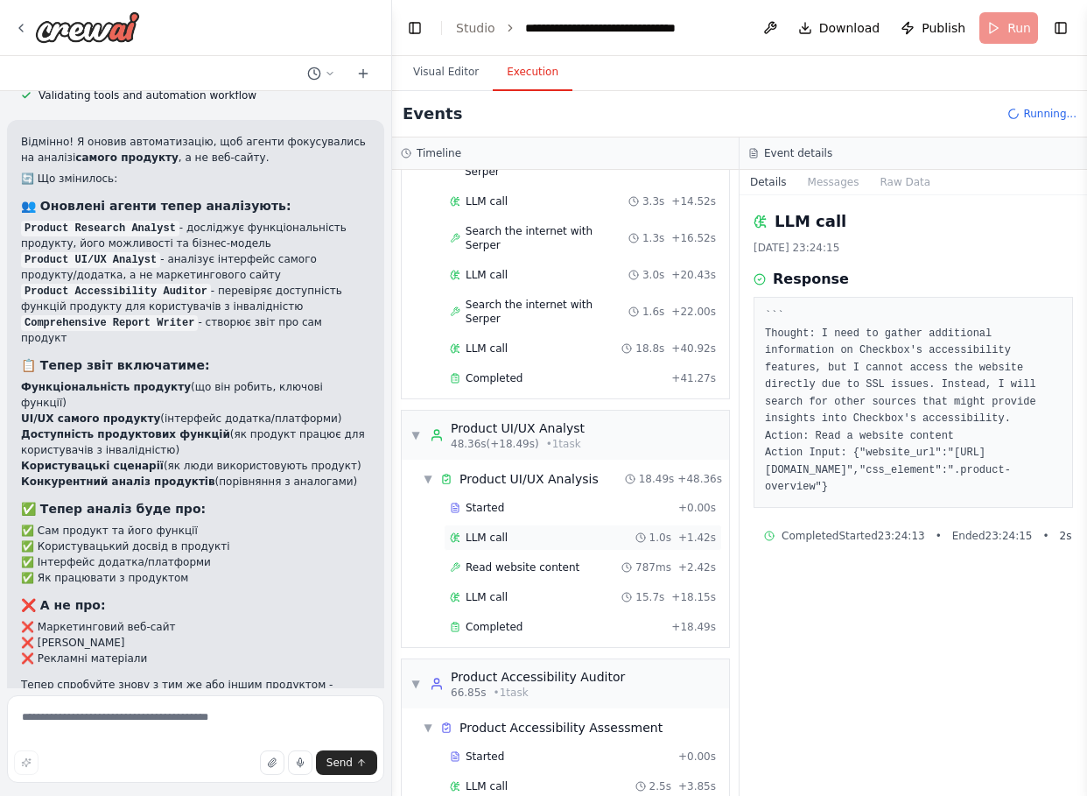
click at [571, 524] on div "LLM call 1.0s + 1.42s" at bounding box center [583, 537] width 278 height 26
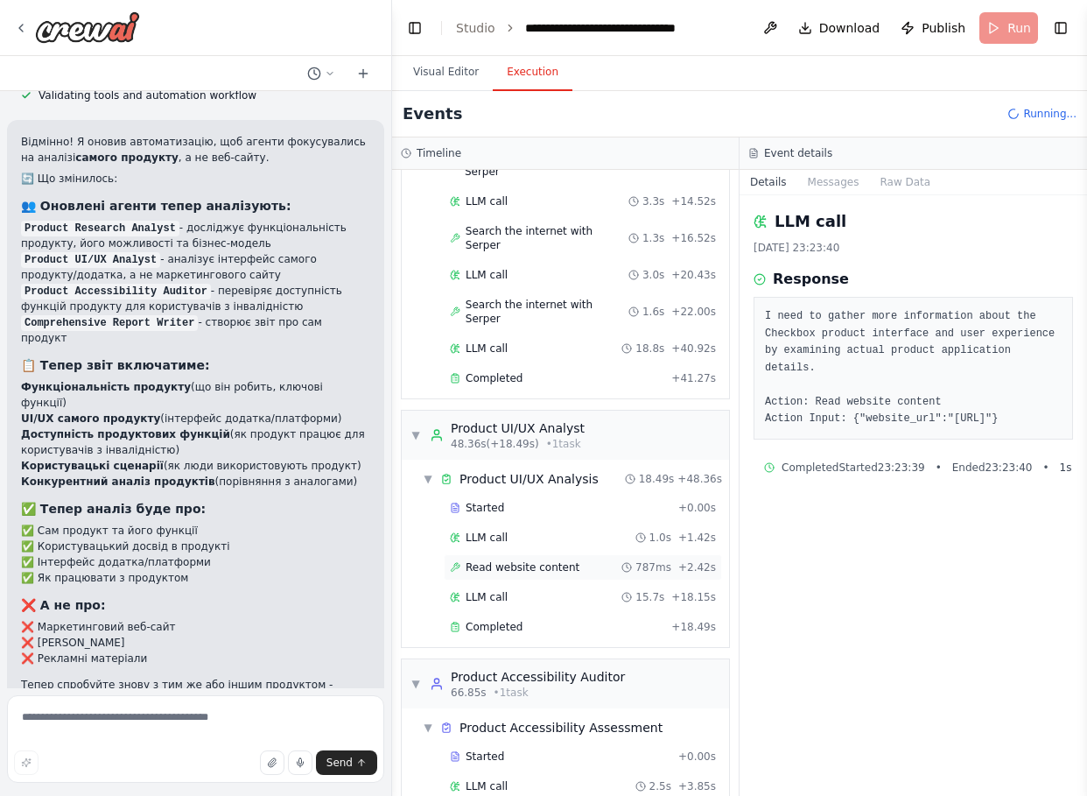
click at [552, 560] on span "Read website content" at bounding box center [523, 567] width 114 height 14
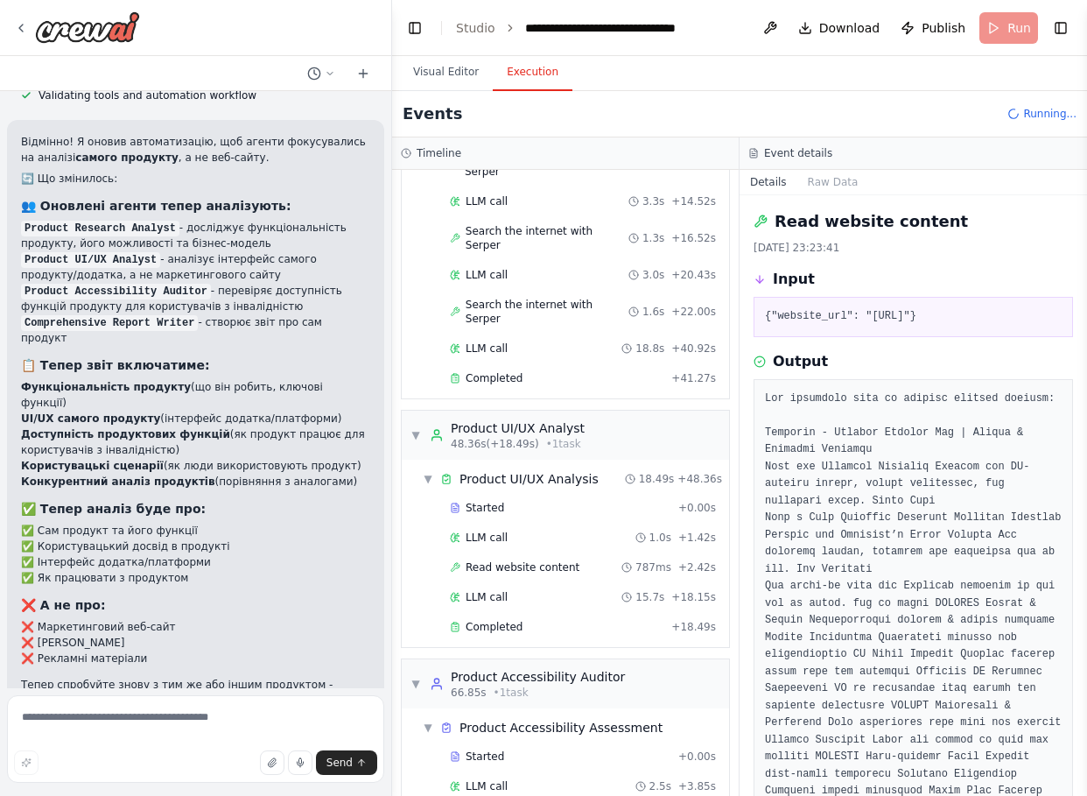
drag, startPoint x: 876, startPoint y: 315, endPoint x: 1024, endPoint y: 313, distance: 148.0
click at [1024, 313] on pre "{"website_url": "https://www.checkbox.ai"}" at bounding box center [913, 317] width 297 height 18
copy pre "https://www.checkbox.ai"
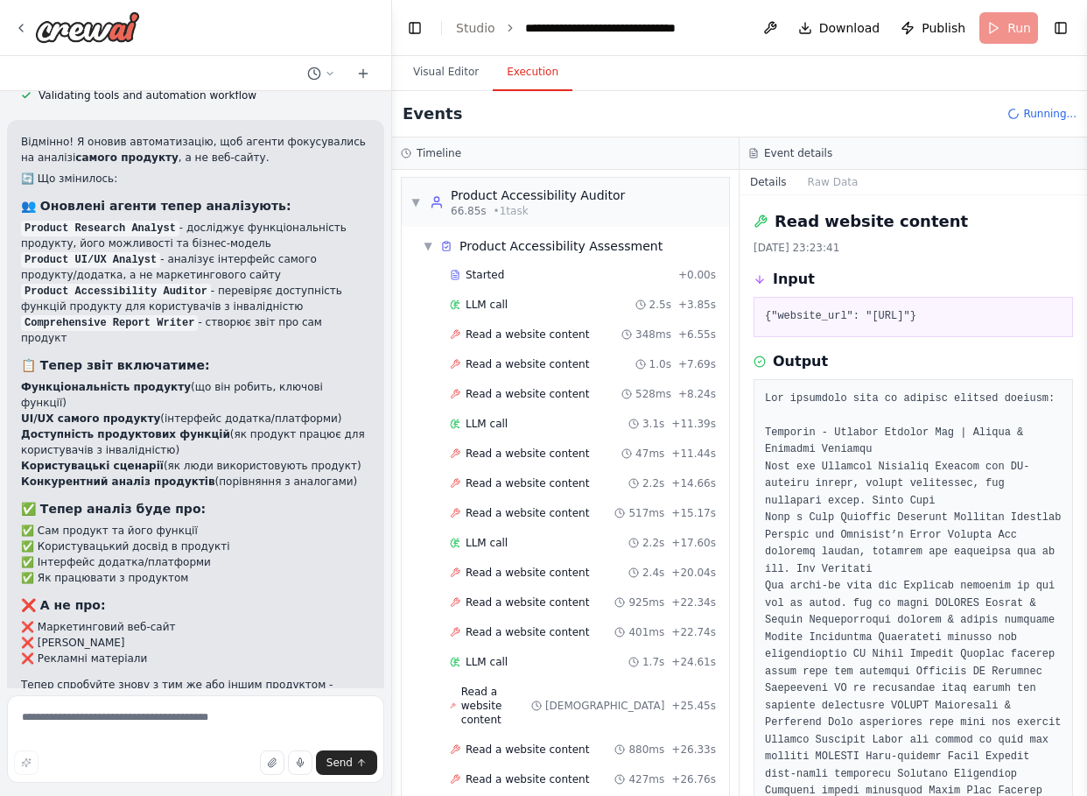
scroll to position [329, 0]
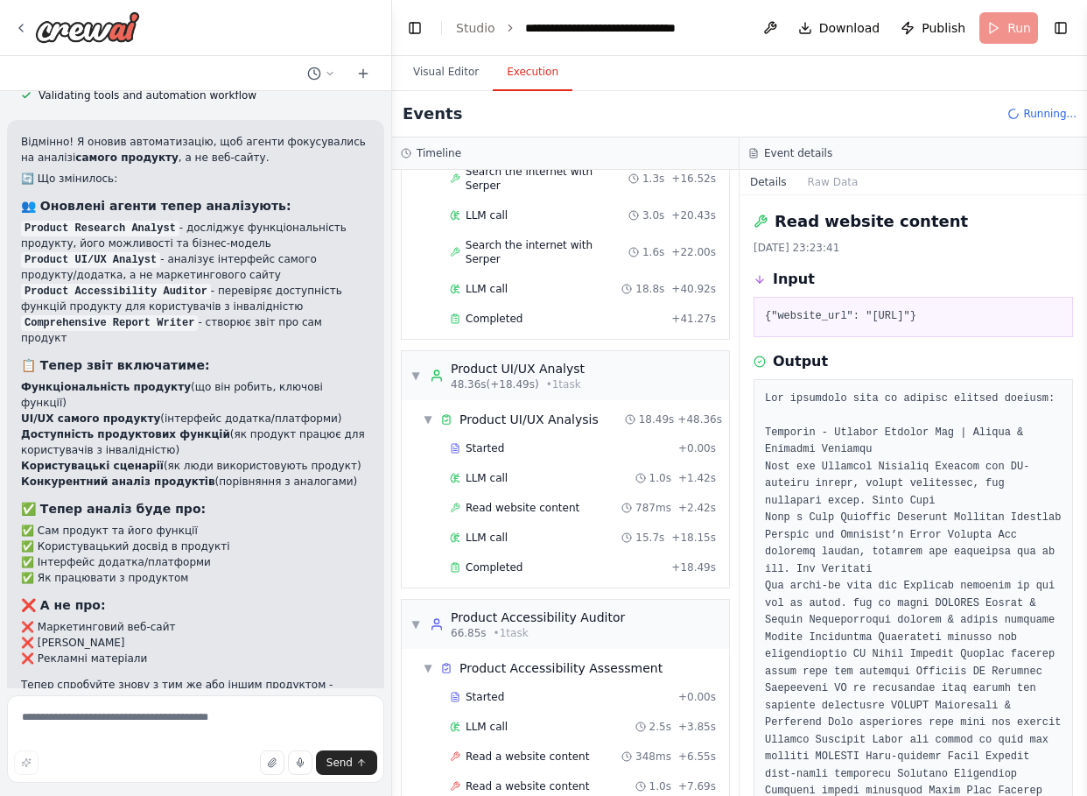
click at [1001, 18] on header "**********" at bounding box center [739, 28] width 695 height 56
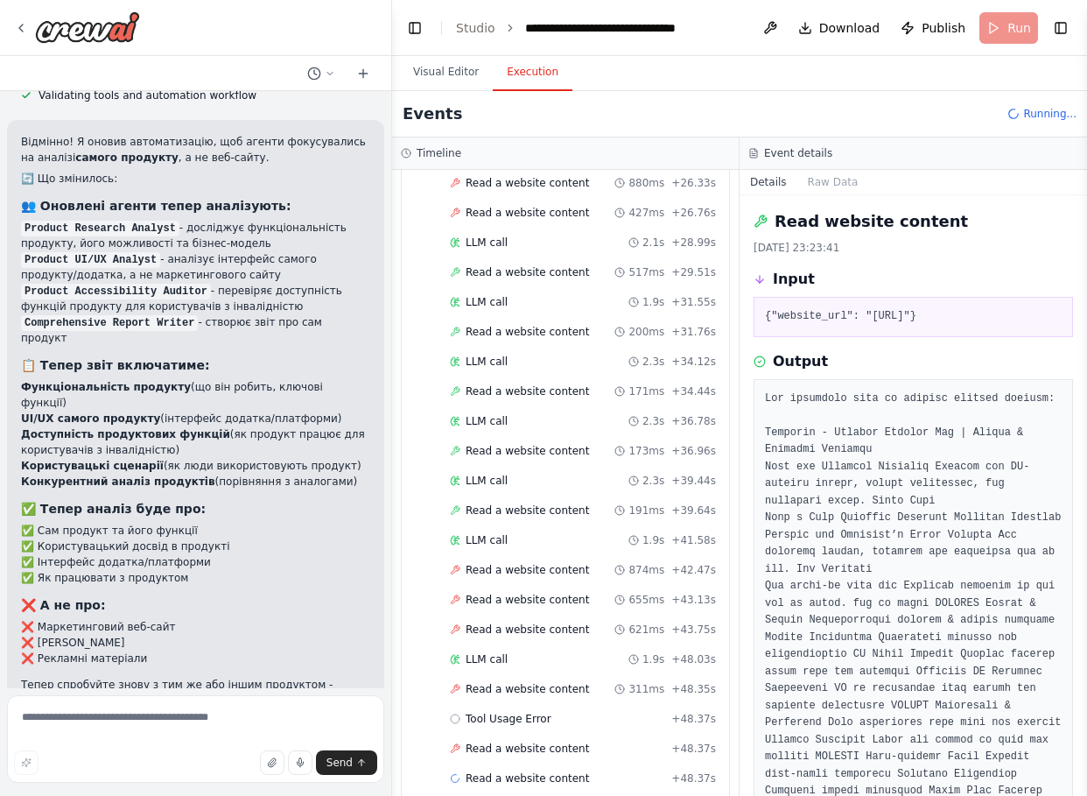
scroll to position [1507, 0]
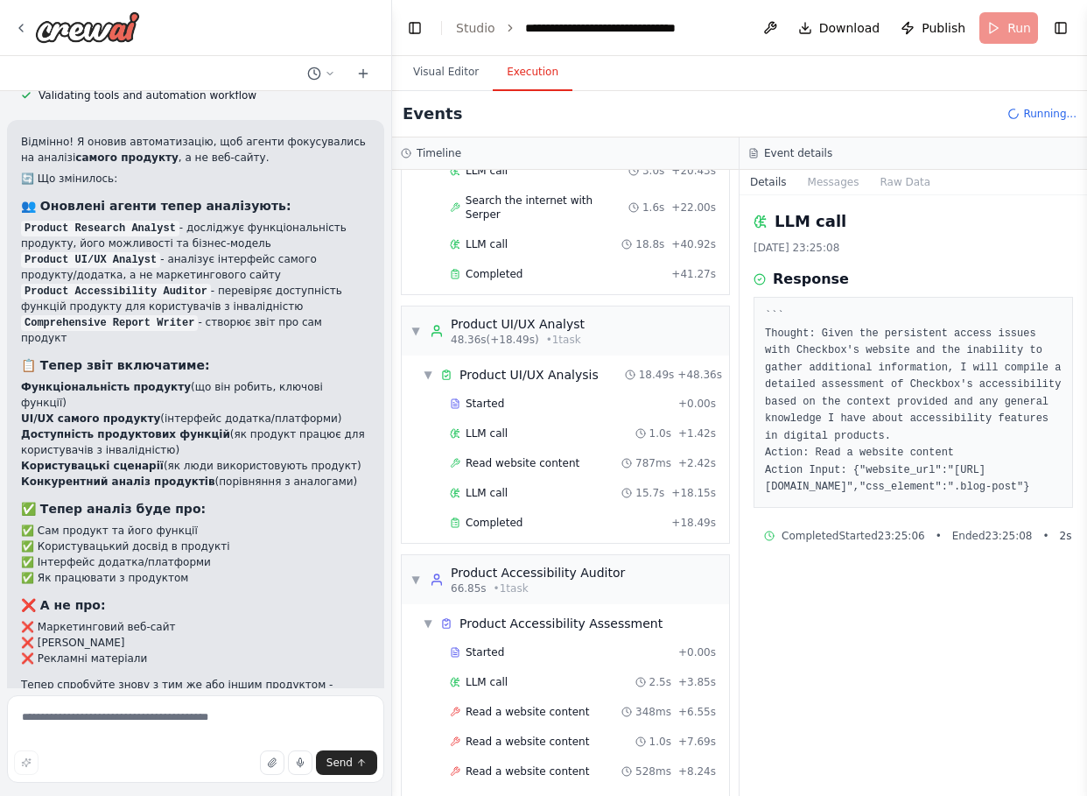
scroll to position [0, 0]
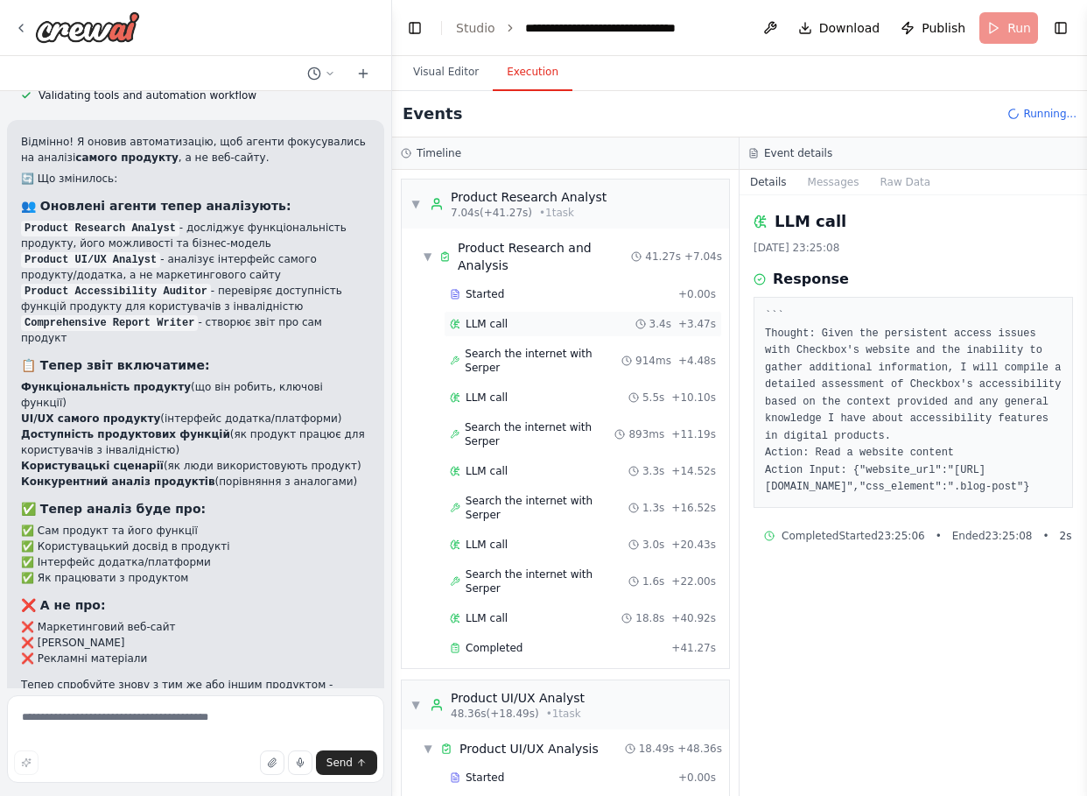
click at [511, 317] on div "LLM call 3.4s + 3.47s" at bounding box center [583, 324] width 266 height 14
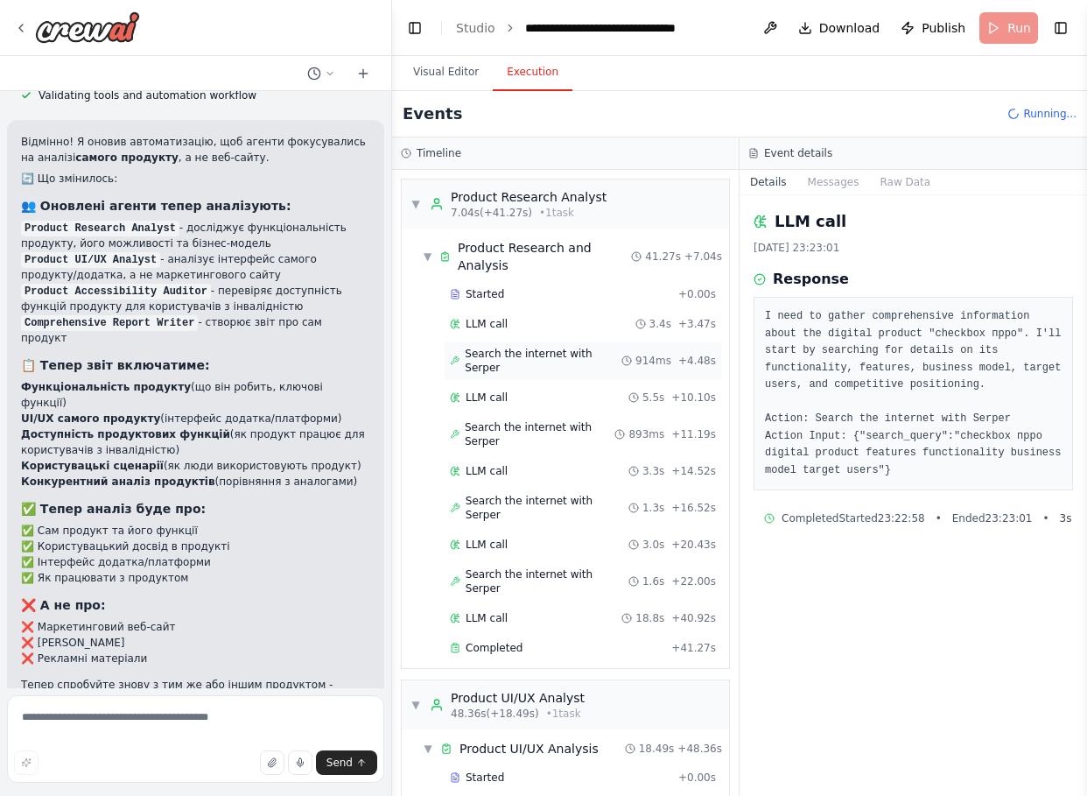
click at [534, 347] on span "Search the internet with Serper" at bounding box center [543, 361] width 157 height 28
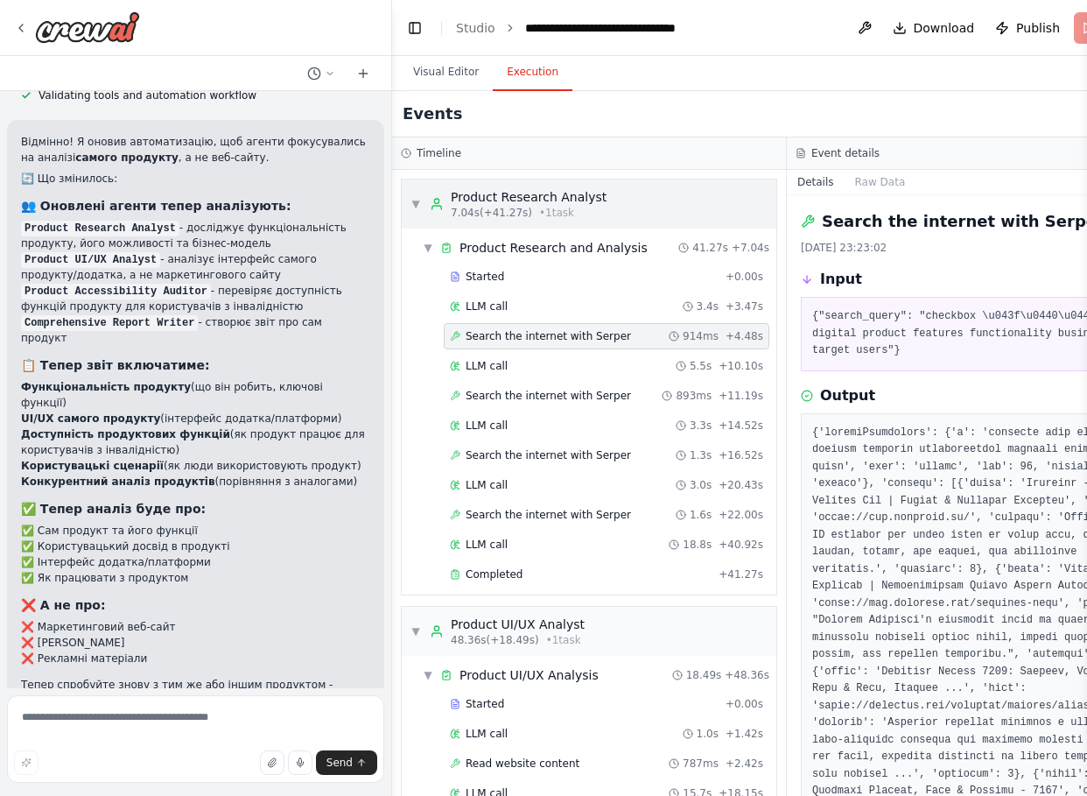
click at [515, 202] on div "Product Research Analyst" at bounding box center [529, 197] width 156 height 18
click at [438, 258] on div "▼ Product Research and Analysis 41.27s + 7.04s" at bounding box center [596, 248] width 361 height 32
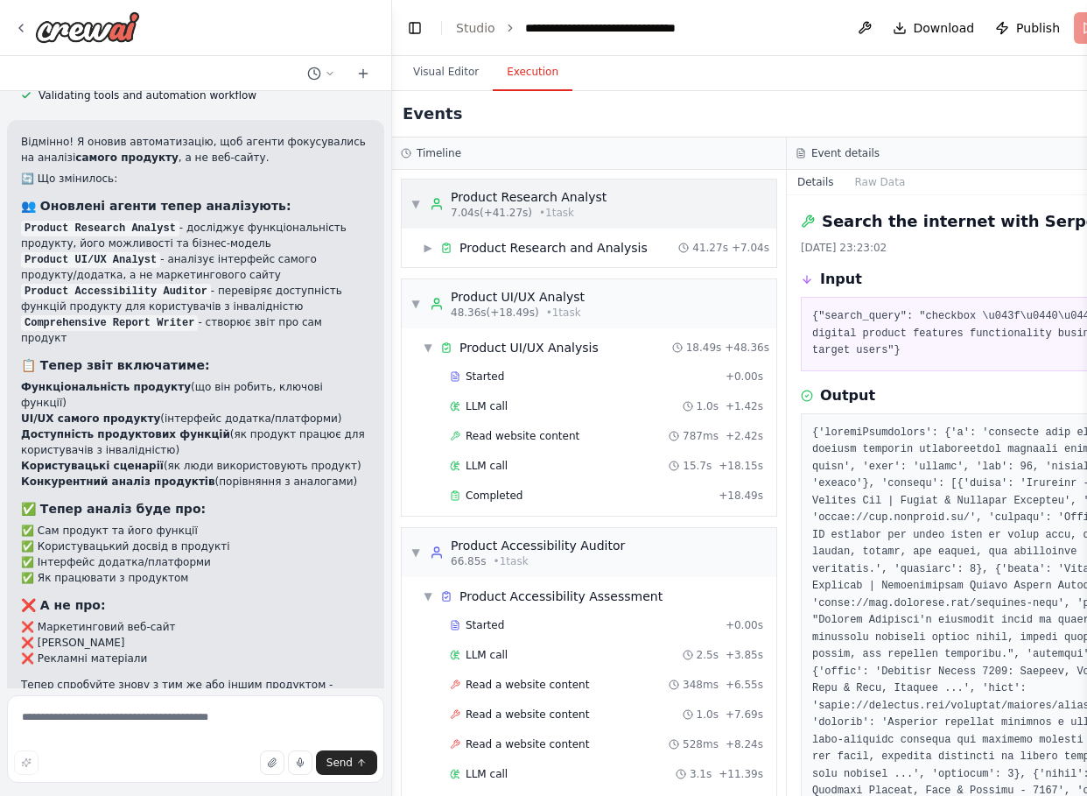
click at [418, 207] on span "▼" at bounding box center [416, 204] width 11 height 14
click at [414, 264] on div "▶ Product Research and Analysis 41.27s + 7.04s" at bounding box center [589, 247] width 375 height 39
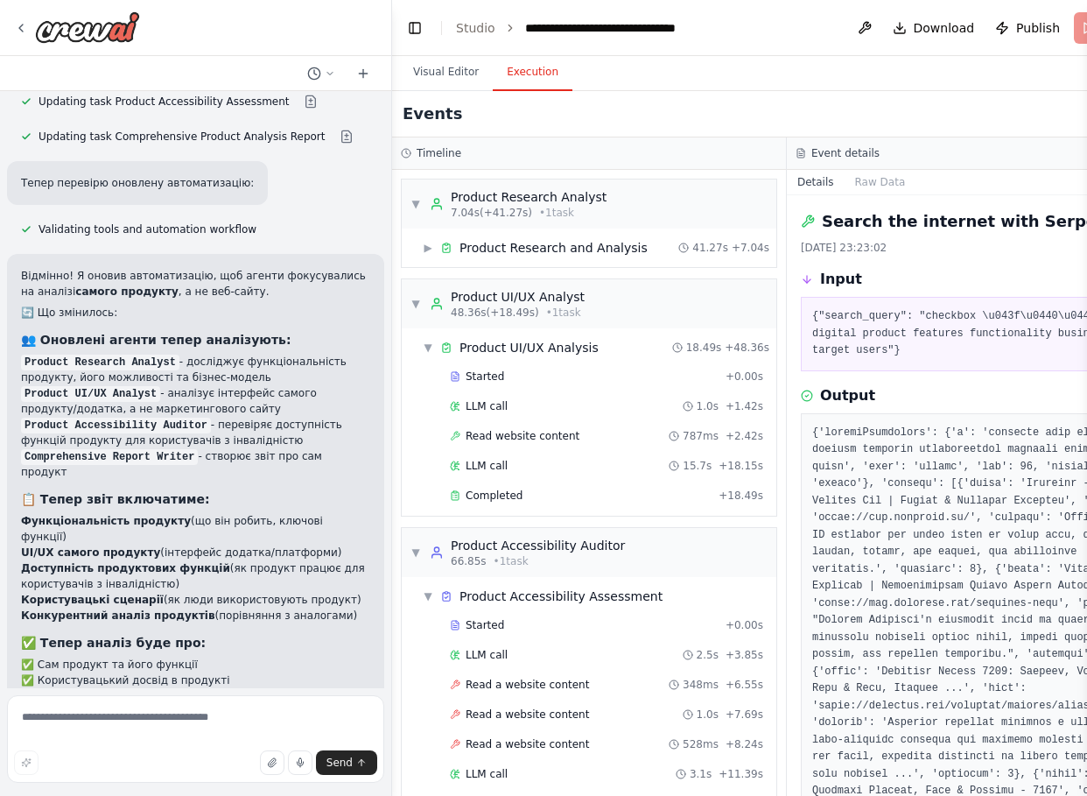
scroll to position [2730, 0]
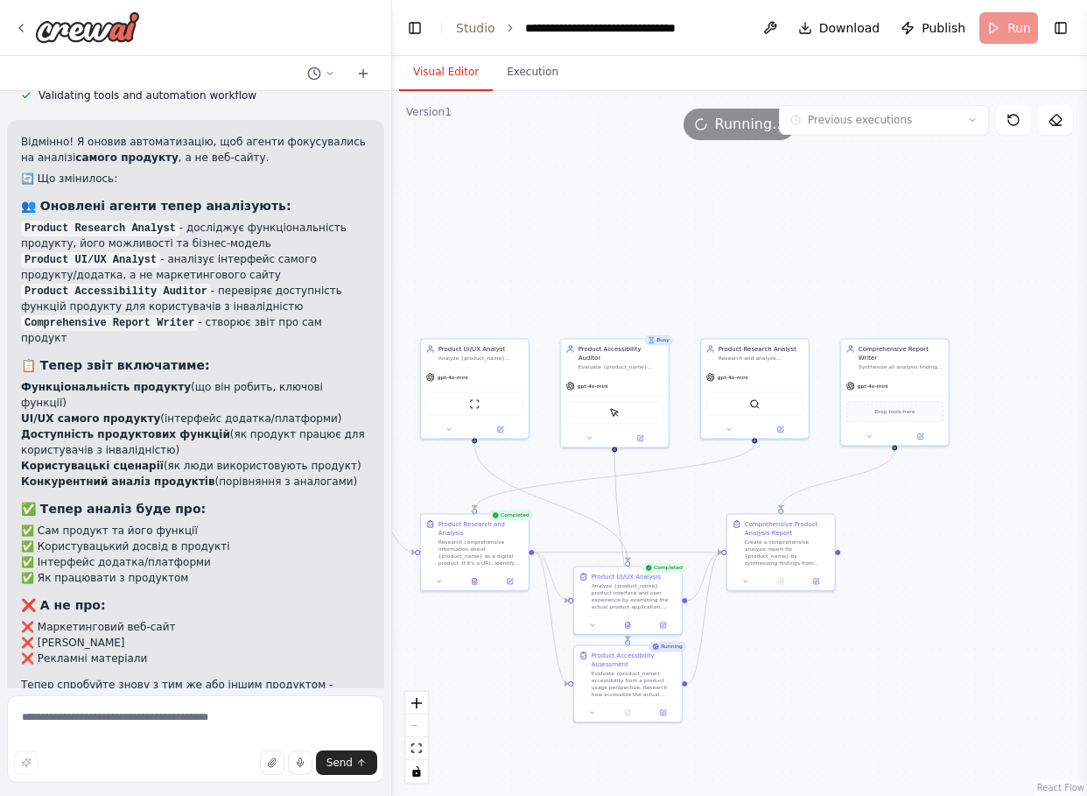
click at [441, 75] on button "Visual Editor" at bounding box center [446, 72] width 94 height 37
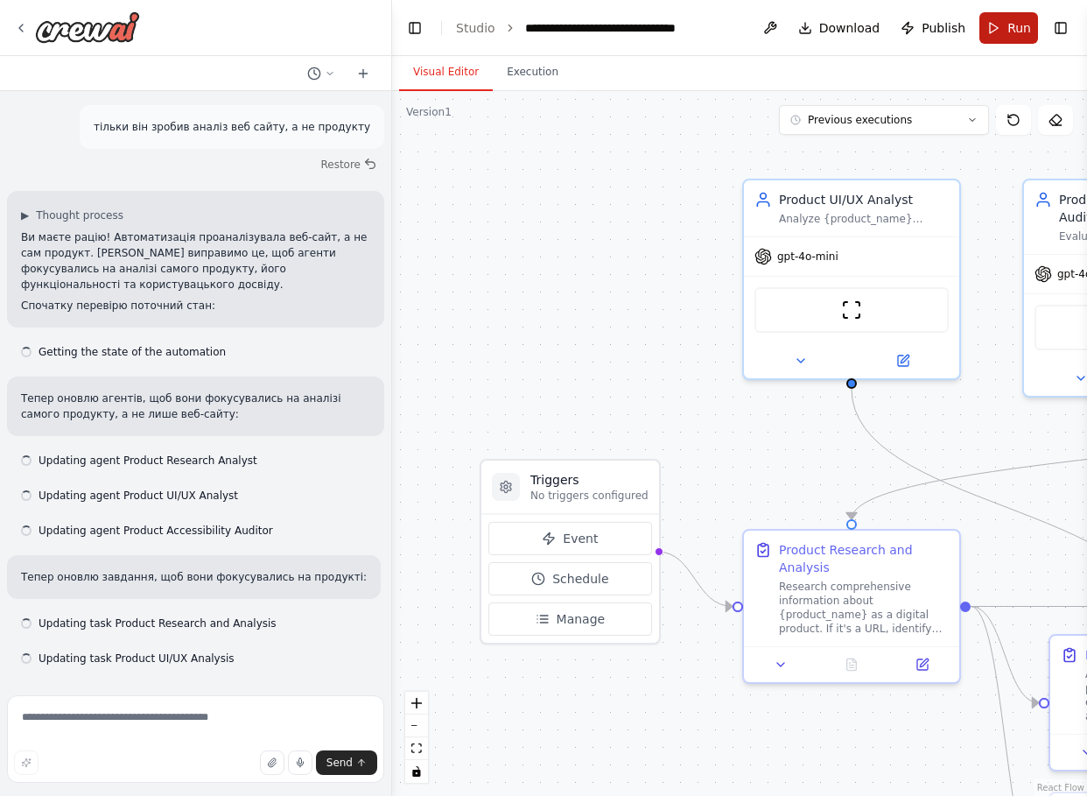
click at [1002, 39] on button "Run" at bounding box center [1009, 28] width 59 height 32
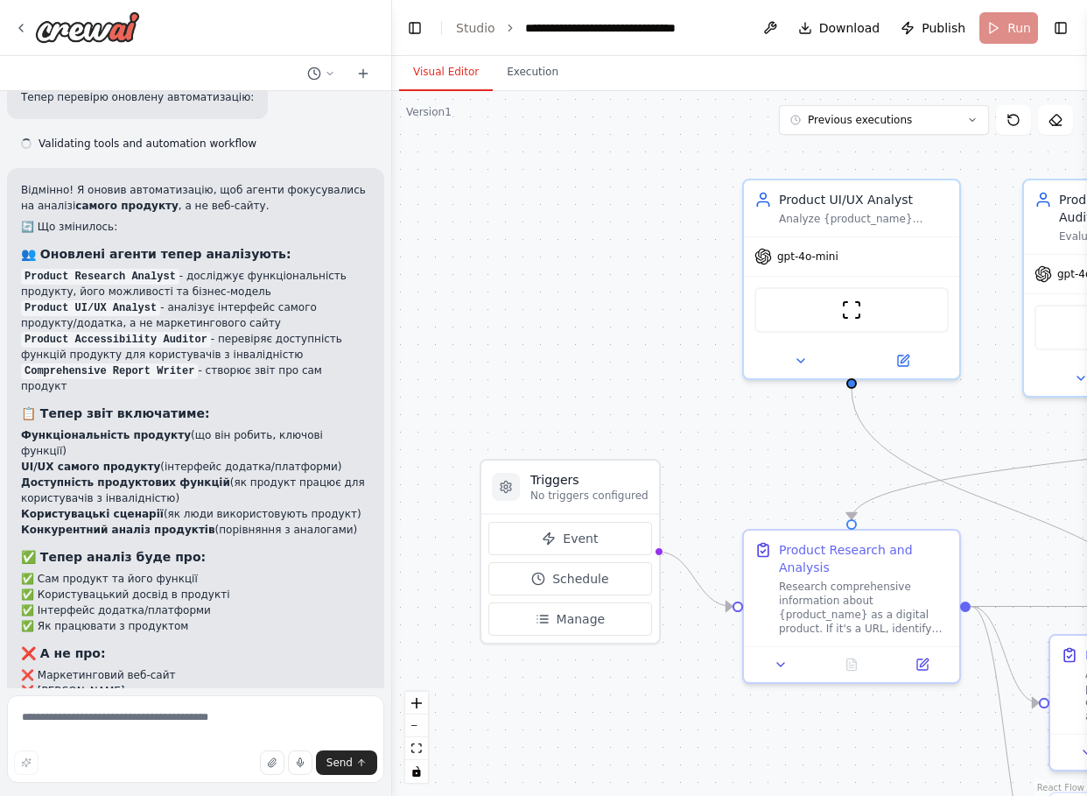
scroll to position [2730, 0]
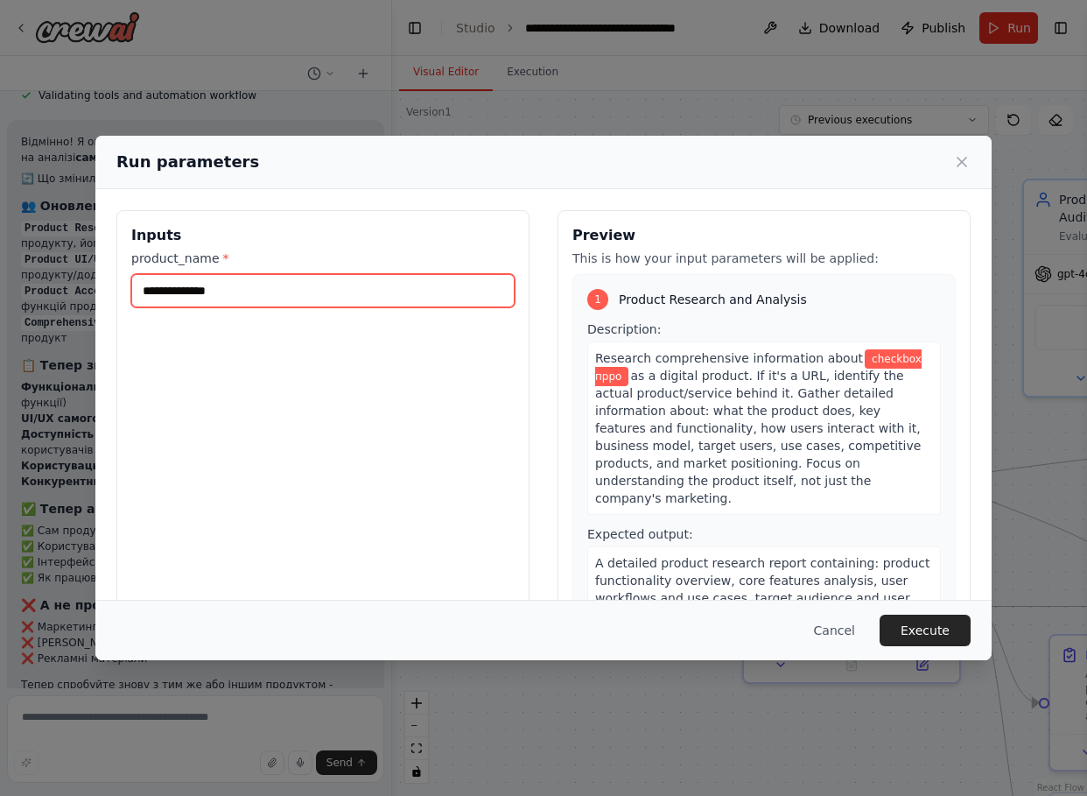
drag, startPoint x: 283, startPoint y: 288, endPoint x: 85, endPoint y: 295, distance: 198.0
click at [85, 295] on div "**********" at bounding box center [543, 398] width 1087 height 796
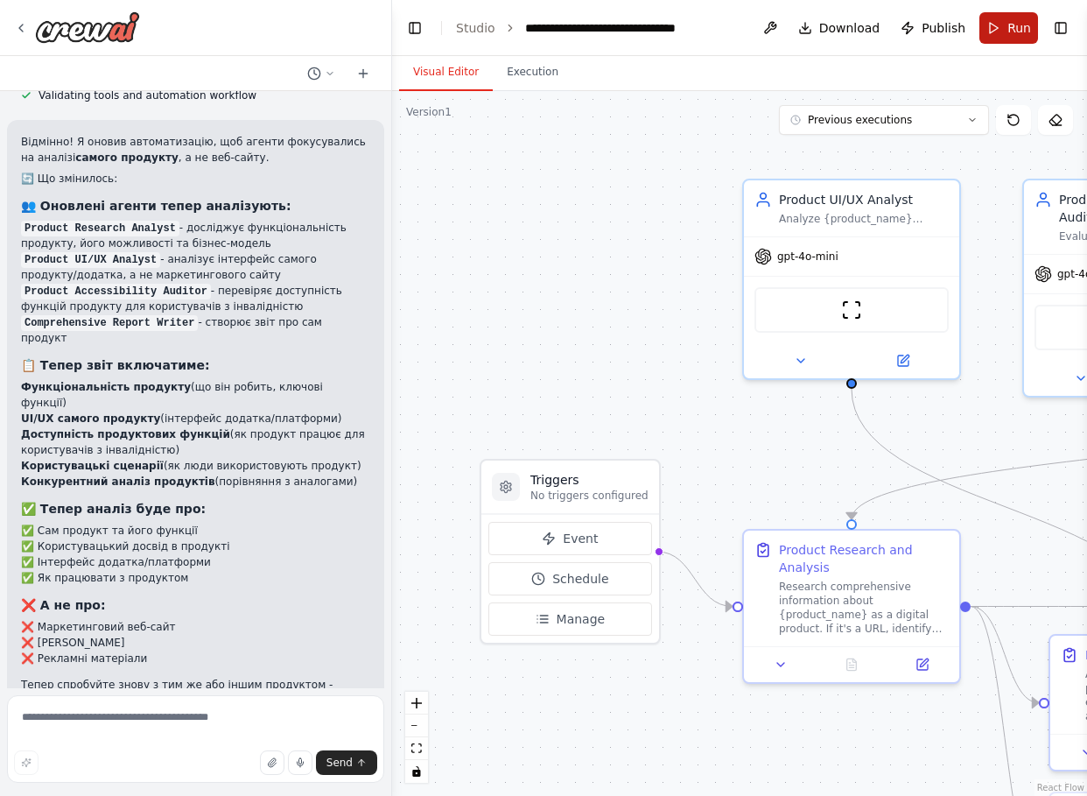
click at [1014, 32] on span "Run" at bounding box center [1020, 28] width 24 height 18
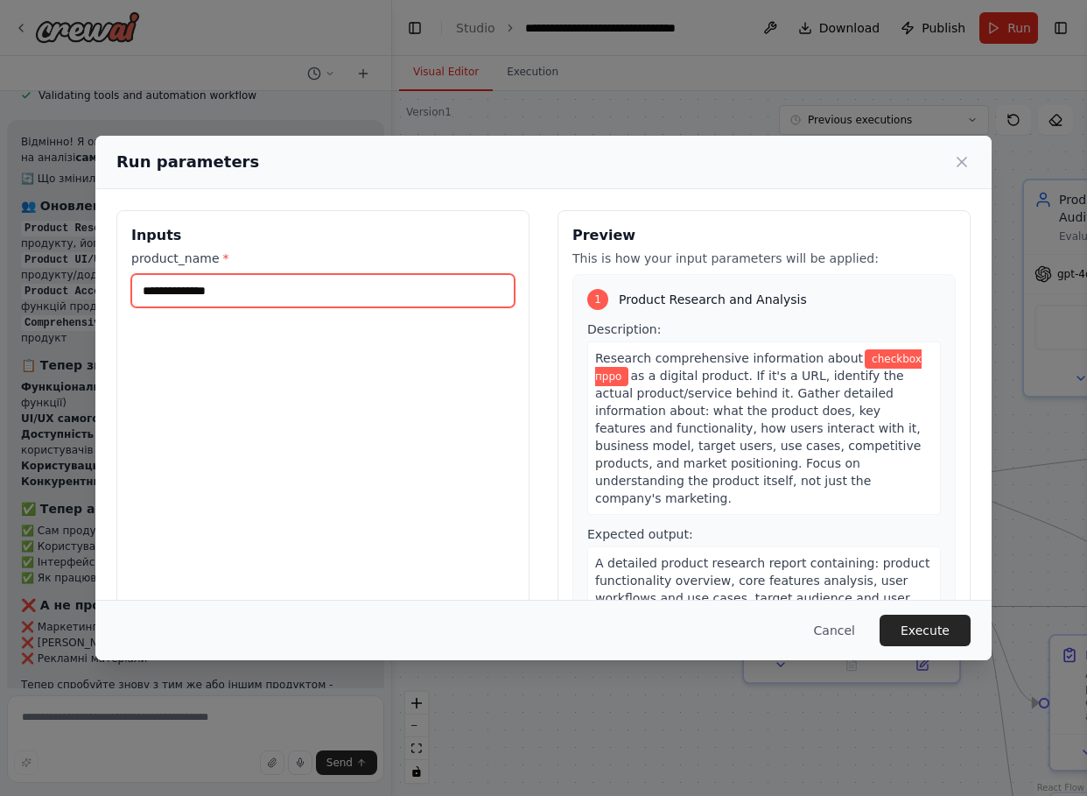
click at [361, 303] on input "**********" at bounding box center [322, 290] width 383 height 33
paste input "text"
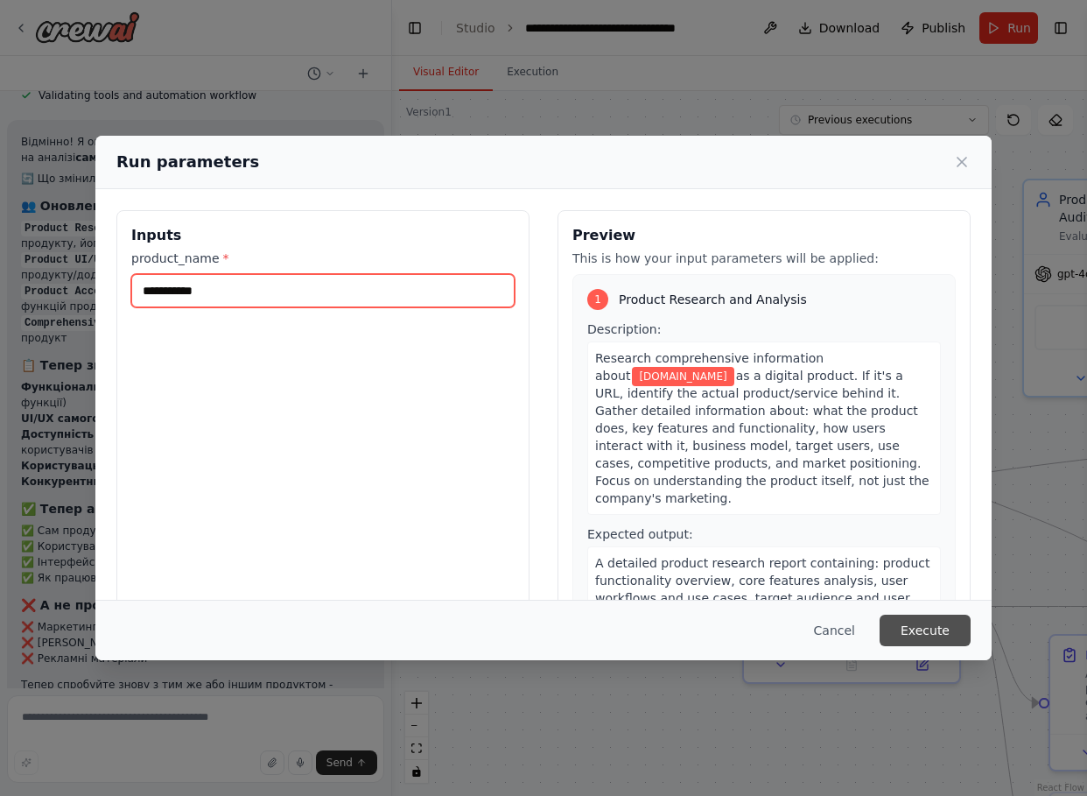
type input "**********"
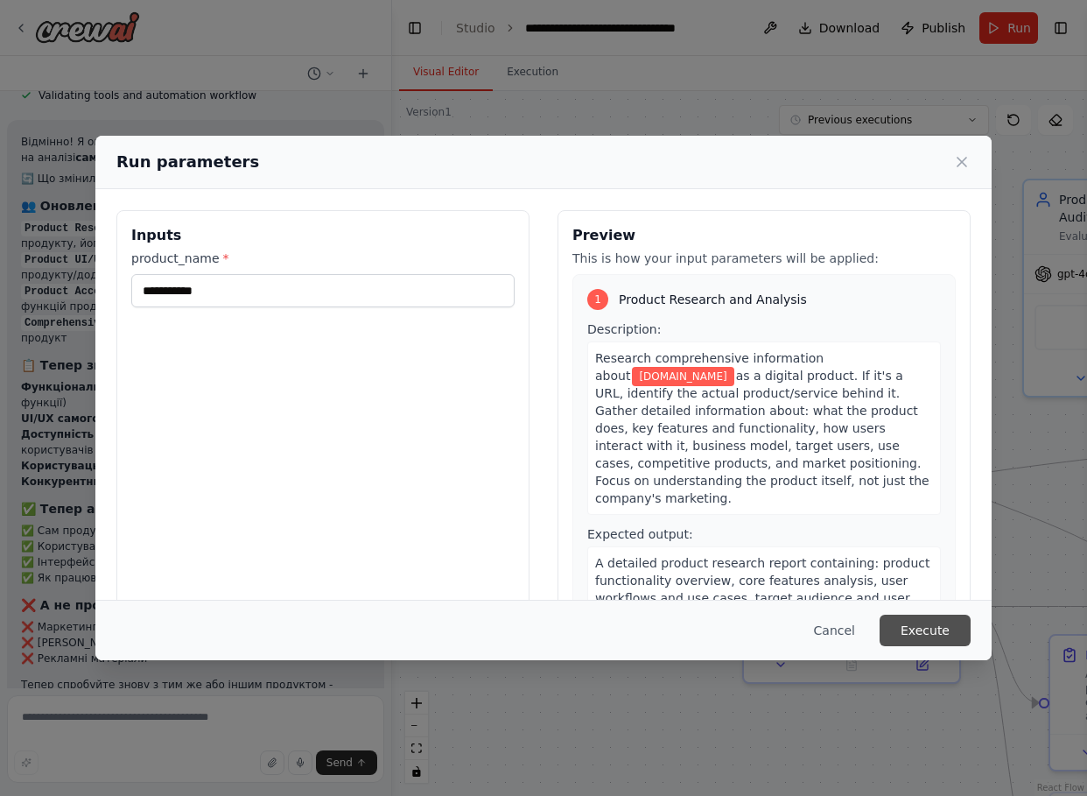
click at [943, 635] on button "Execute" at bounding box center [925, 631] width 91 height 32
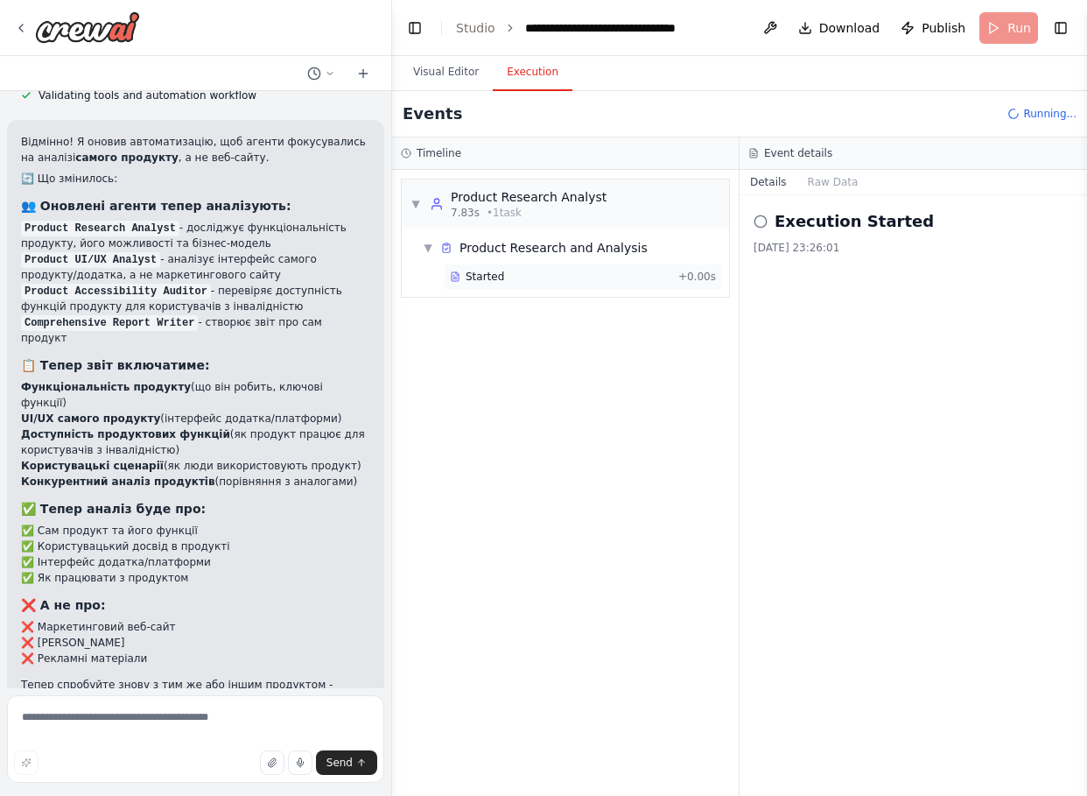
click at [592, 278] on div "Started" at bounding box center [560, 277] width 221 height 14
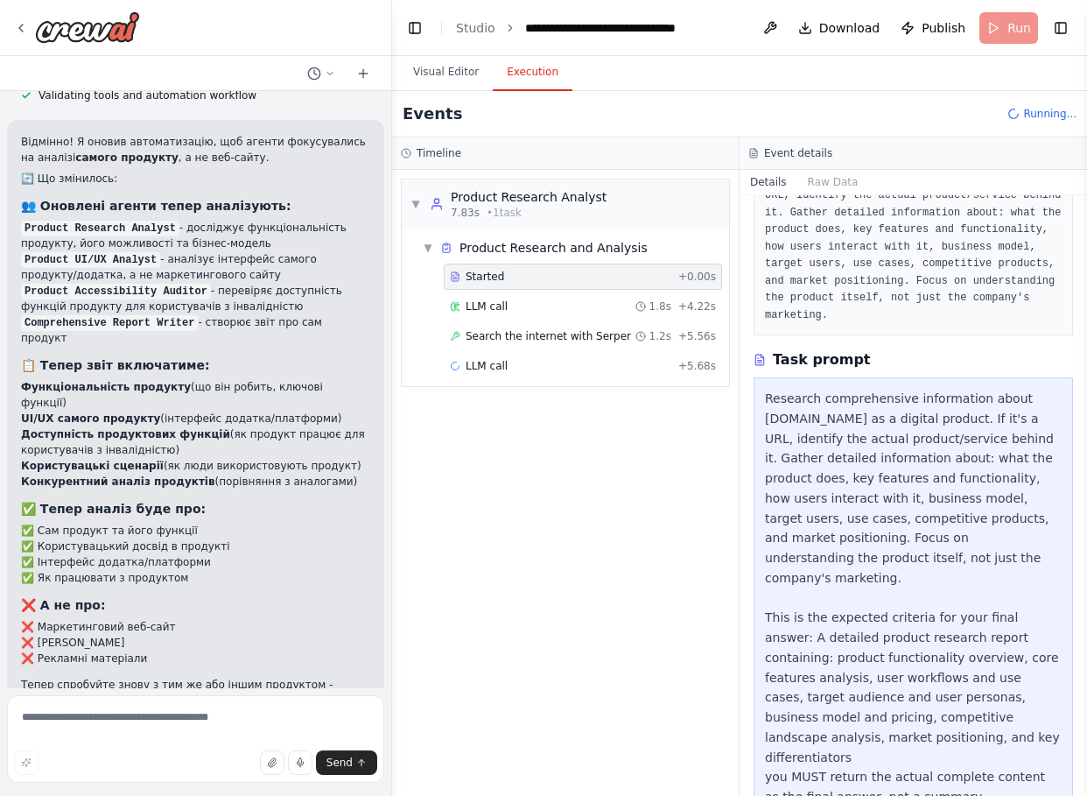
scroll to position [158, 0]
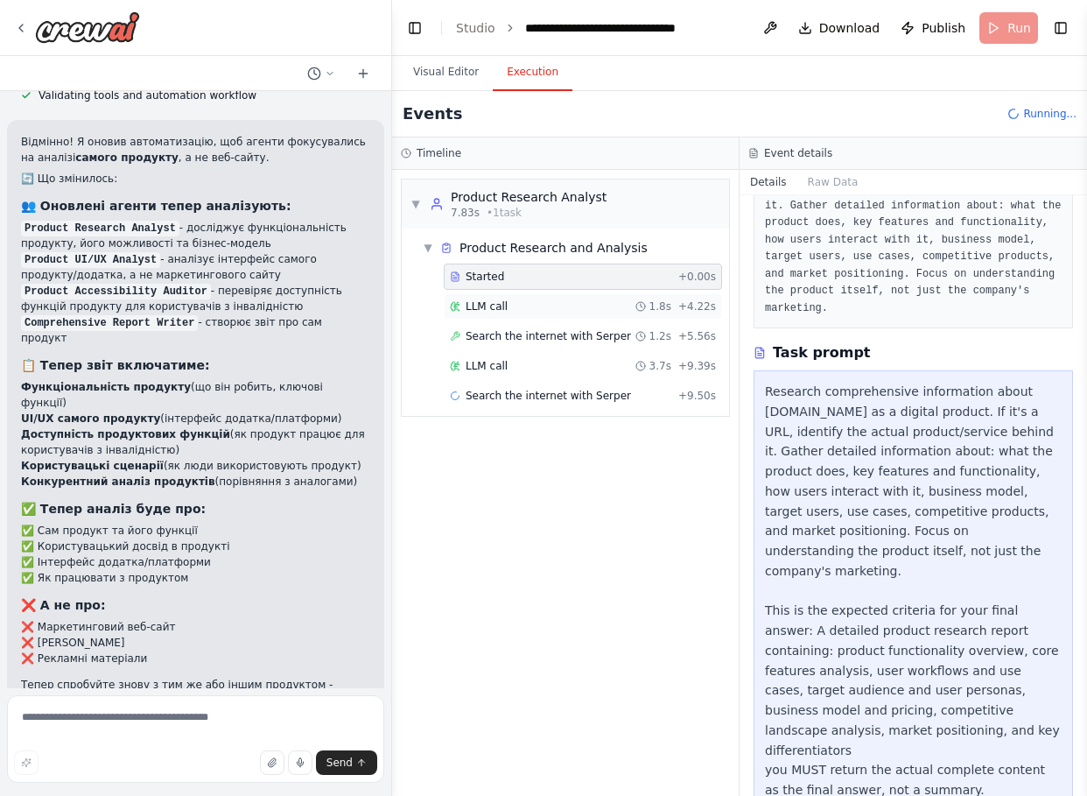
click at [517, 307] on div "LLM call 1.8s + 4.22s" at bounding box center [583, 306] width 266 height 14
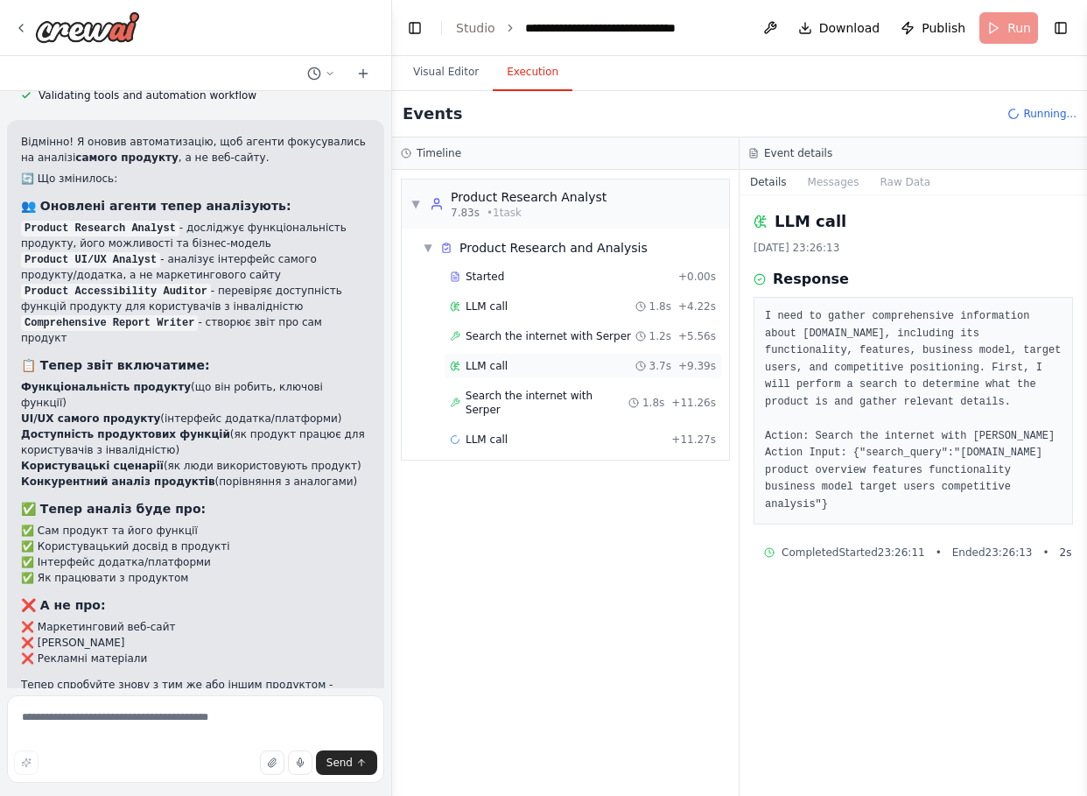
click at [528, 369] on div "LLM call 3.7s + 9.39s" at bounding box center [583, 366] width 266 height 14
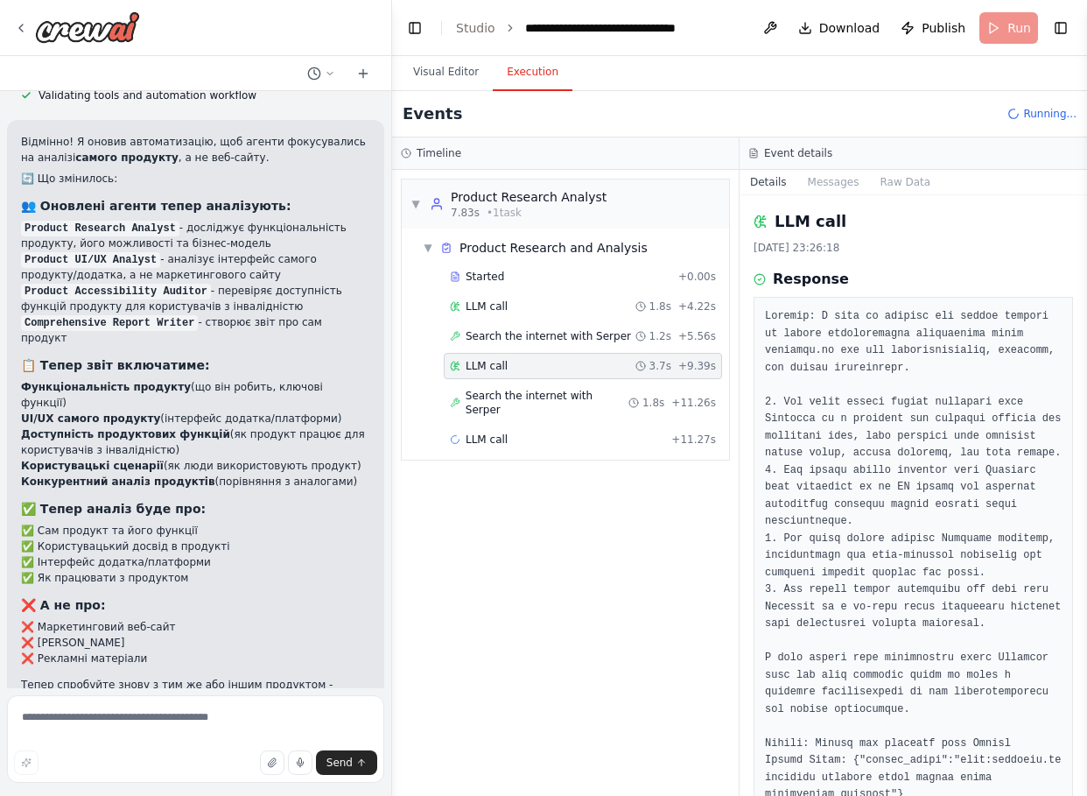
scroll to position [151, 0]
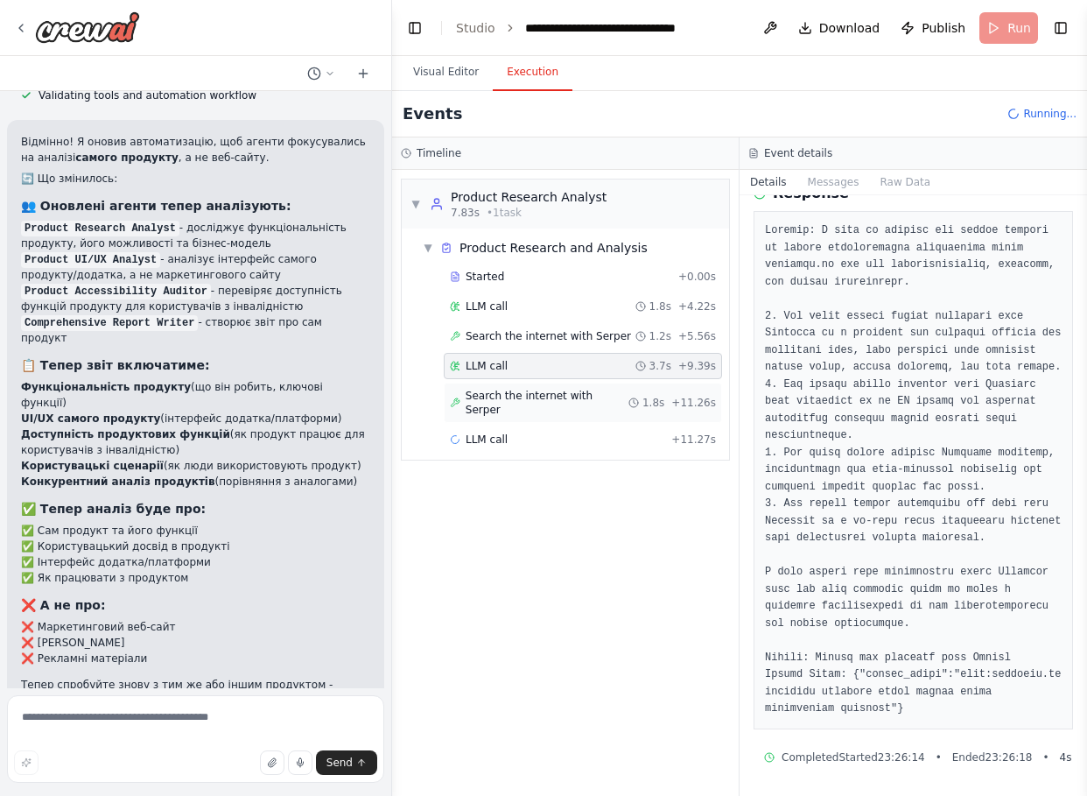
click at [523, 397] on span "Search the internet with Serper" at bounding box center [547, 403] width 163 height 28
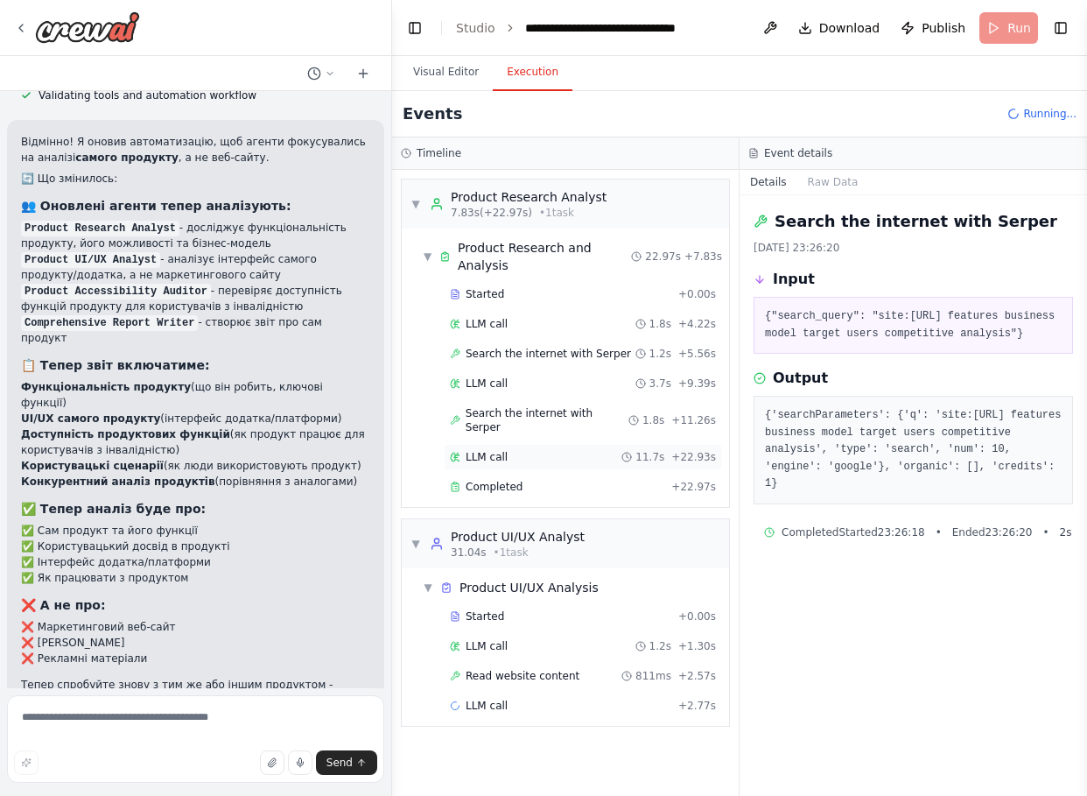
click at [492, 450] on span "LLM call" at bounding box center [487, 457] width 42 height 14
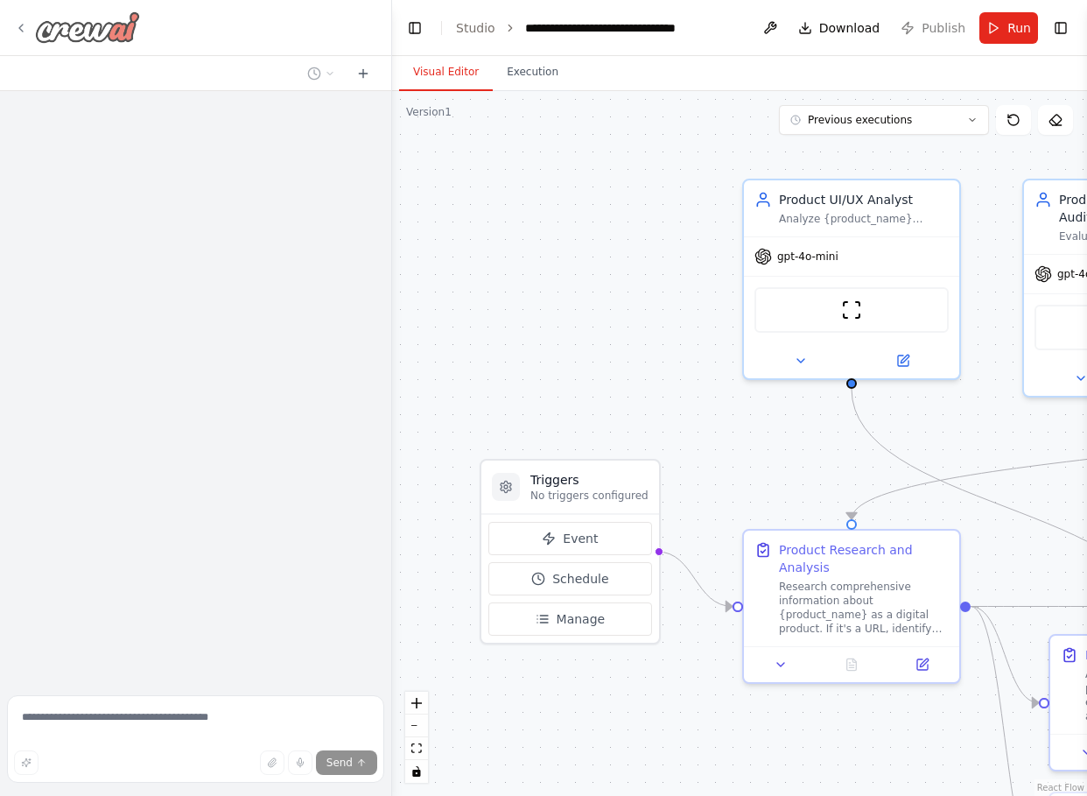
click at [21, 27] on icon at bounding box center [21, 28] width 14 height 14
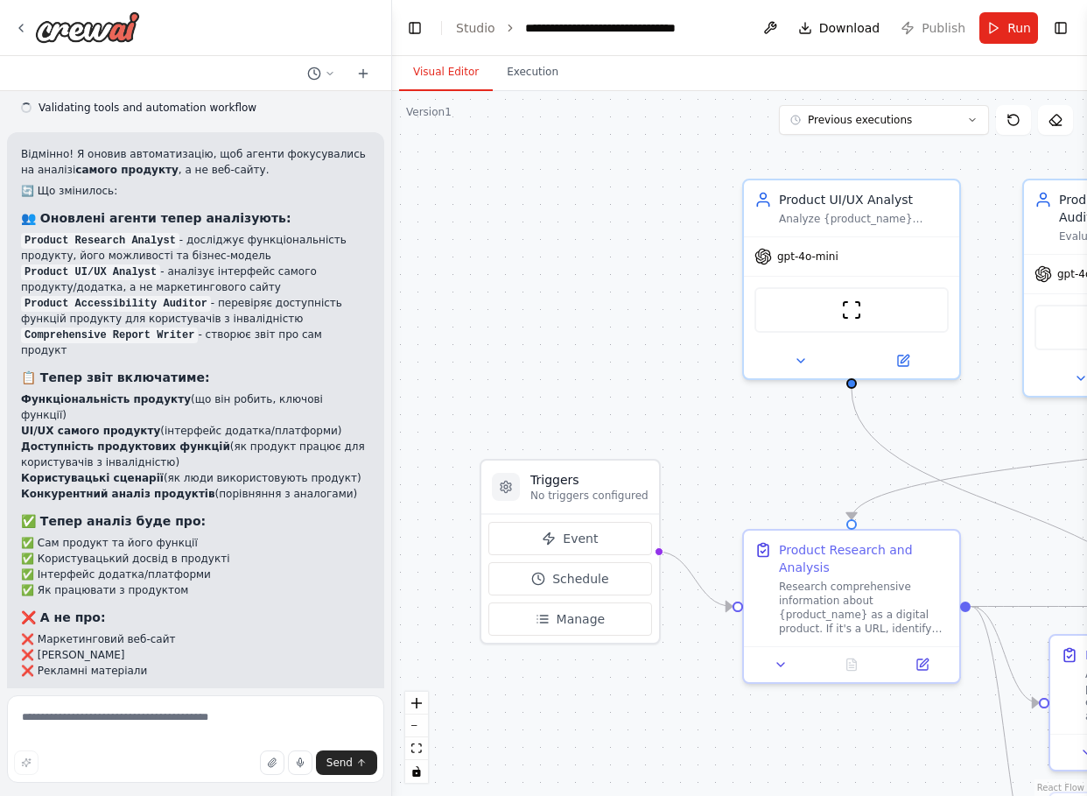
scroll to position [2730, 0]
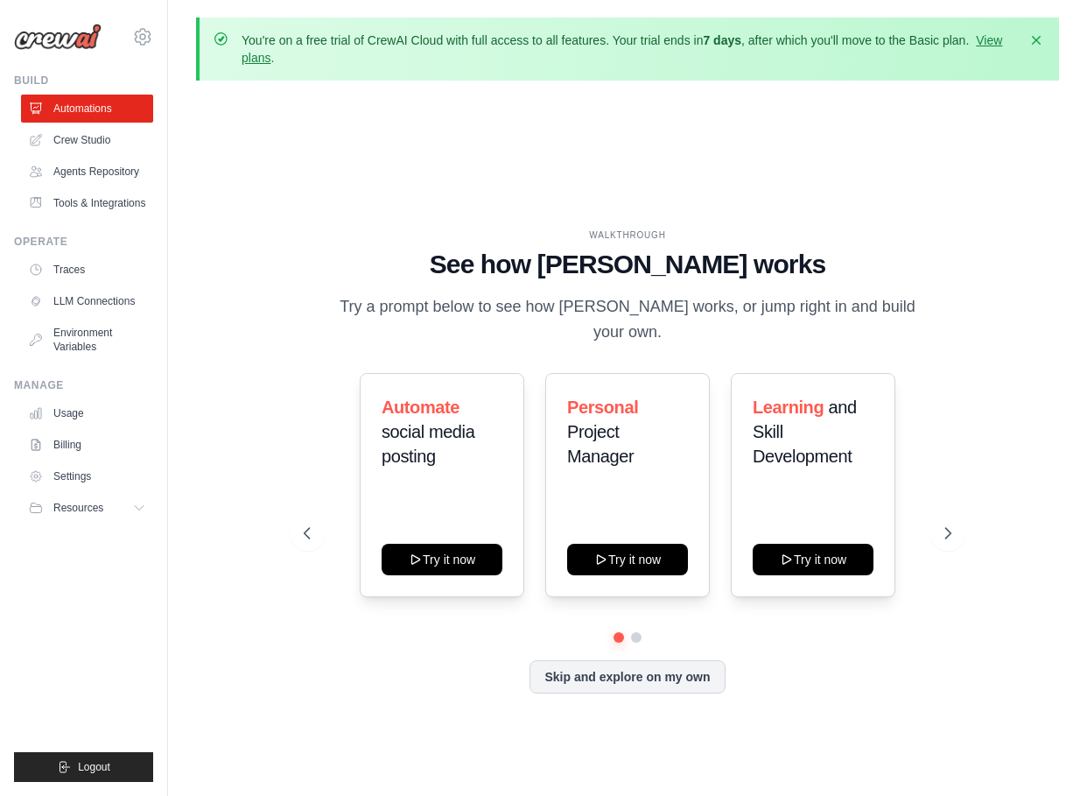
click at [237, 256] on div "WALKTHROUGH See how [PERSON_NAME] works Try a prompt below to see how [PERSON_N…" at bounding box center [627, 475] width 863 height 761
click at [100, 140] on link "Crew Studio" at bounding box center [89, 140] width 132 height 28
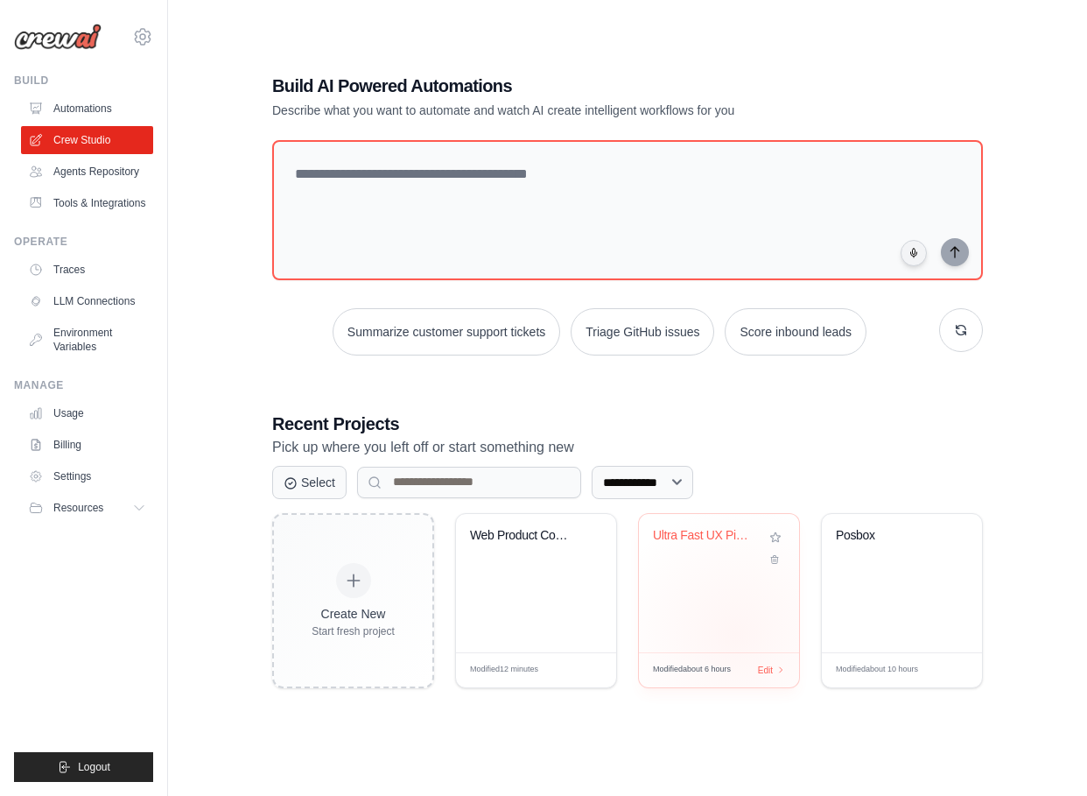
click at [736, 635] on div "Ultra Fast UX Pipeline + Multi-Part..." at bounding box center [719, 583] width 160 height 138
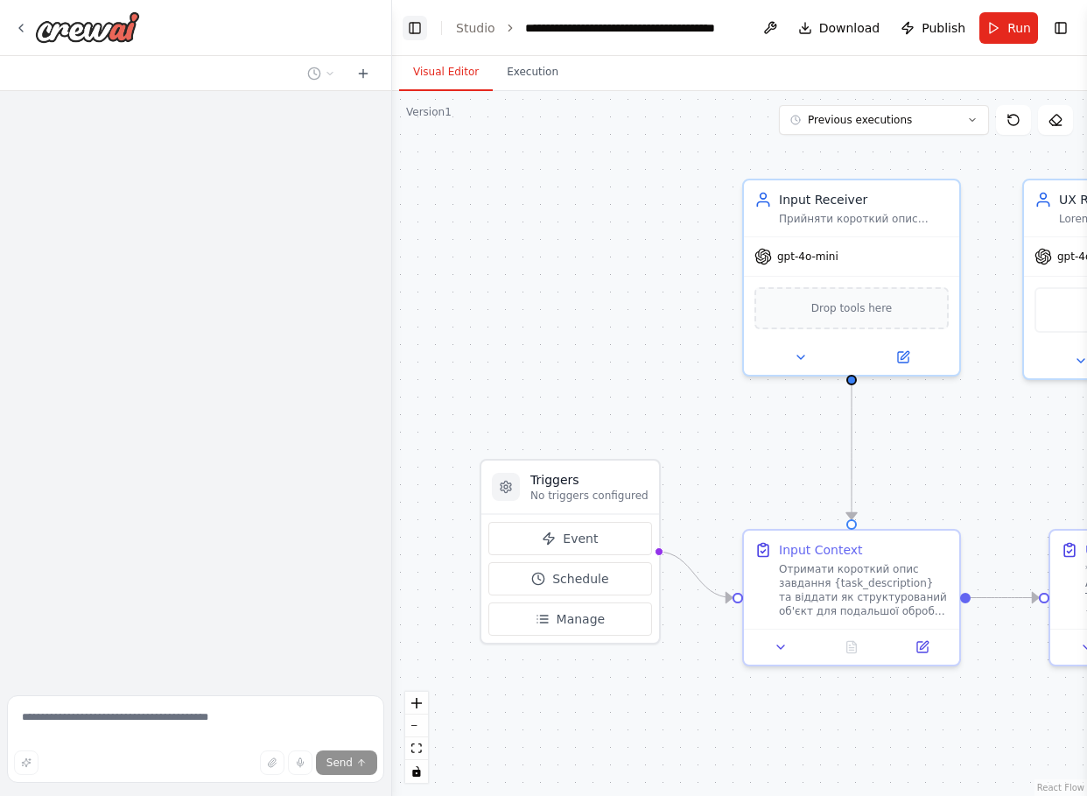
click at [412, 29] on button "Toggle Left Sidebar" at bounding box center [415, 28] width 25 height 25
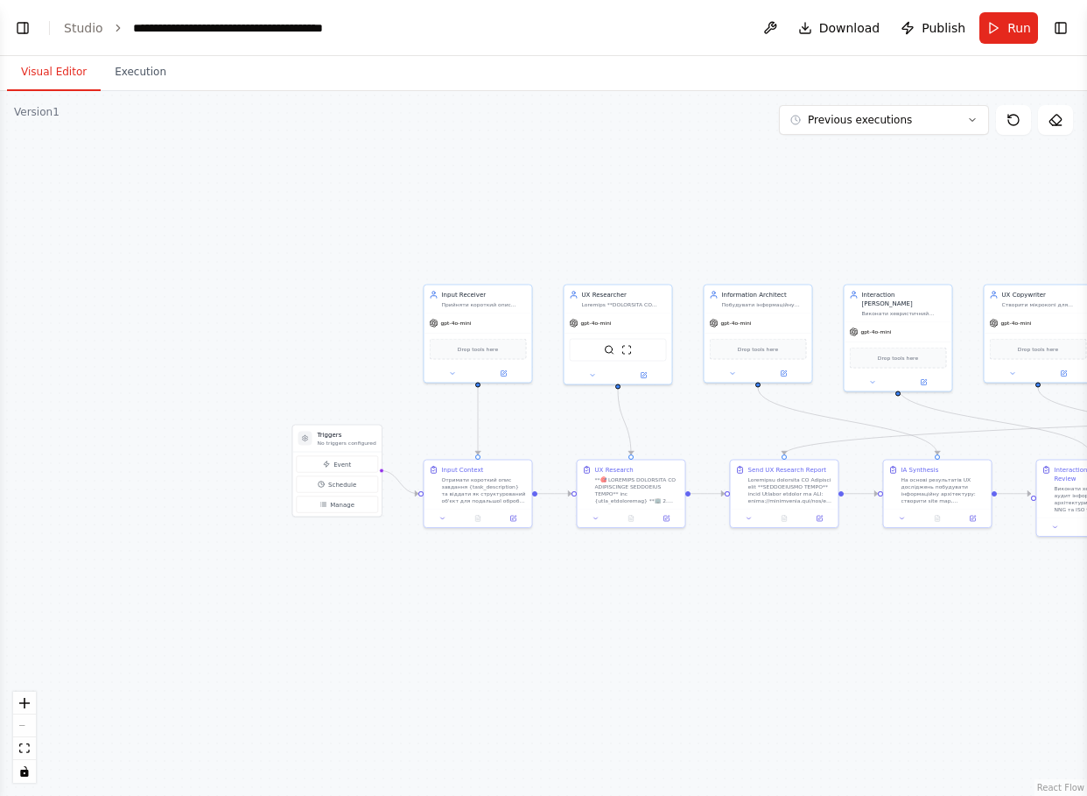
scroll to position [37615, 0]
click at [391, 196] on div ".deletable-edge-delete-btn { width: 20px; height: 20px; border: 0px solid #ffff…" at bounding box center [543, 443] width 1087 height 705
